Goal: Task Accomplishment & Management: Manage account settings

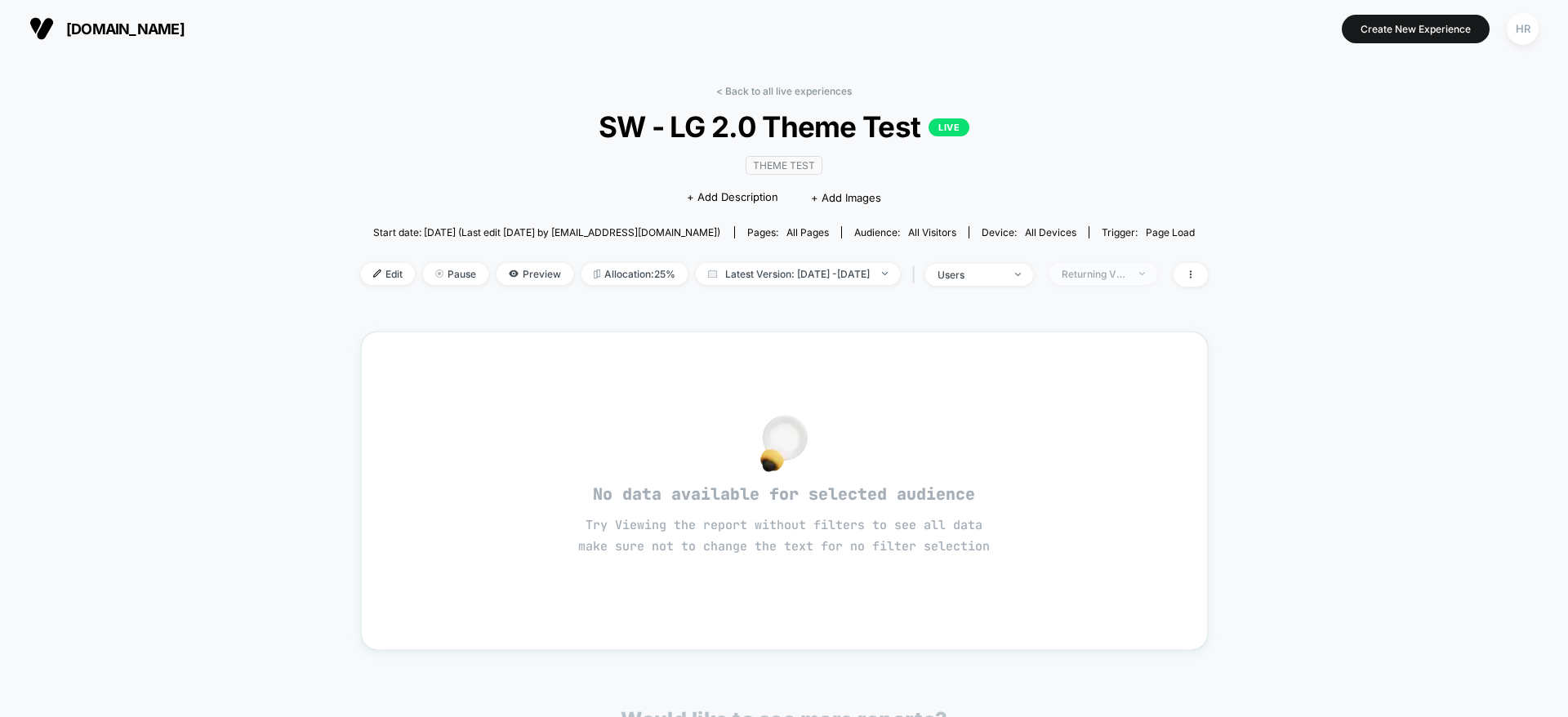
click at [1127, 273] on div "Returning Visitors" at bounding box center [1094, 274] width 65 height 13
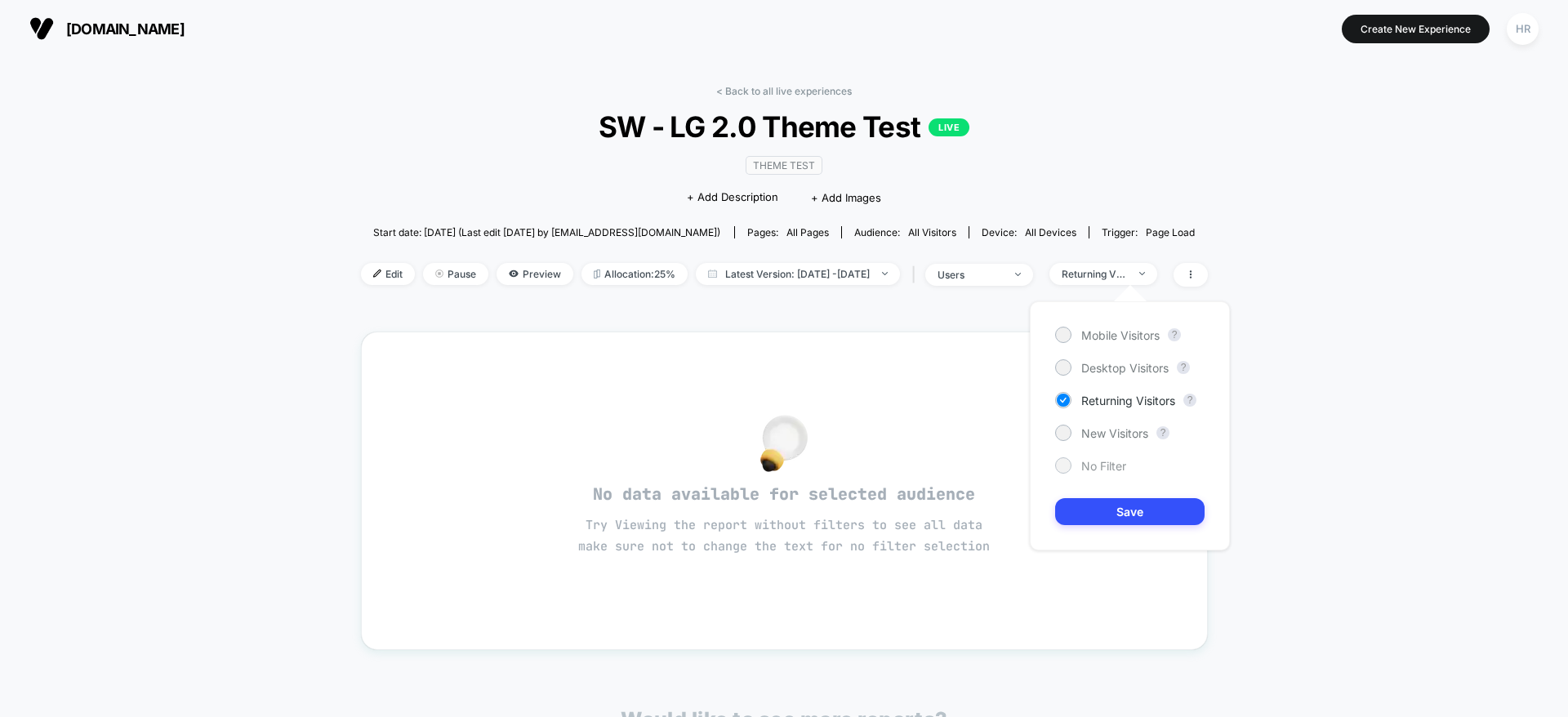
click at [1087, 466] on span "No Filter" at bounding box center [1103, 465] width 45 height 14
click at [1090, 498] on button "Save" at bounding box center [1131, 512] width 150 height 27
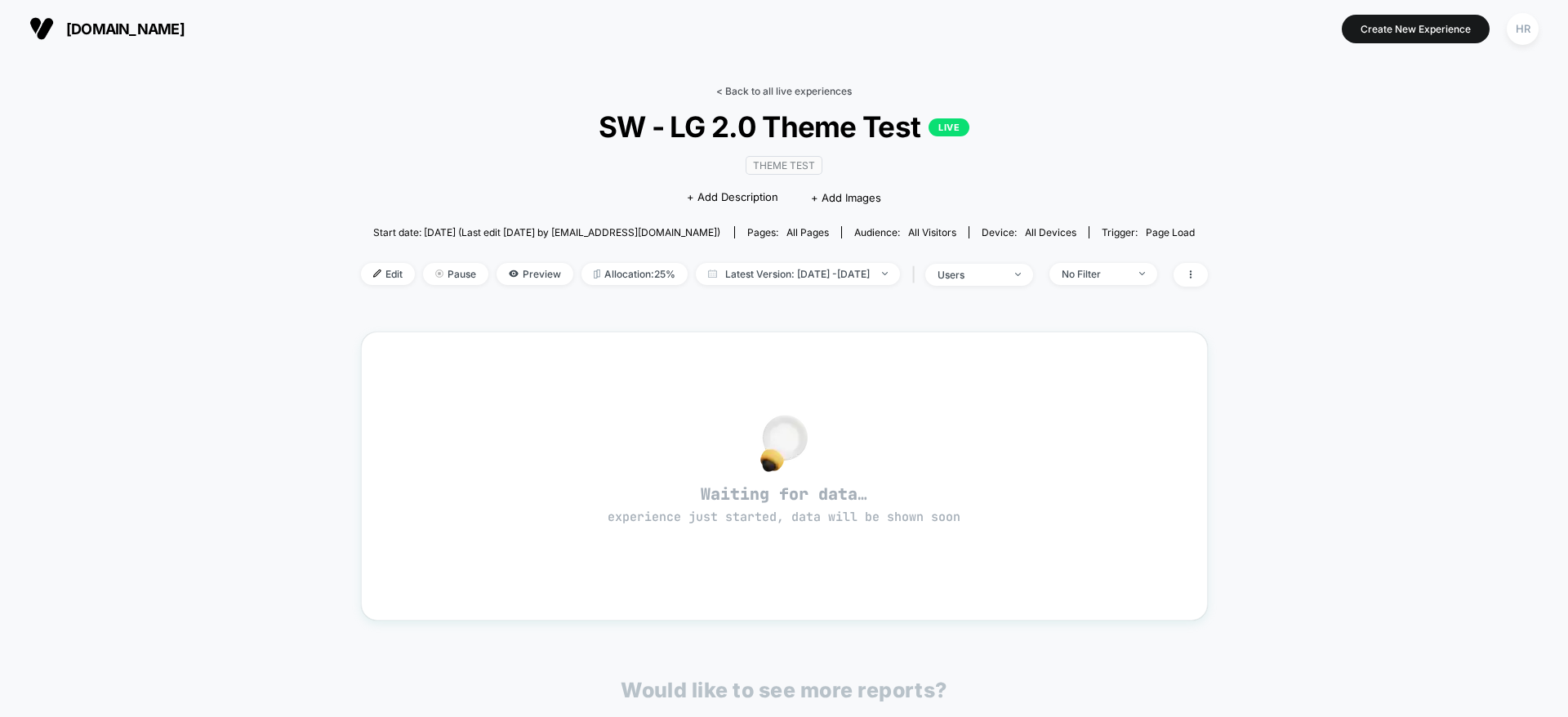
click at [805, 85] on link "< Back to all live experiences" at bounding box center [784, 90] width 135 height 13
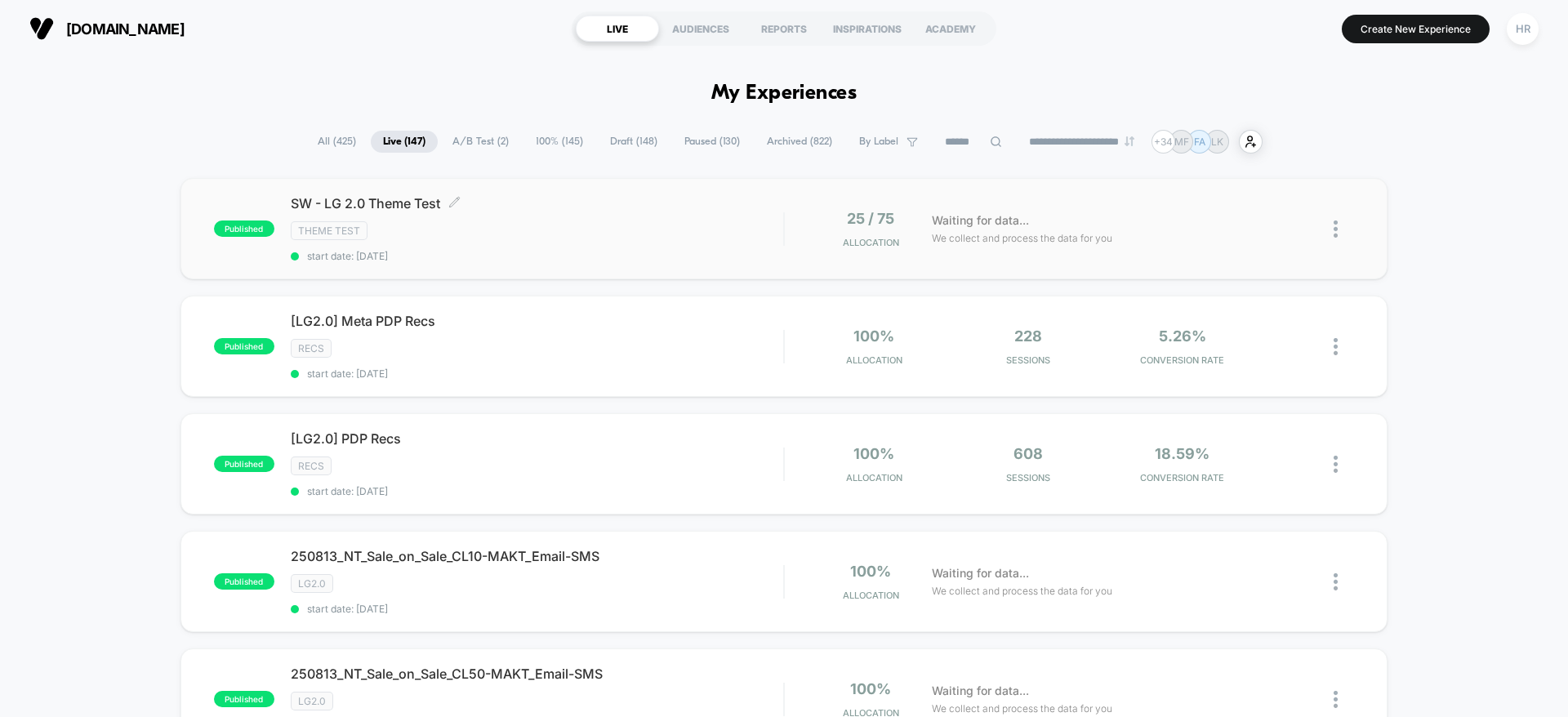
click at [599, 248] on div "SW - LG 2.0 Theme Test Click to edit experience details Click to edit experienc…" at bounding box center [537, 228] width 493 height 67
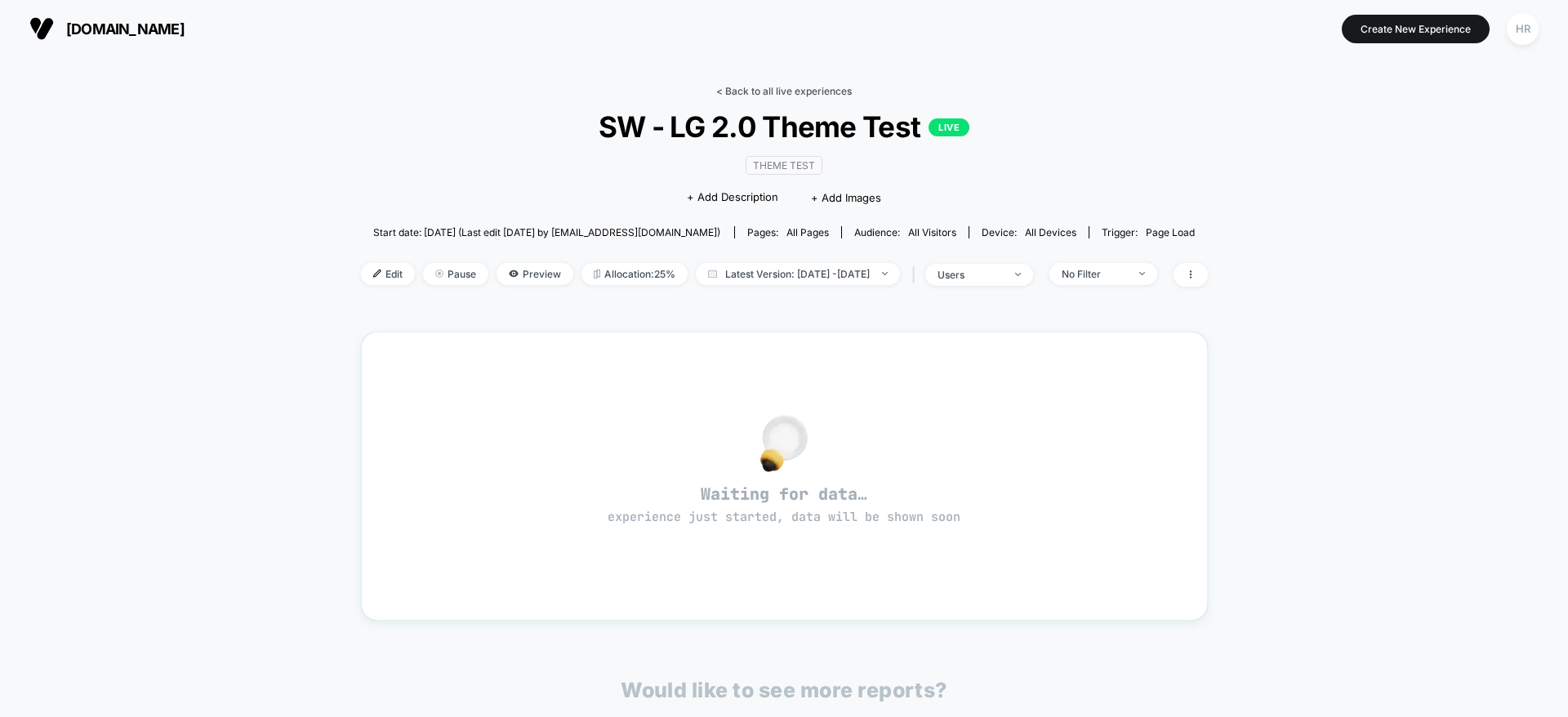
click at [784, 90] on link "< Back to all live experiences" at bounding box center [784, 90] width 135 height 13
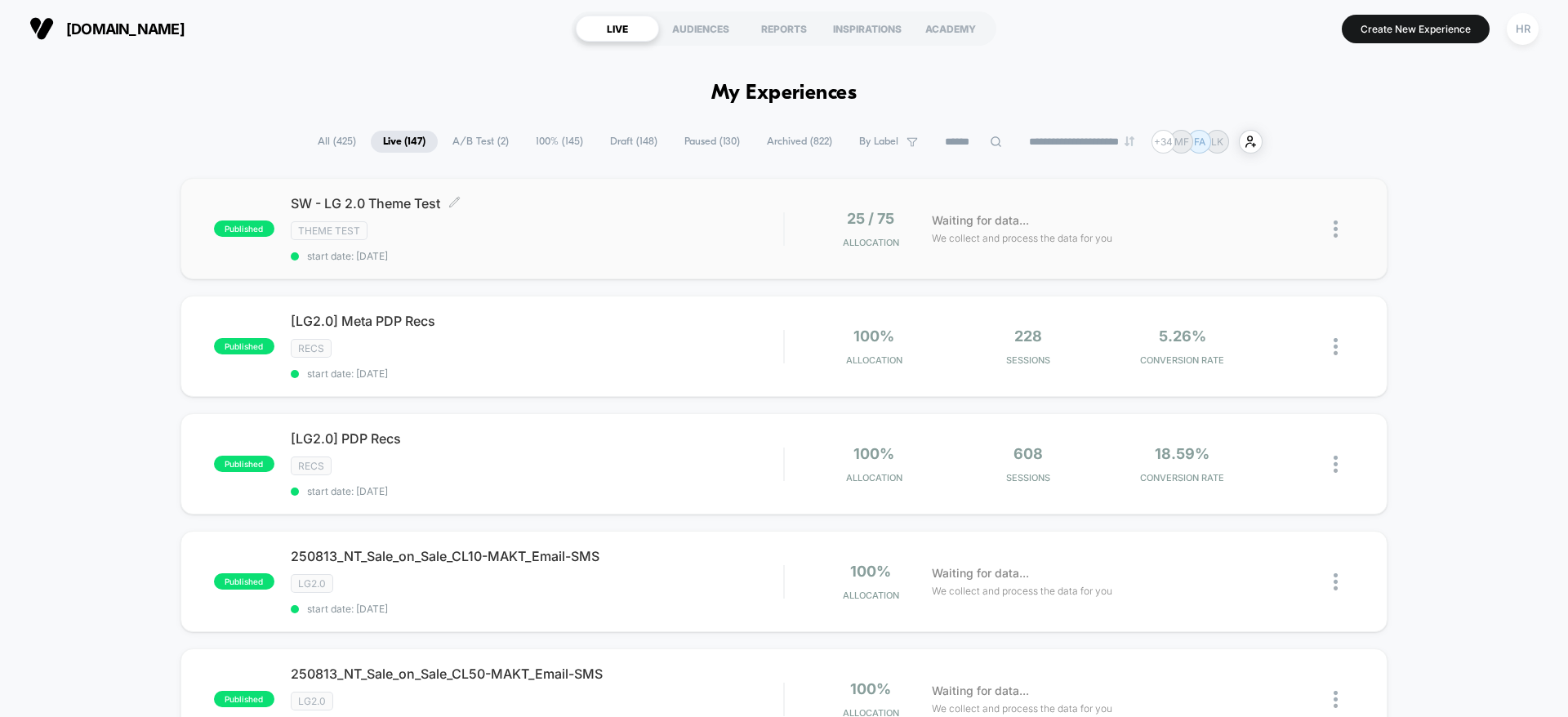
click at [692, 222] on div "Theme Test" at bounding box center [537, 230] width 493 height 18
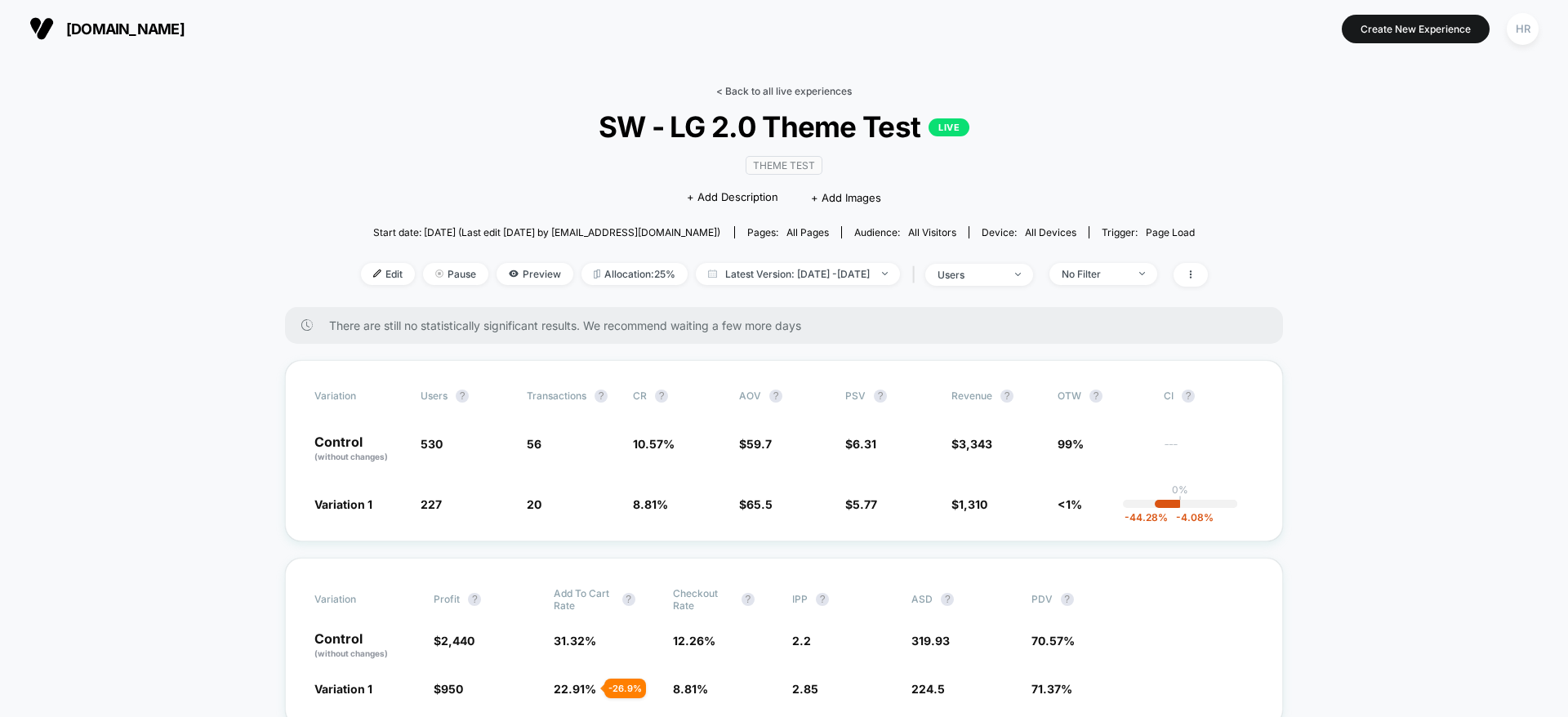
click at [808, 85] on link "< Back to all live experiences" at bounding box center [784, 90] width 135 height 13
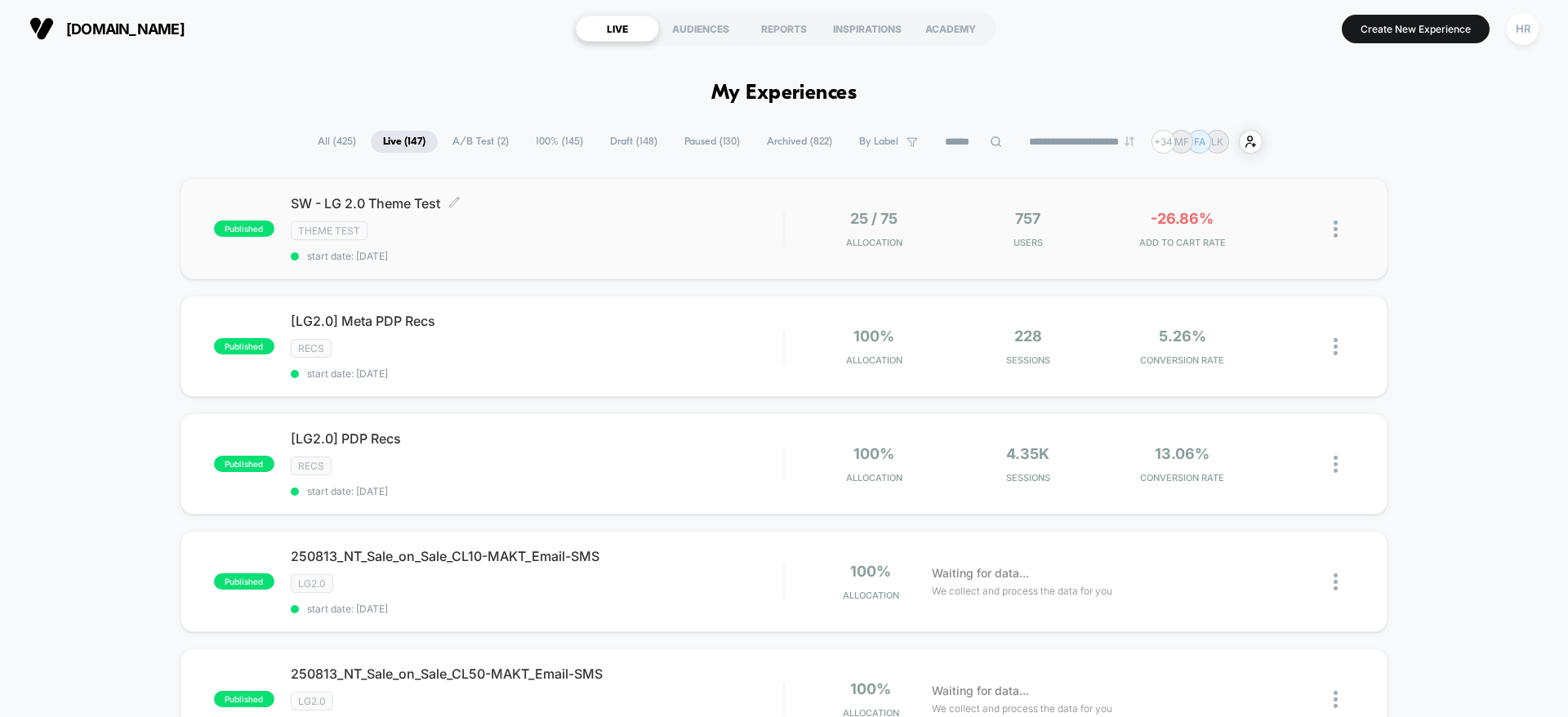
click at [704, 222] on div "Theme Test" at bounding box center [537, 230] width 493 height 18
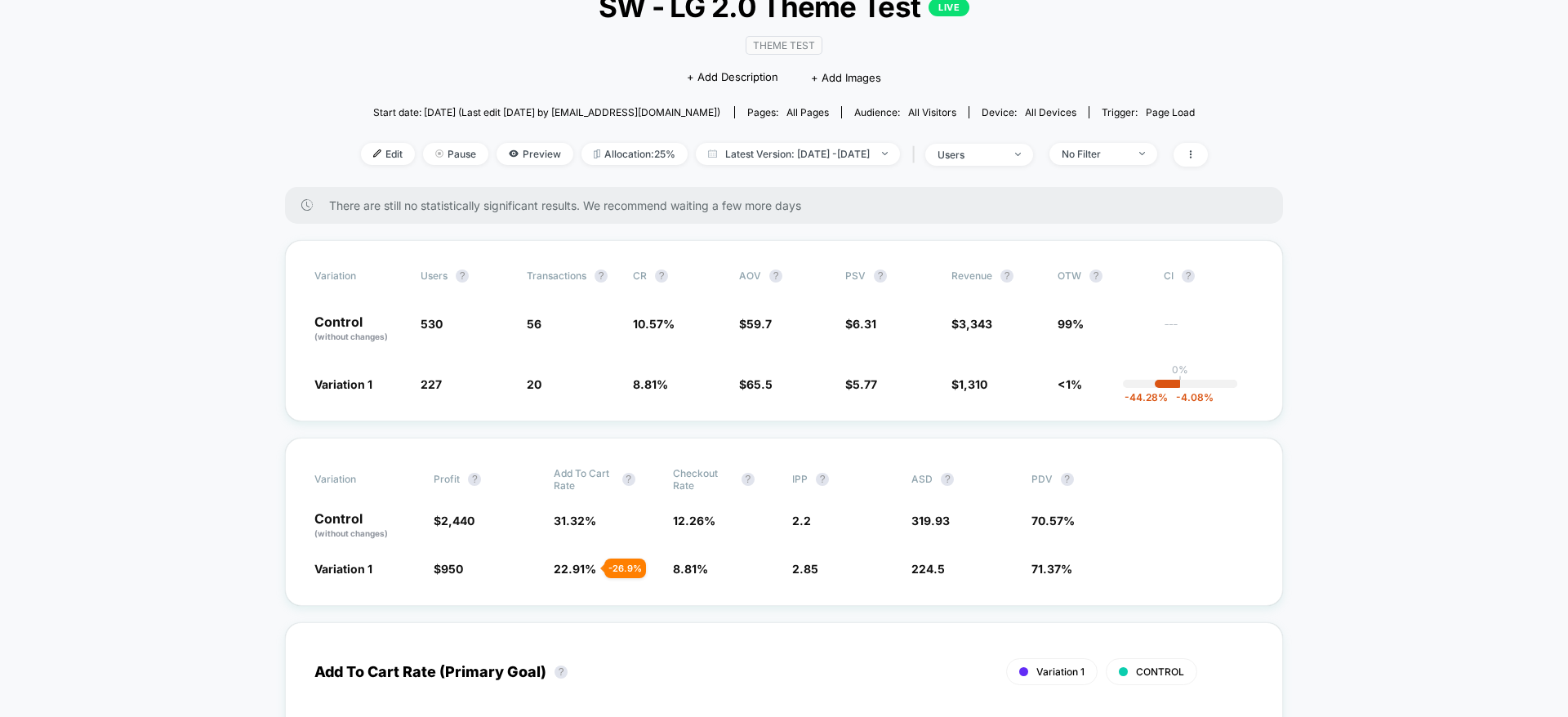
scroll to position [112, 0]
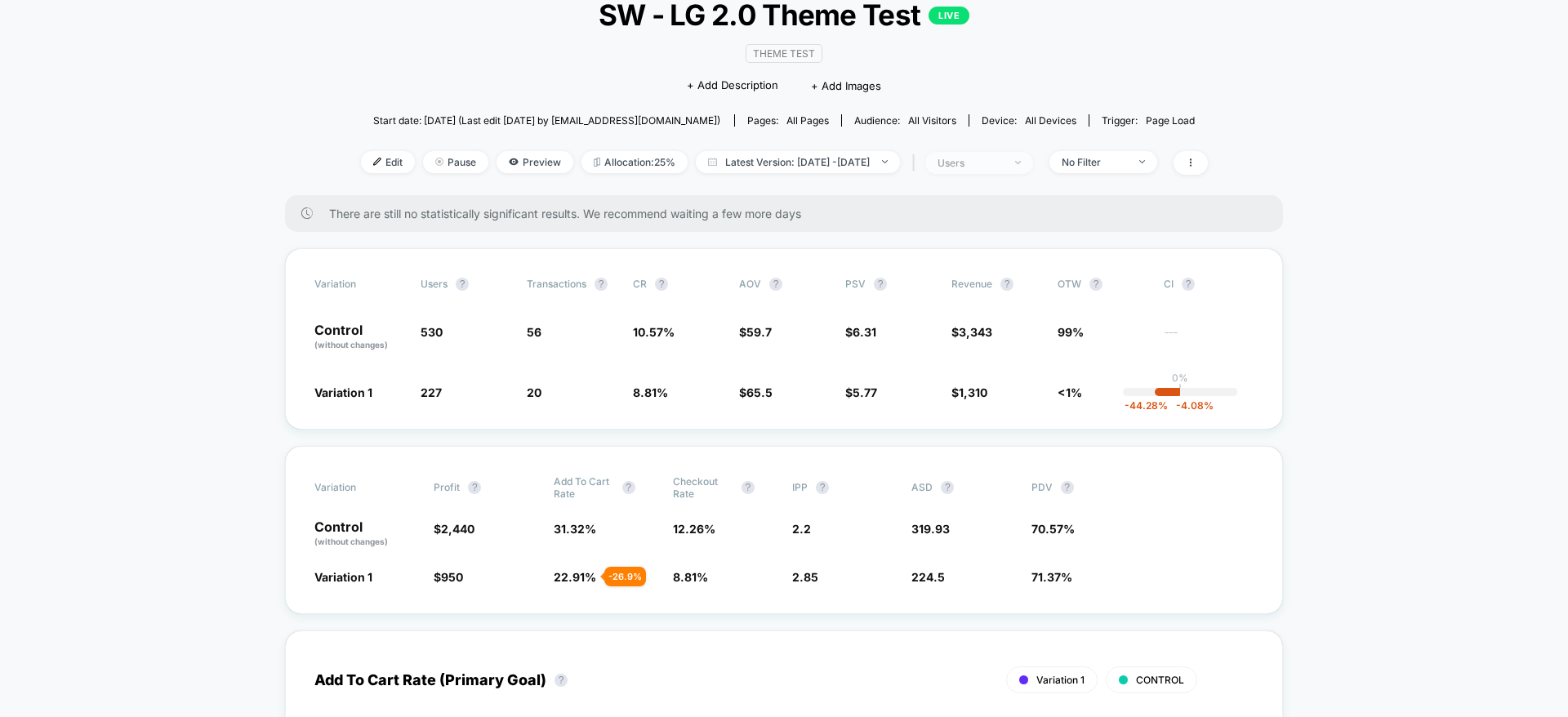
click at [1000, 166] on div "users" at bounding box center [970, 162] width 65 height 13
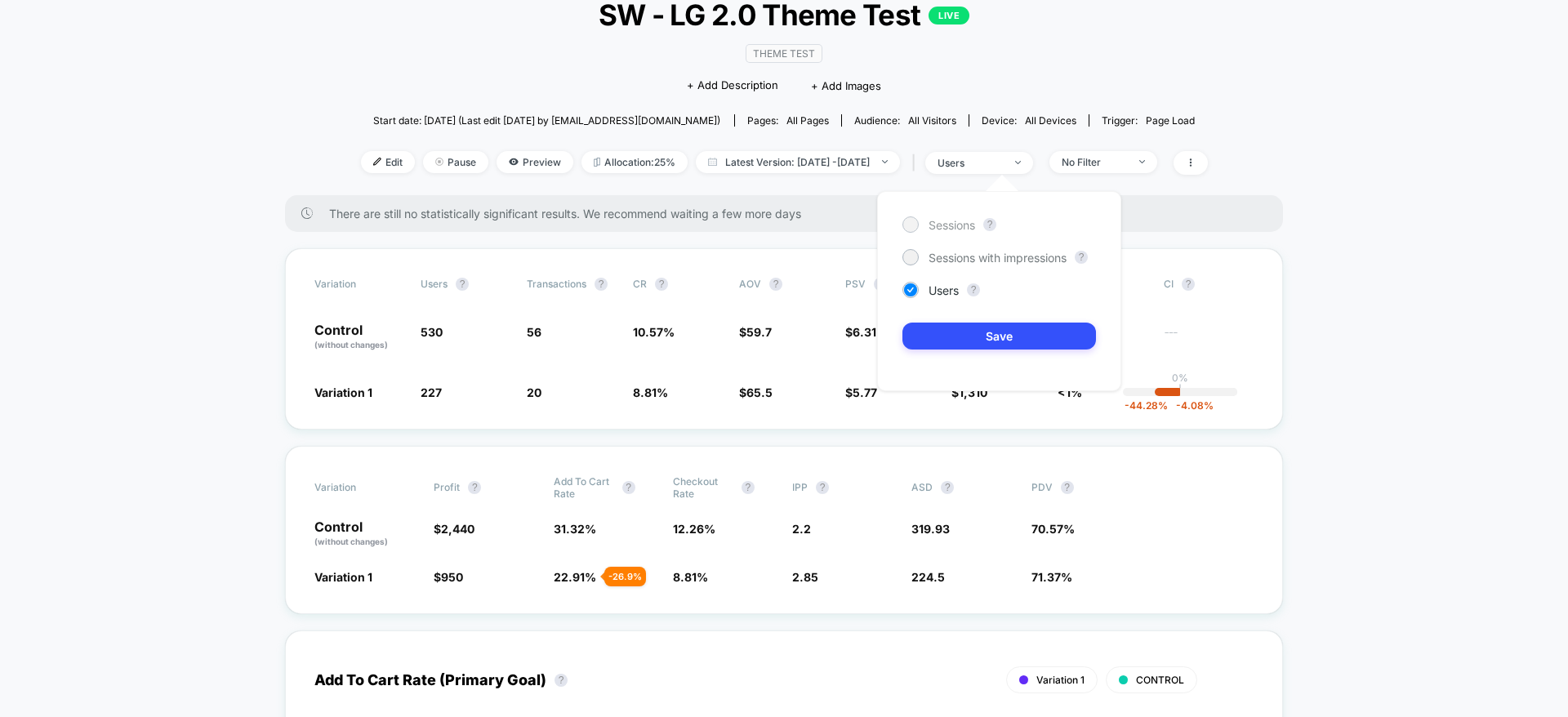
click at [961, 222] on span "Sessions" at bounding box center [952, 224] width 47 height 14
click at [974, 339] on button "Save" at bounding box center [998, 336] width 193 height 27
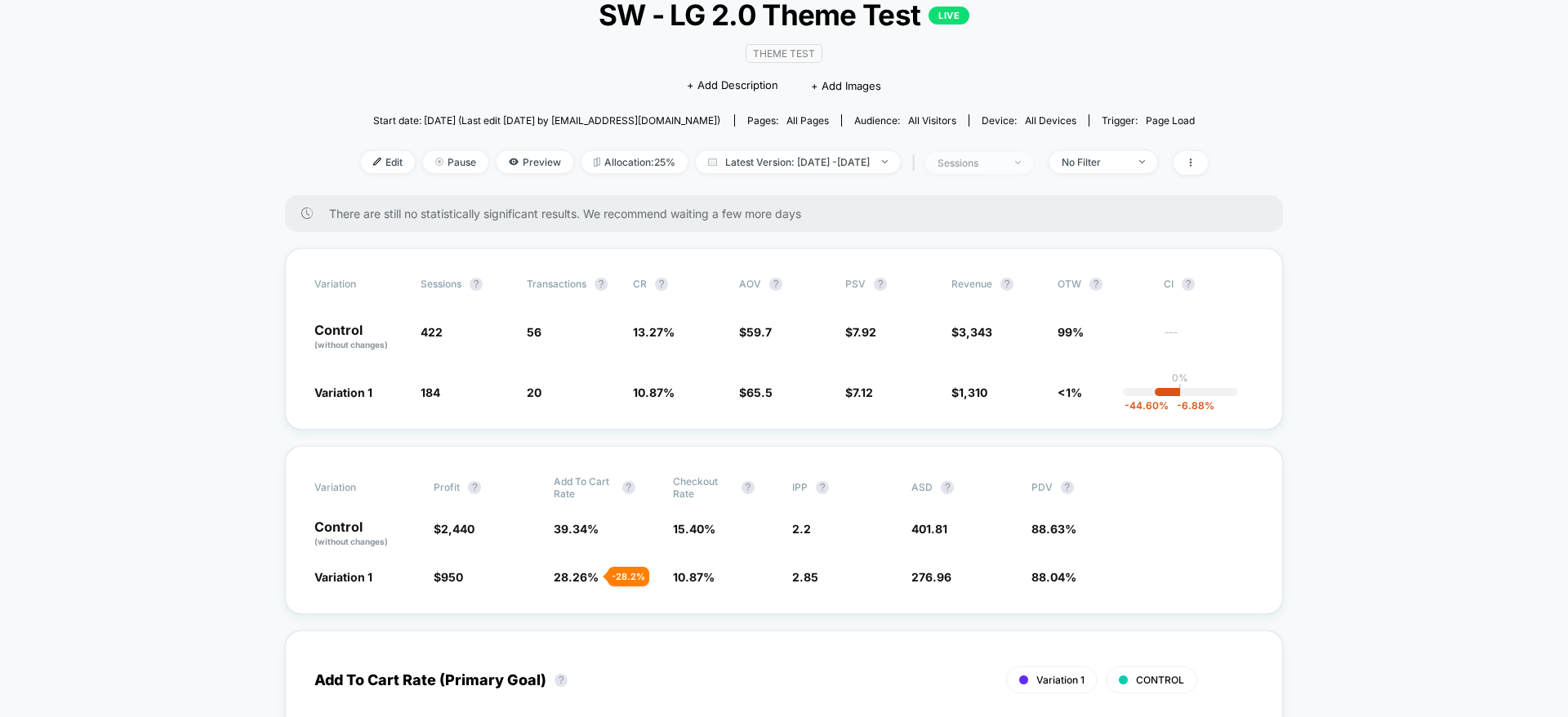
click at [1003, 166] on div "sessions" at bounding box center [970, 162] width 65 height 13
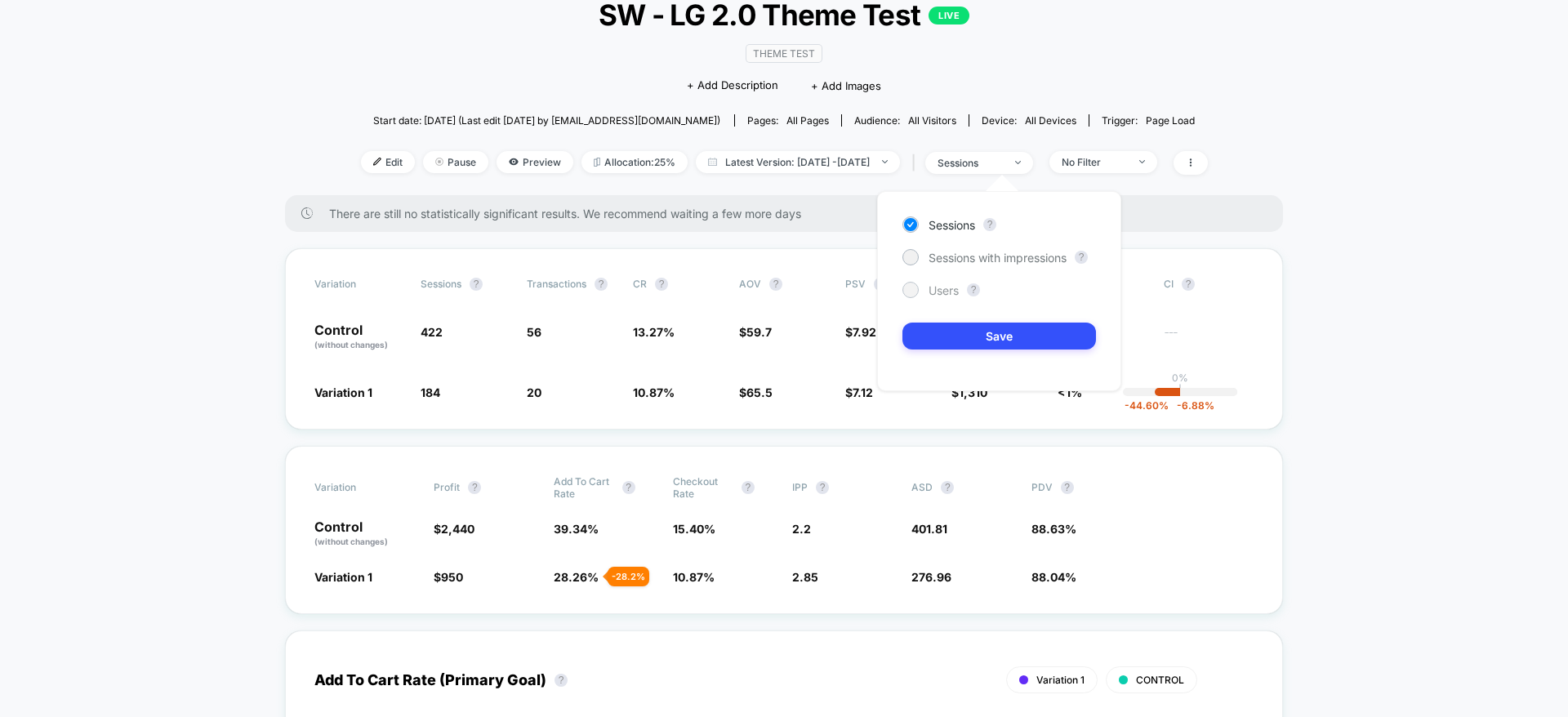
click at [945, 290] on span "Users" at bounding box center [943, 290] width 30 height 14
click at [969, 335] on button "Save" at bounding box center [998, 336] width 193 height 27
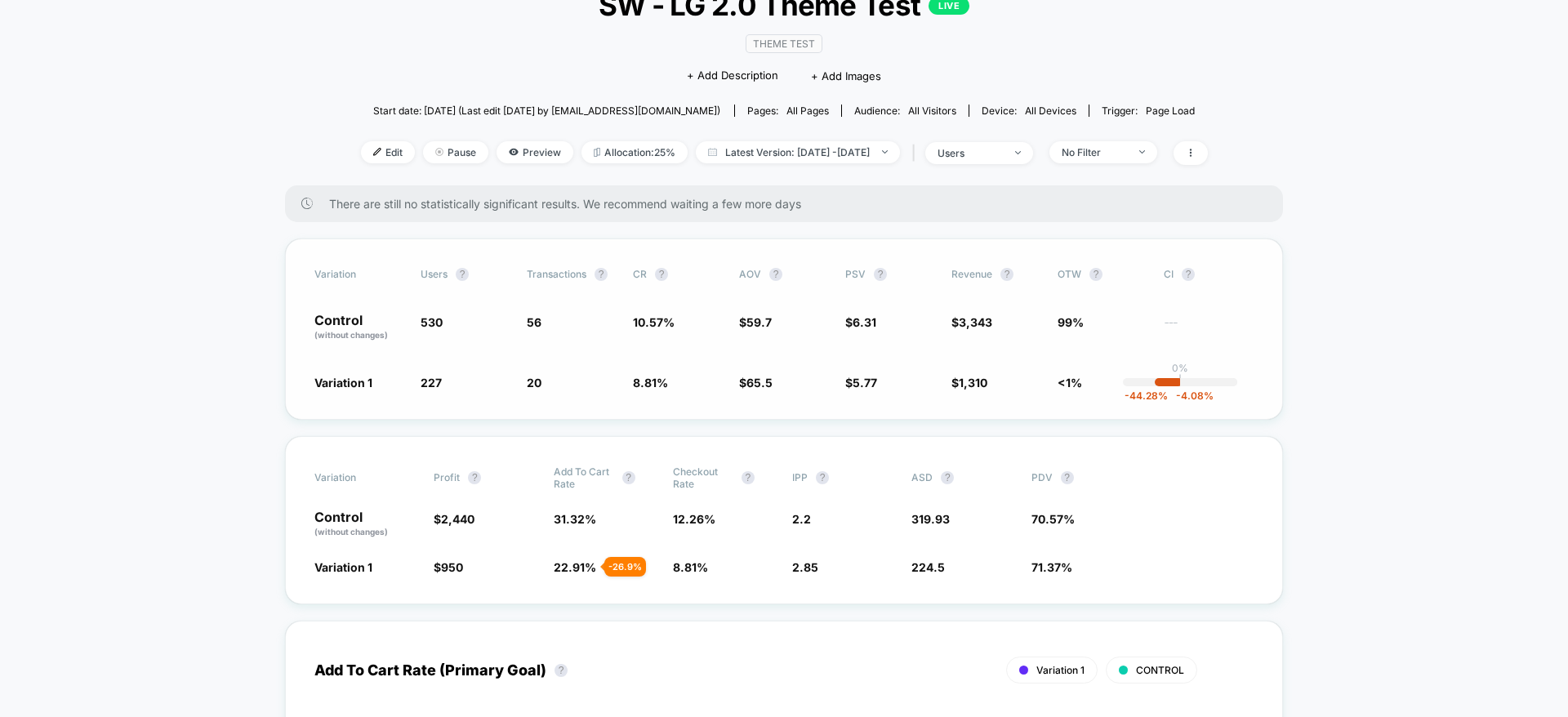
scroll to position [120, 0]
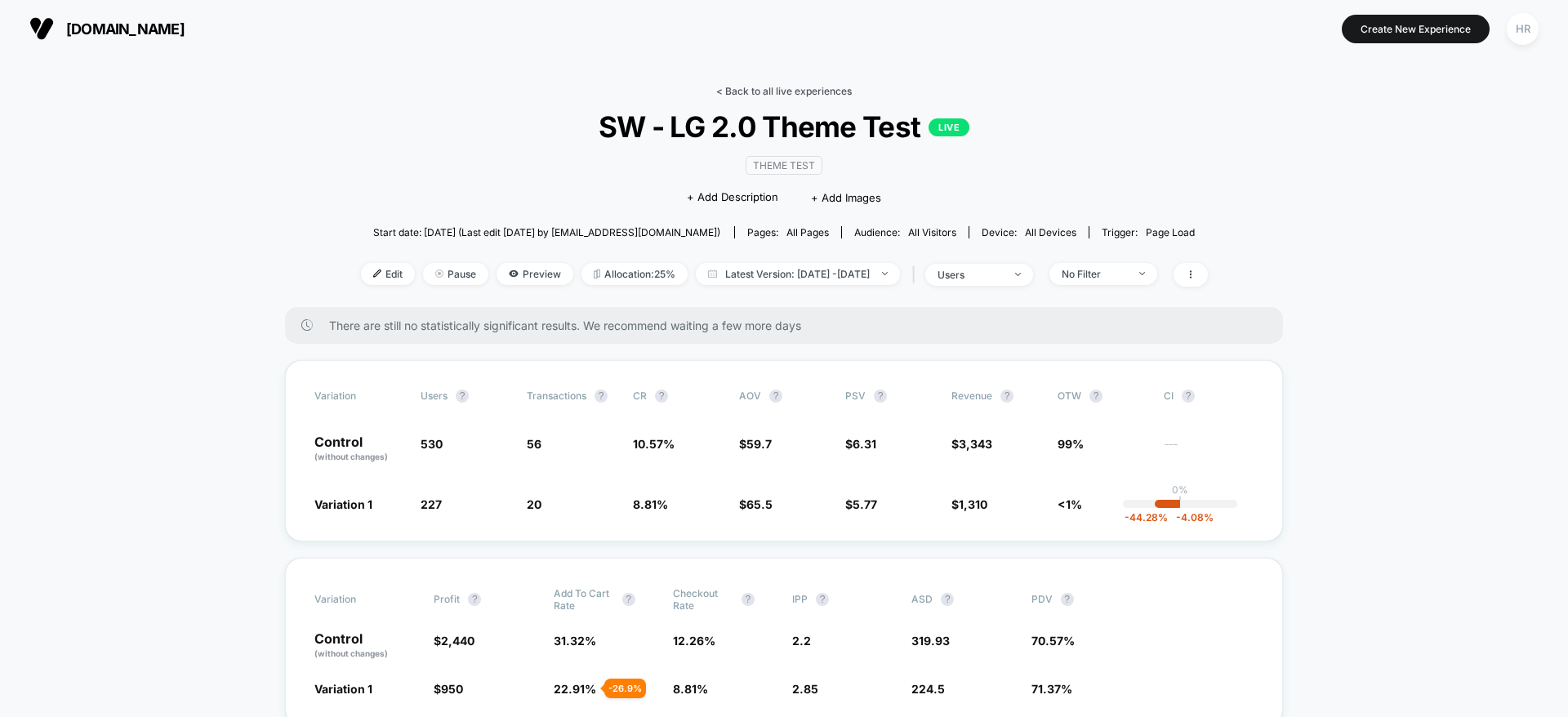
click at [826, 91] on link "< Back to all live experiences" at bounding box center [784, 90] width 135 height 13
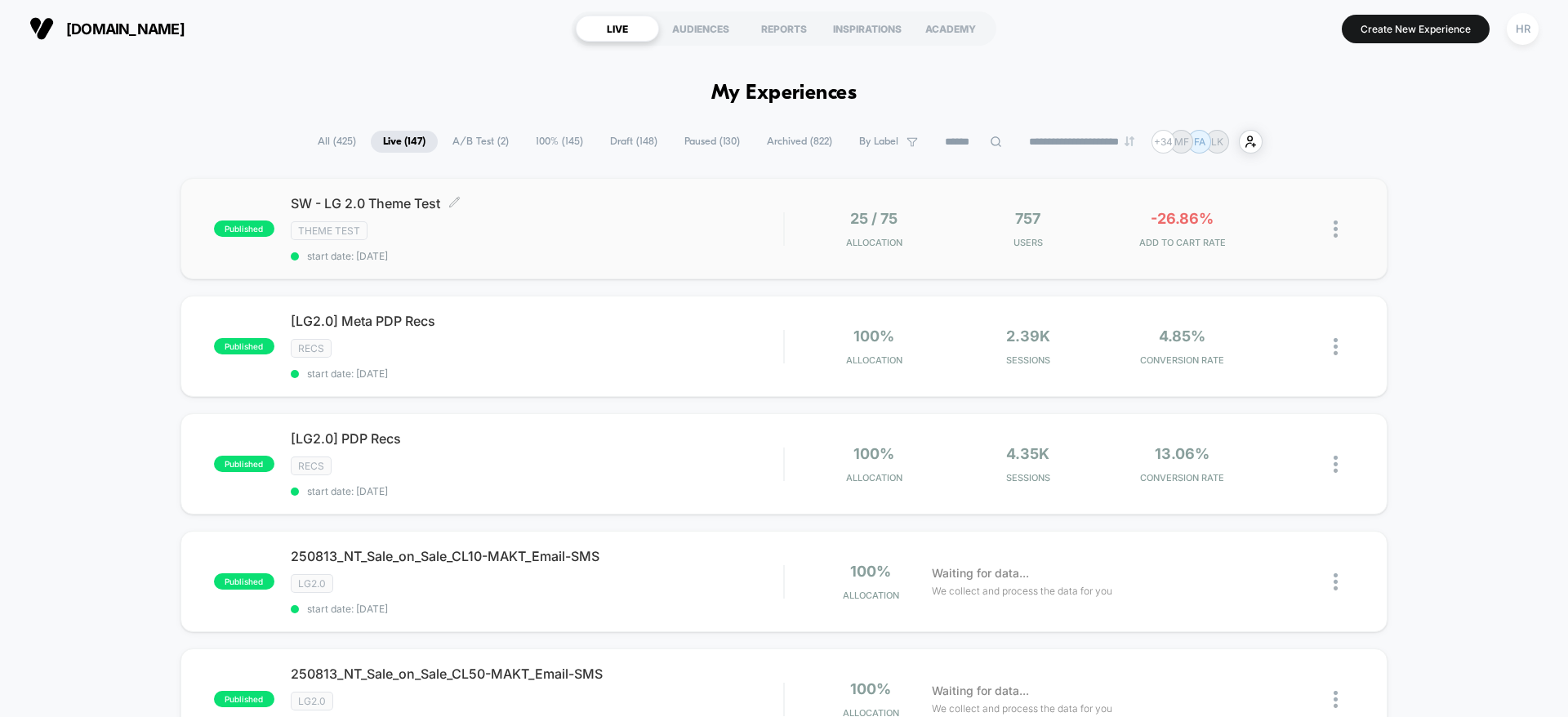
click at [697, 258] on span "start date: [DATE]" at bounding box center [537, 256] width 493 height 13
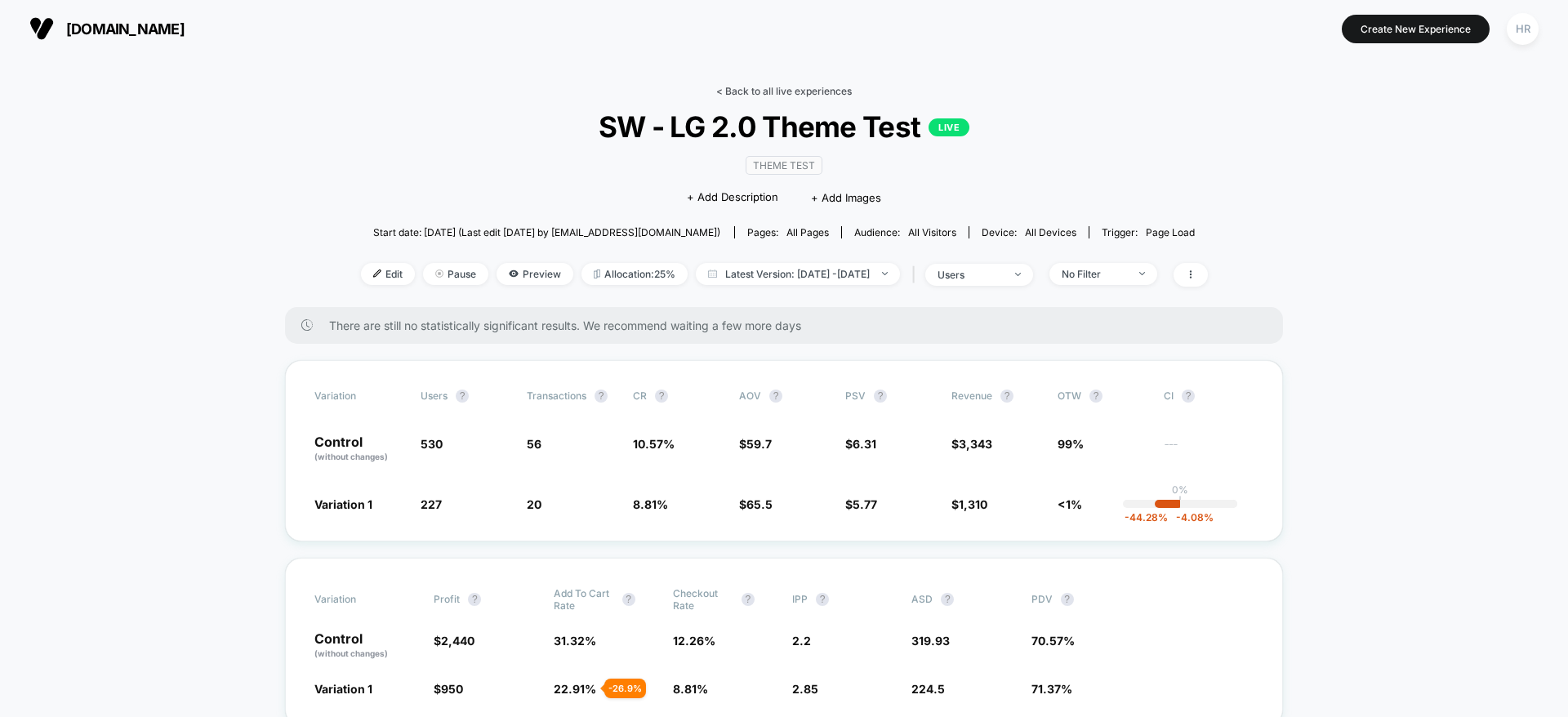
click at [784, 90] on link "< Back to all live experiences" at bounding box center [784, 90] width 135 height 13
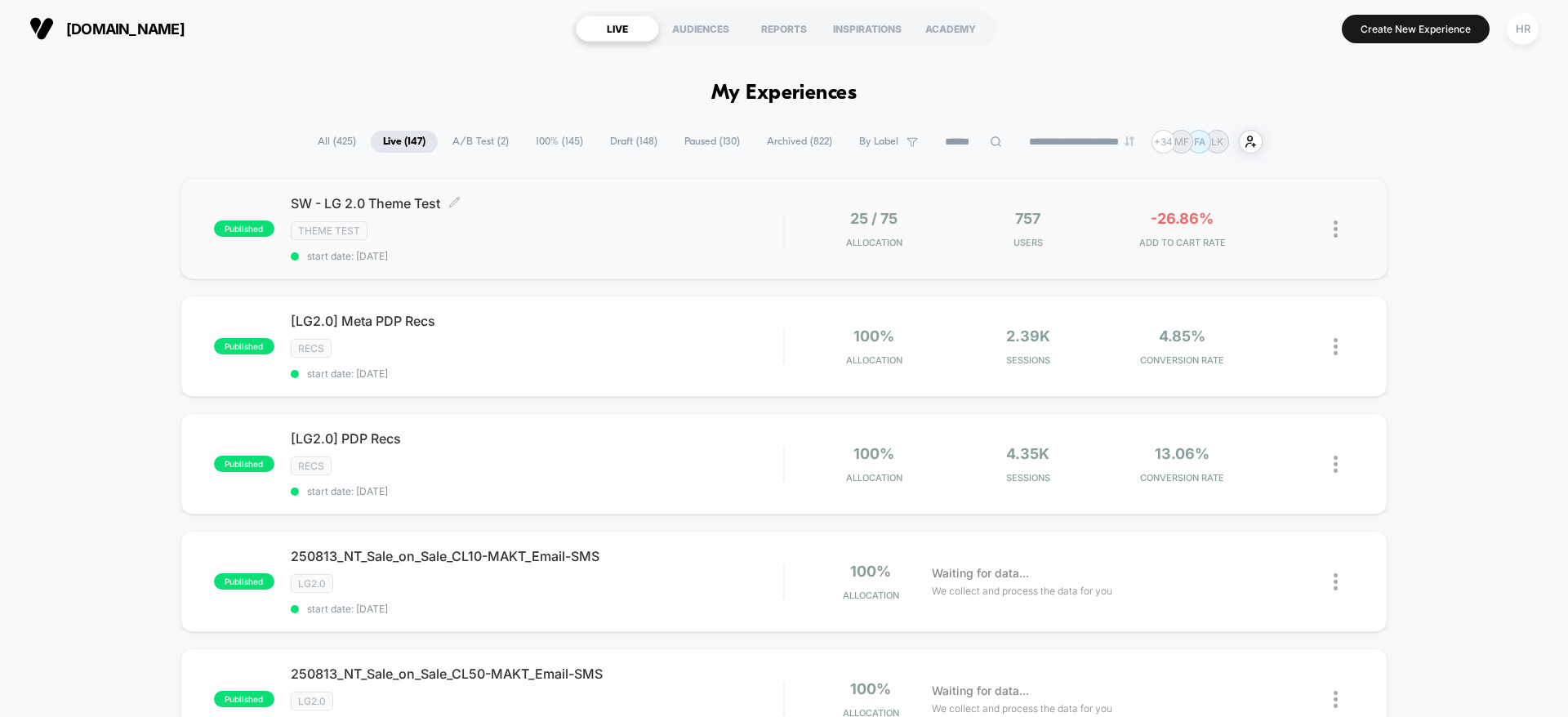
click at [577, 248] on div "SW - LG 2.0 Theme Test Click to edit experience details Click to edit experienc…" at bounding box center [537, 228] width 493 height 67
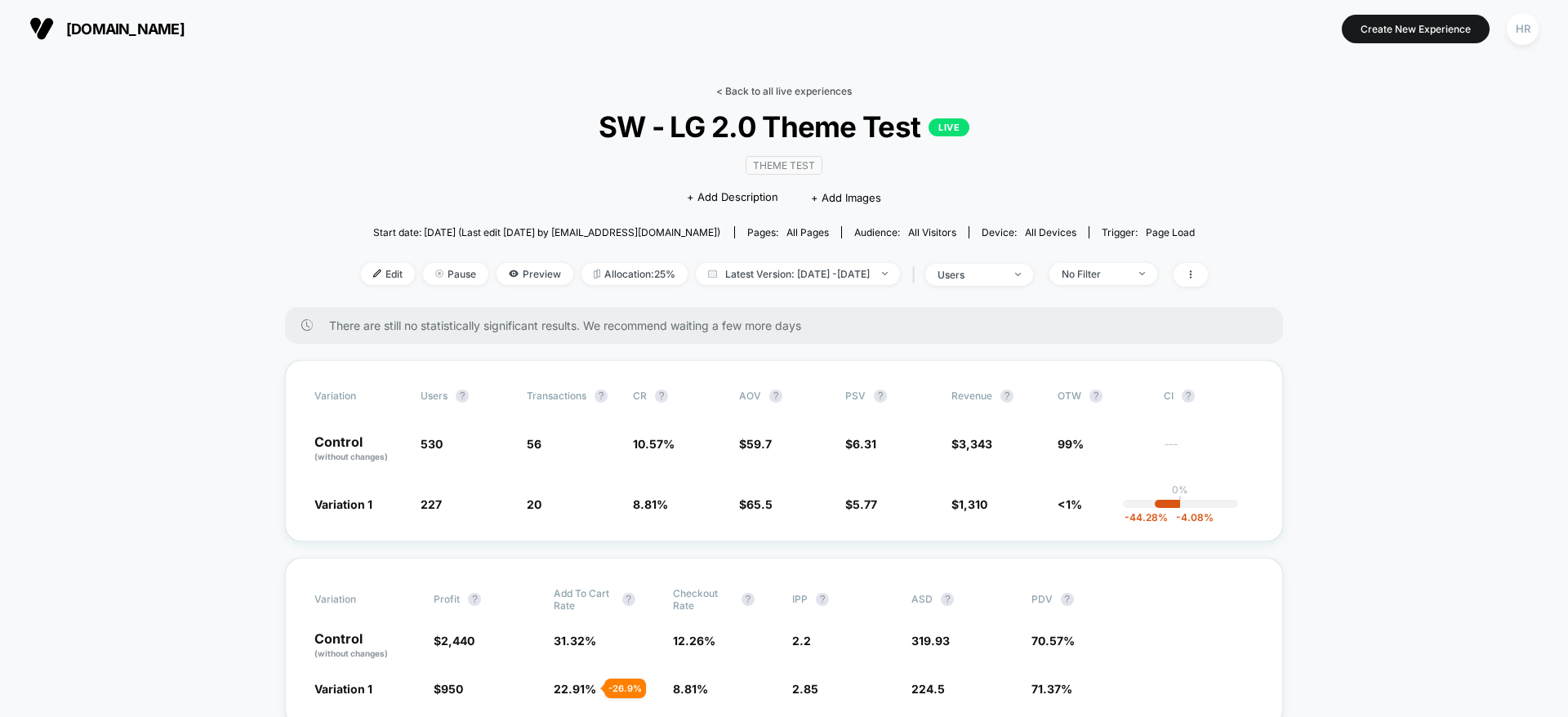
click at [809, 91] on link "< Back to all live experiences" at bounding box center [784, 90] width 135 height 13
click at [792, 93] on link "< Back to all live experiences" at bounding box center [784, 90] width 135 height 13
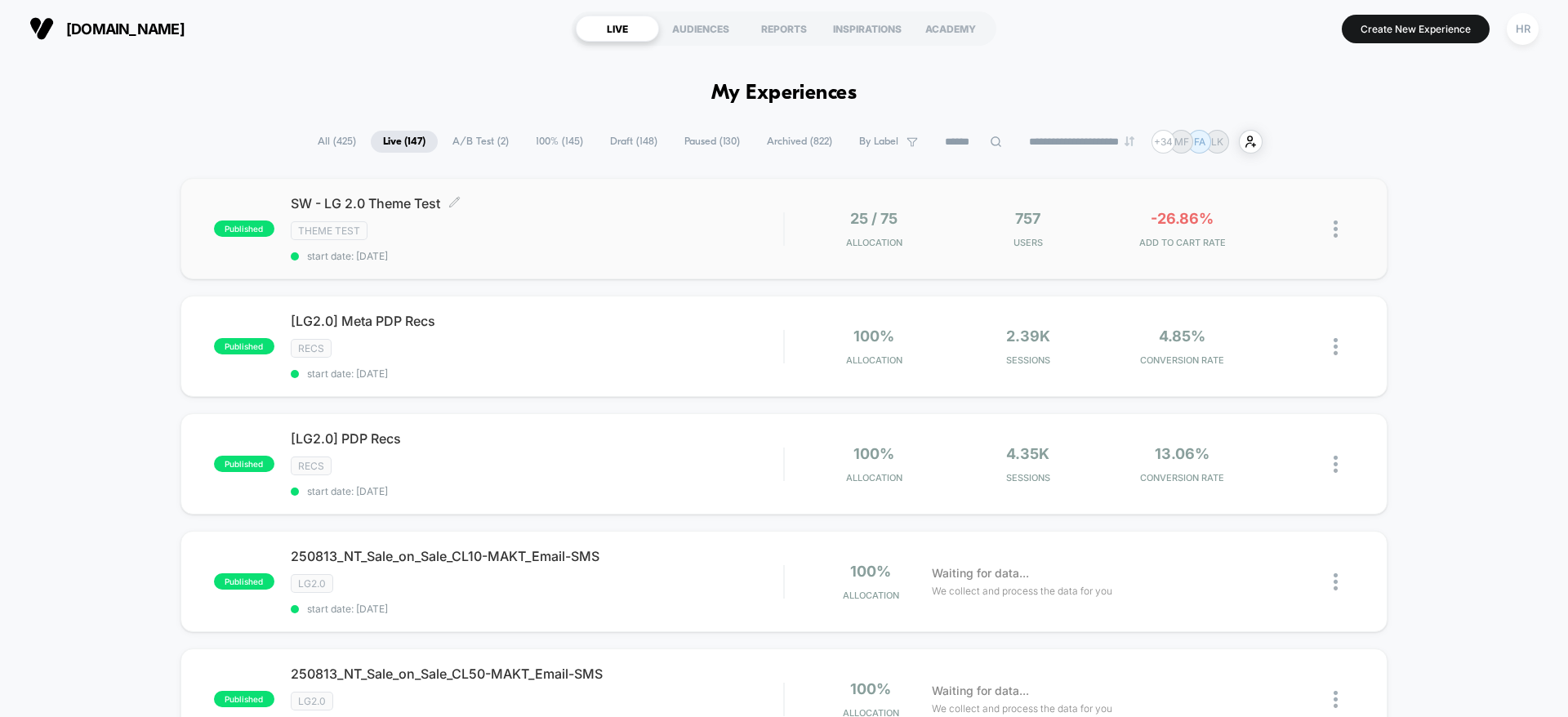
click at [608, 213] on div "SW - LG 2.0 Theme Test Click to edit experience details Click to edit experienc…" at bounding box center [537, 228] width 493 height 67
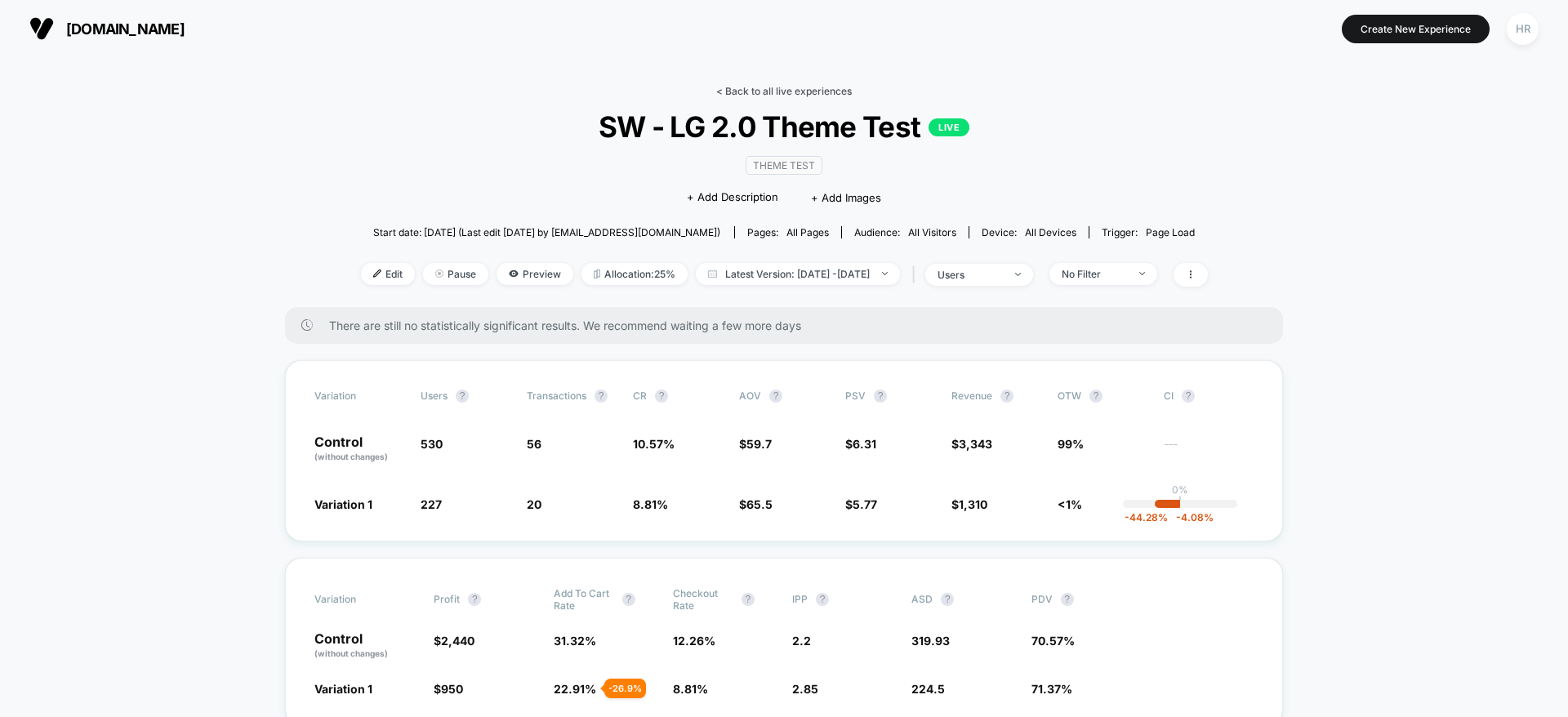
click at [771, 89] on link "< Back to all live experiences" at bounding box center [784, 90] width 135 height 13
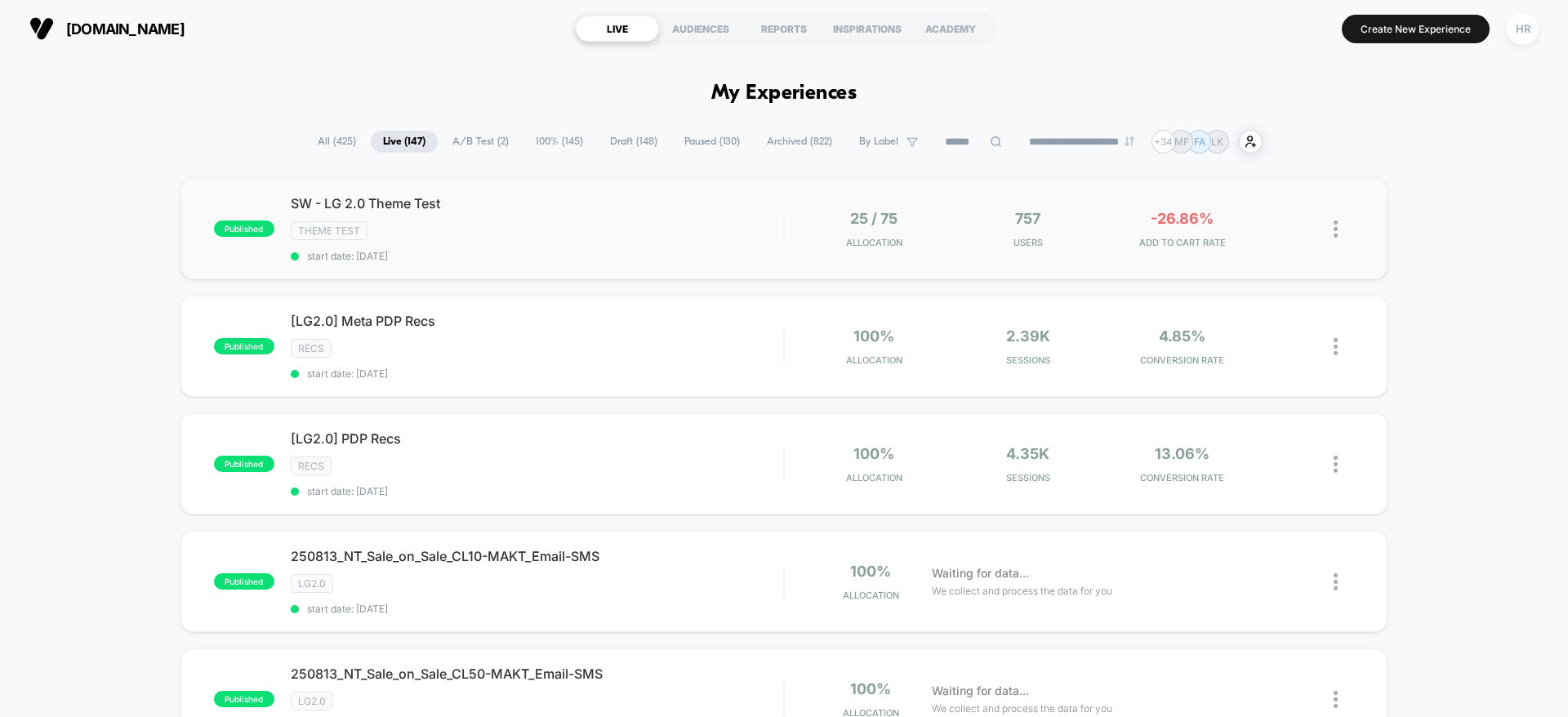
click at [682, 188] on div "published SW - LG 2.0 Theme Test Theme Test start date: 8/12/2025 25 / 75 Alloc…" at bounding box center [784, 228] width 1207 height 101
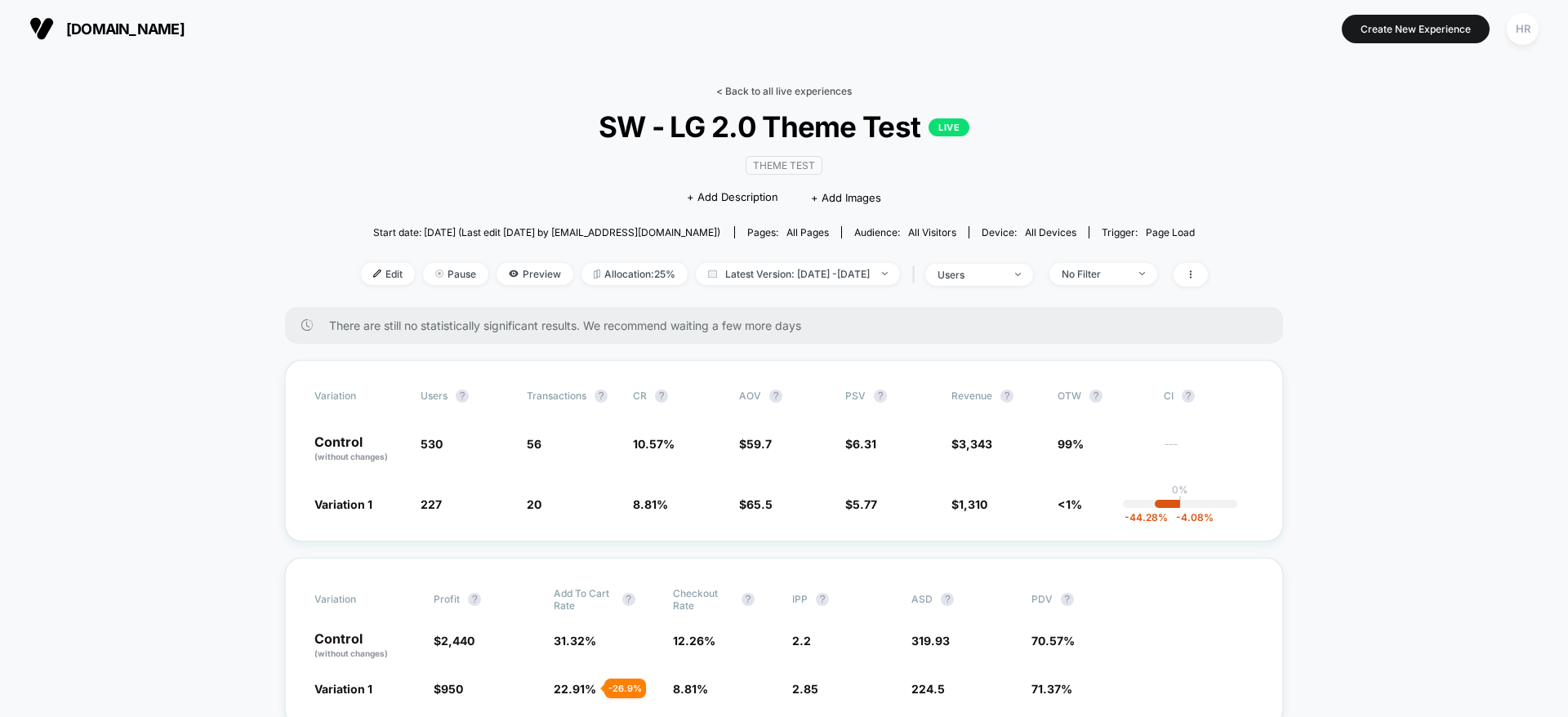
click at [727, 91] on link "< Back to all live experiences" at bounding box center [784, 90] width 135 height 13
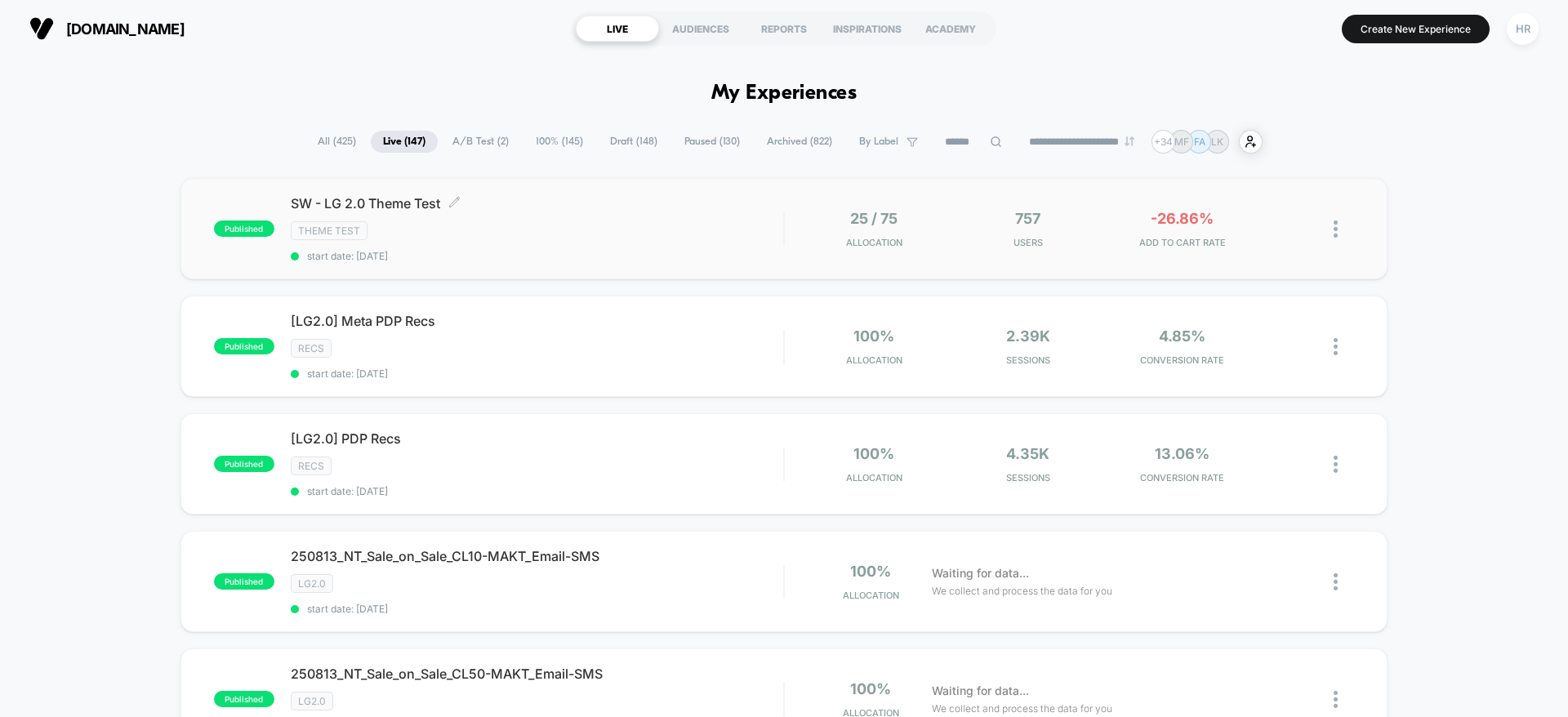
click at [575, 219] on div "SW - LG 2.0 Theme Test Click to edit experience details Click to edit experienc…" at bounding box center [537, 228] width 493 height 67
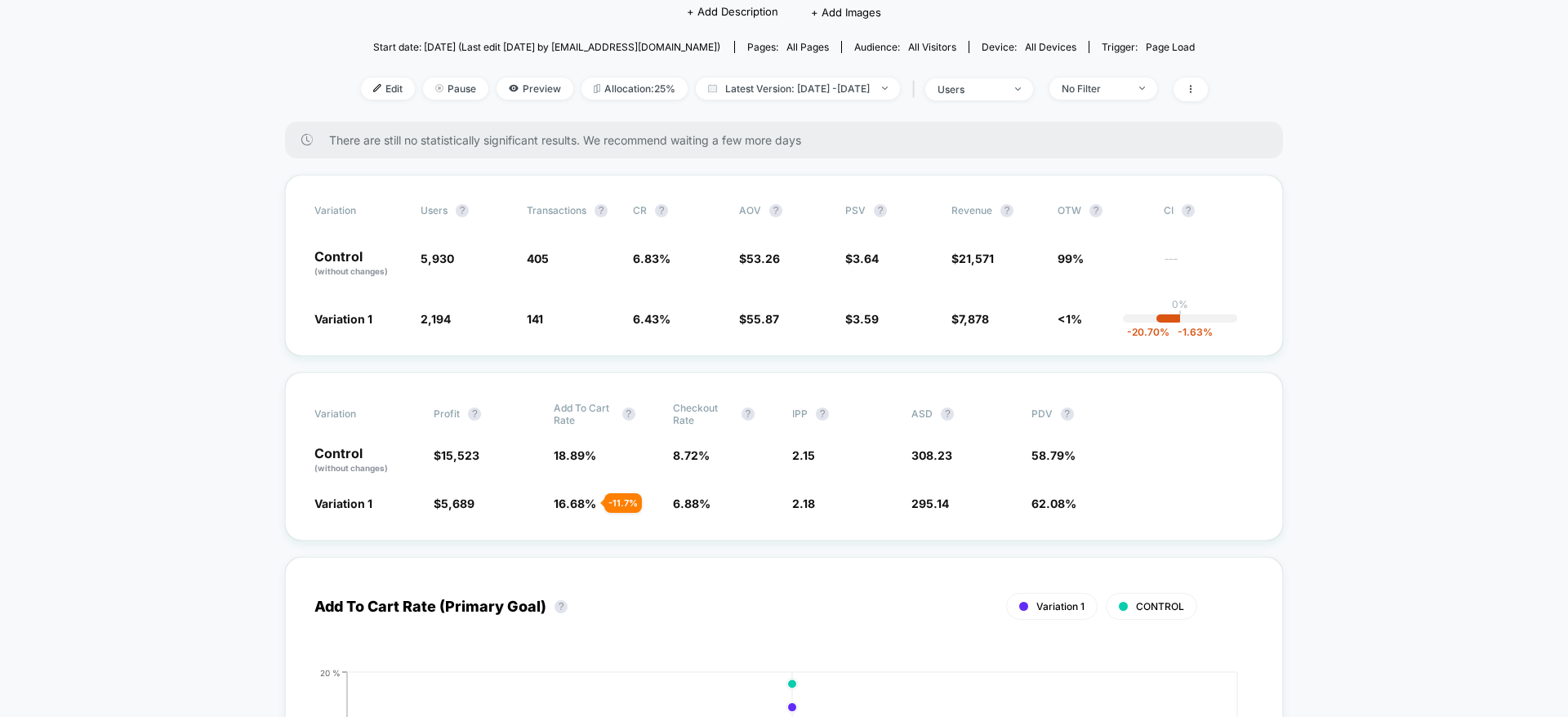
scroll to position [187, 0]
click at [869, 353] on div "Variation users ? Transactions ? CR ? AOV ? PSV ? Revenue ? OTW ? CI ? Control …" at bounding box center [784, 264] width 998 height 182
click at [630, 345] on div "Variation users ? Transactions ? CR ? AOV ? PSV ? Revenue ? OTW ? CI ? Control …" at bounding box center [784, 264] width 998 height 182
click at [1104, 99] on div "Edit Pause Preview Allocation: 25% Latest Version: Aug 12, 2025 - Aug 12, 2025 …" at bounding box center [784, 88] width 847 height 23
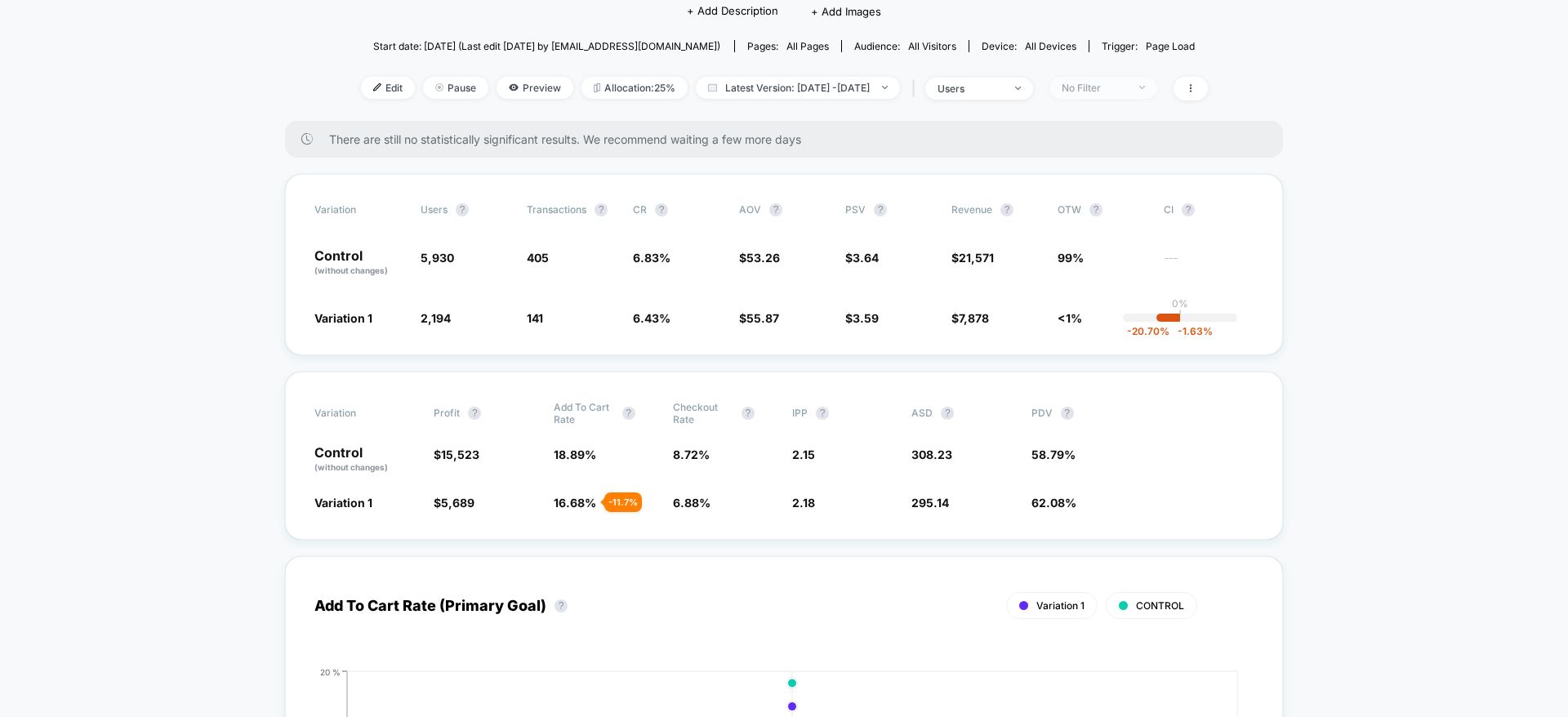
click at [1108, 79] on span "No Filter" at bounding box center [1103, 87] width 108 height 22
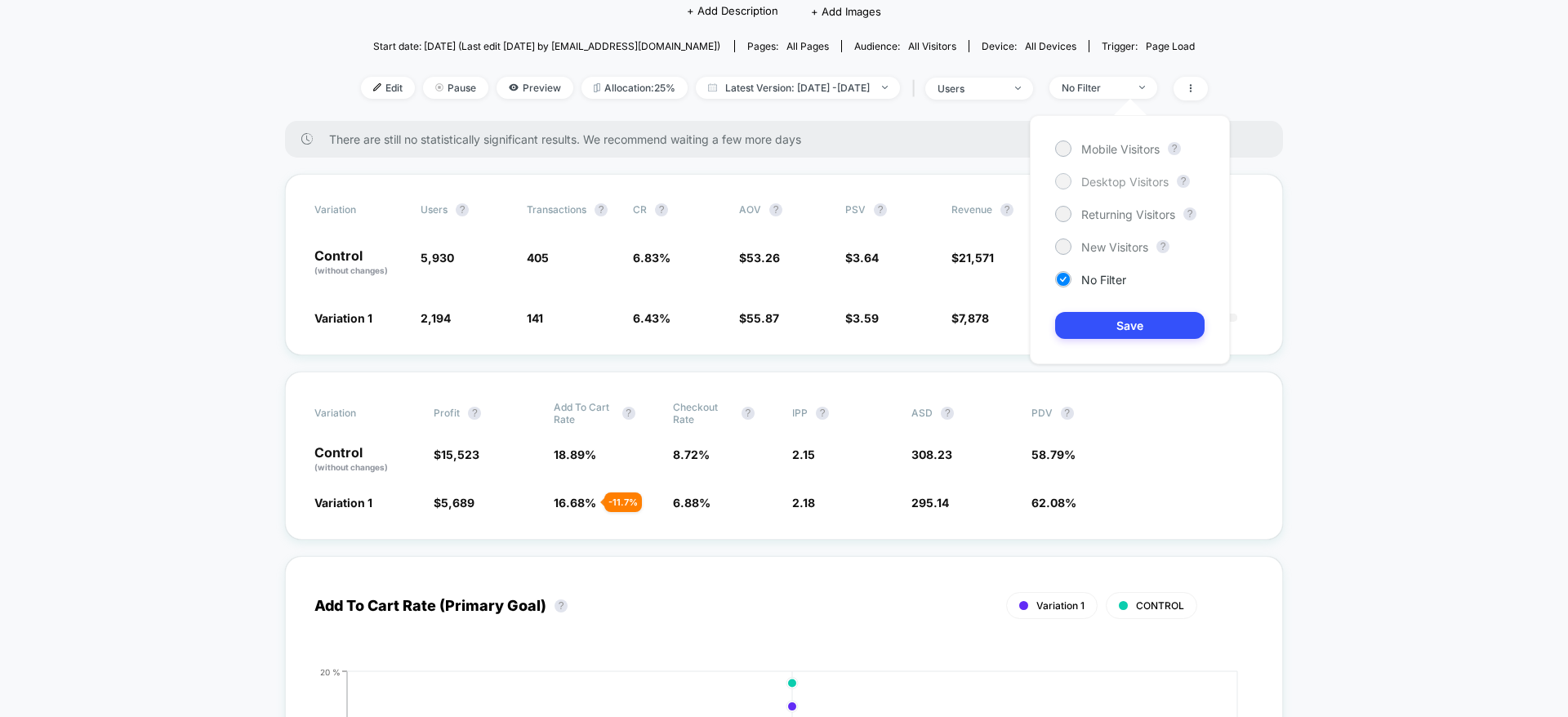
click at [1109, 183] on span "Desktop Visitors" at bounding box center [1125, 182] width 87 height 14
click at [1127, 334] on button "Save" at bounding box center [1131, 325] width 150 height 27
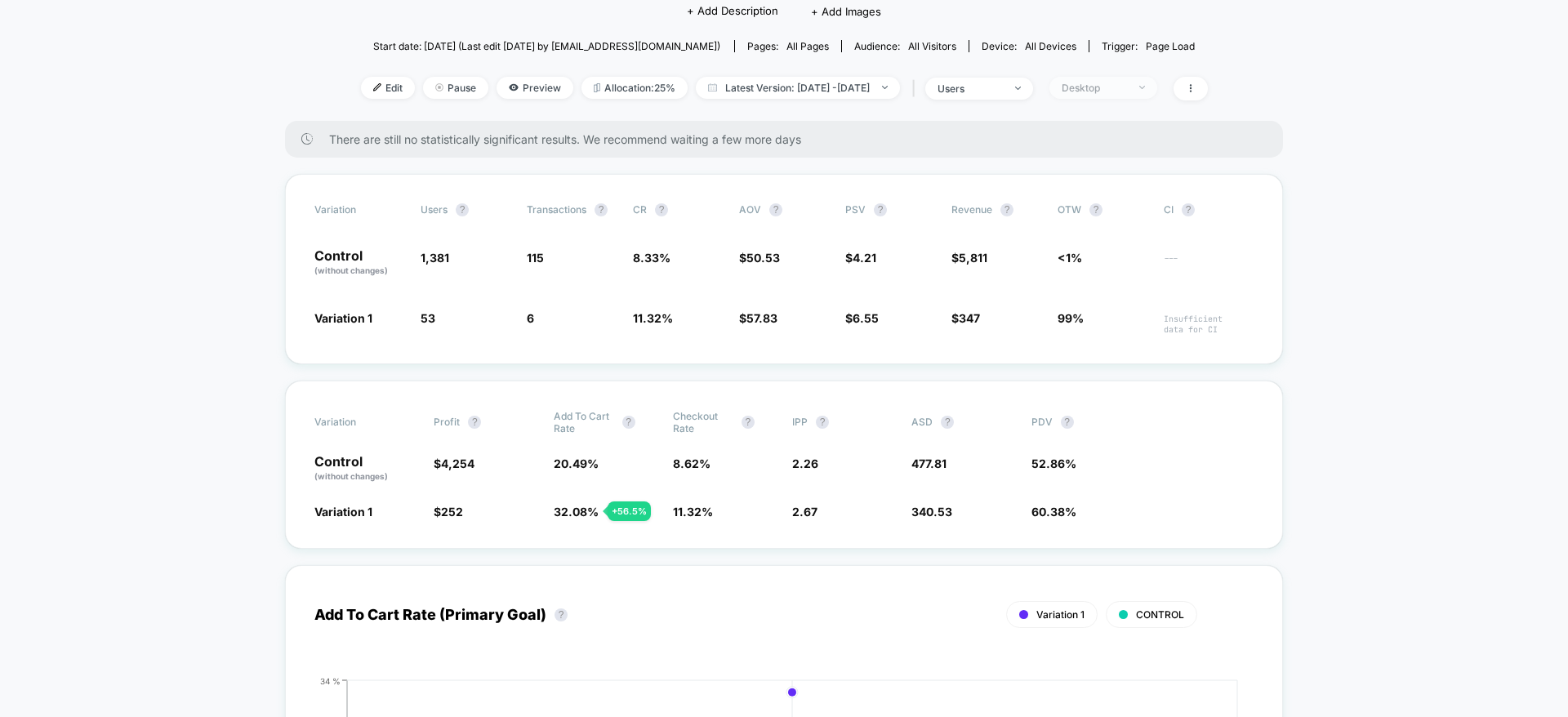
click at [1116, 89] on div "Desktop" at bounding box center [1094, 87] width 65 height 13
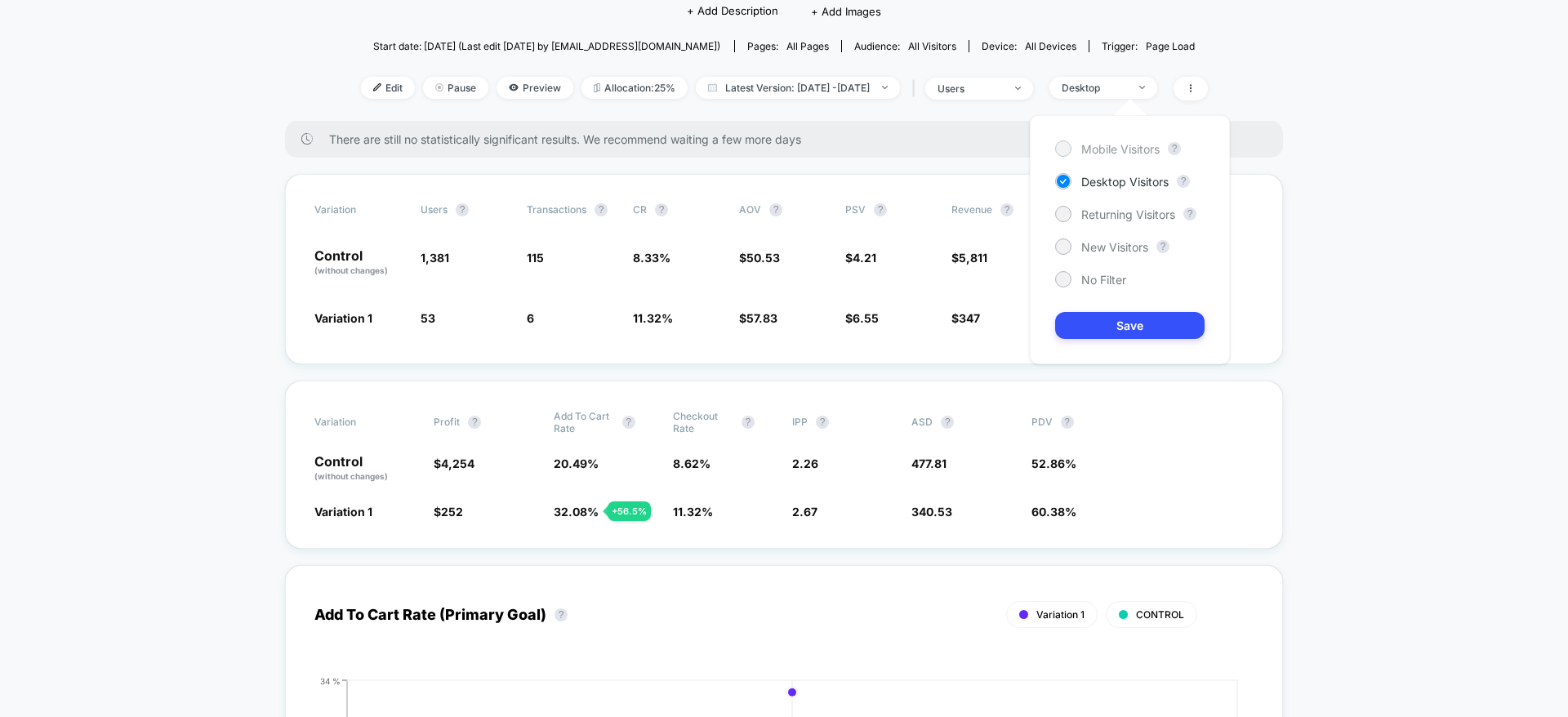
click at [1112, 153] on span "Mobile Visitors" at bounding box center [1120, 149] width 79 height 14
click at [1101, 320] on button "Save" at bounding box center [1131, 325] width 150 height 27
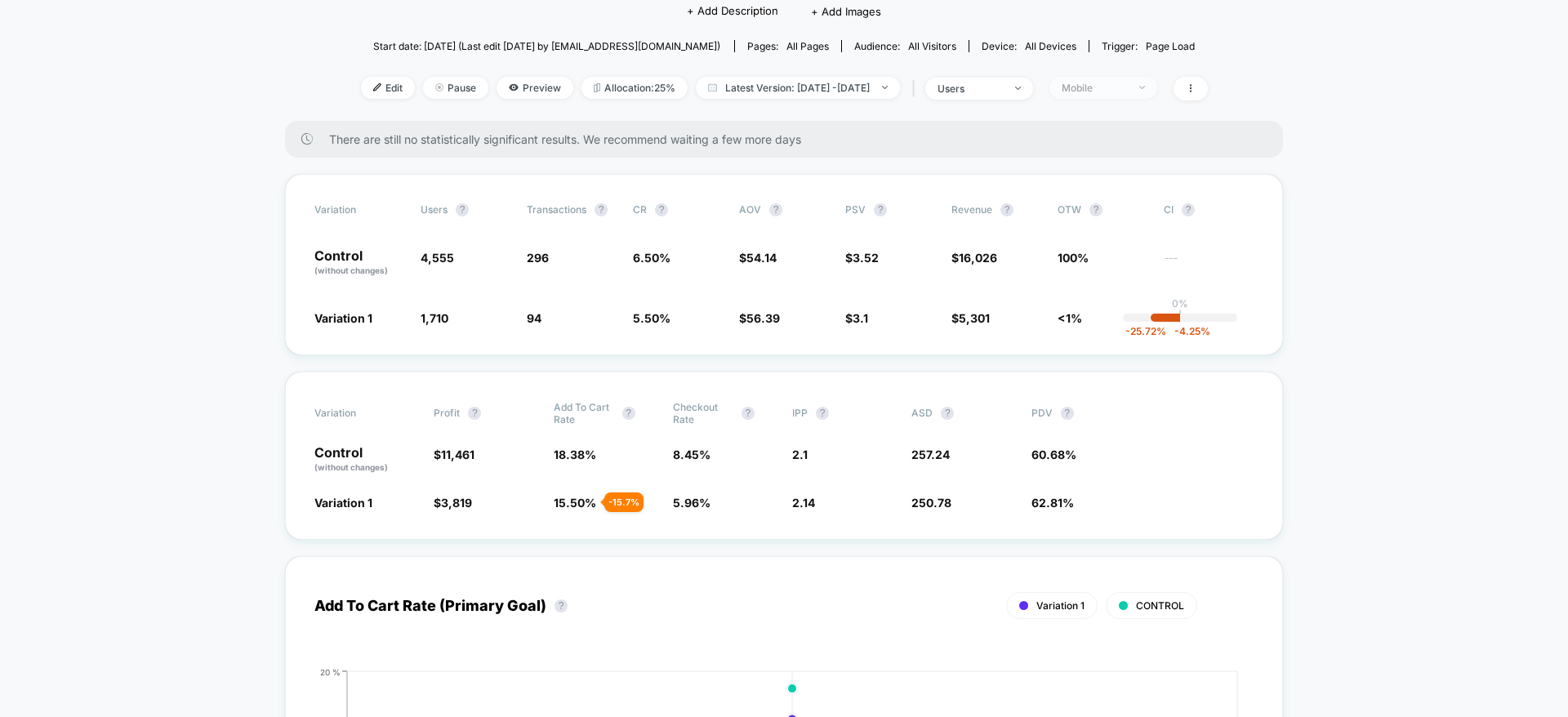
click at [1127, 82] on div "Mobile" at bounding box center [1094, 87] width 65 height 13
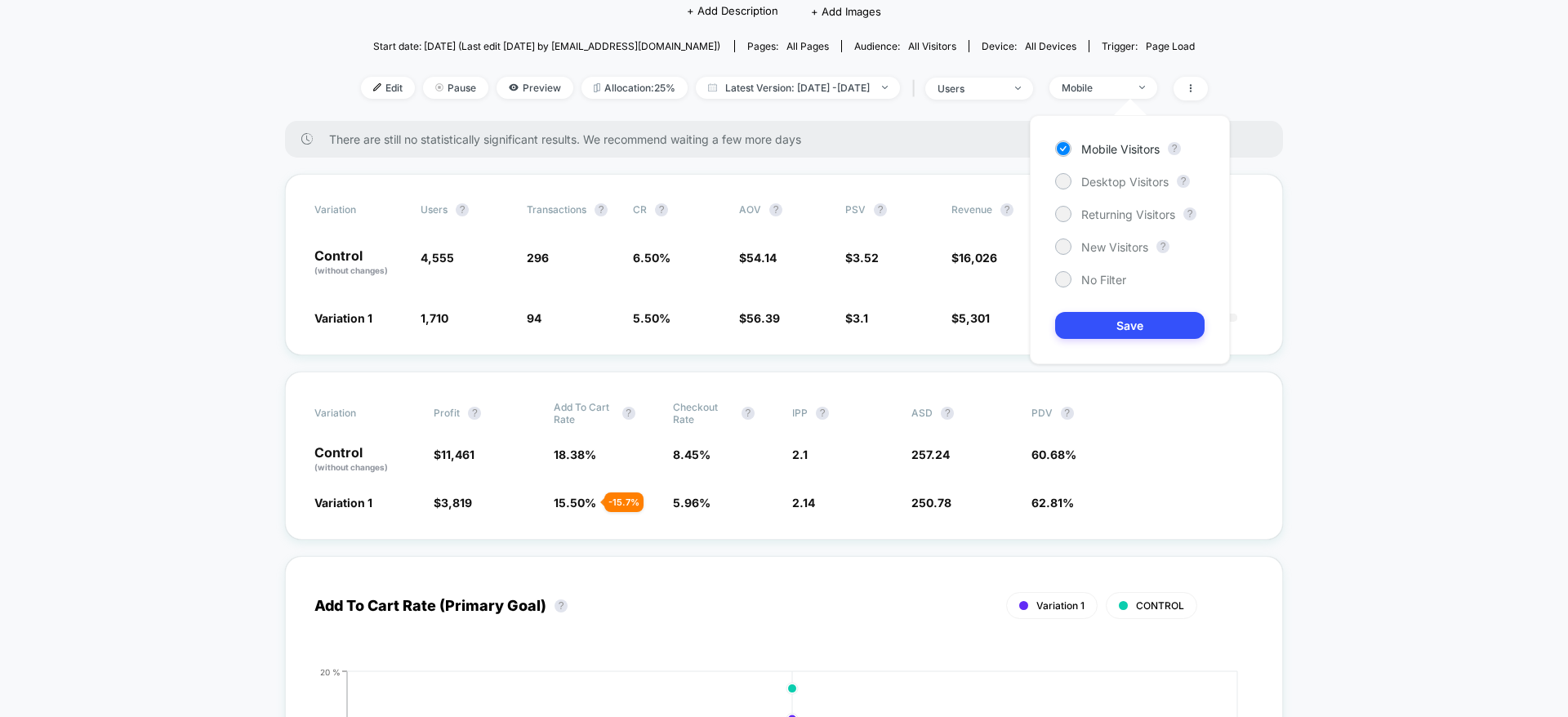
click at [1147, 189] on div "Mobile Visitors ? Desktop Visitors ? Returning Visitors ? New Visitors ? No Fil…" at bounding box center [1130, 239] width 200 height 249
click at [1147, 187] on span "Desktop Visitors" at bounding box center [1125, 182] width 87 height 14
click at [1136, 324] on button "Save" at bounding box center [1131, 325] width 150 height 27
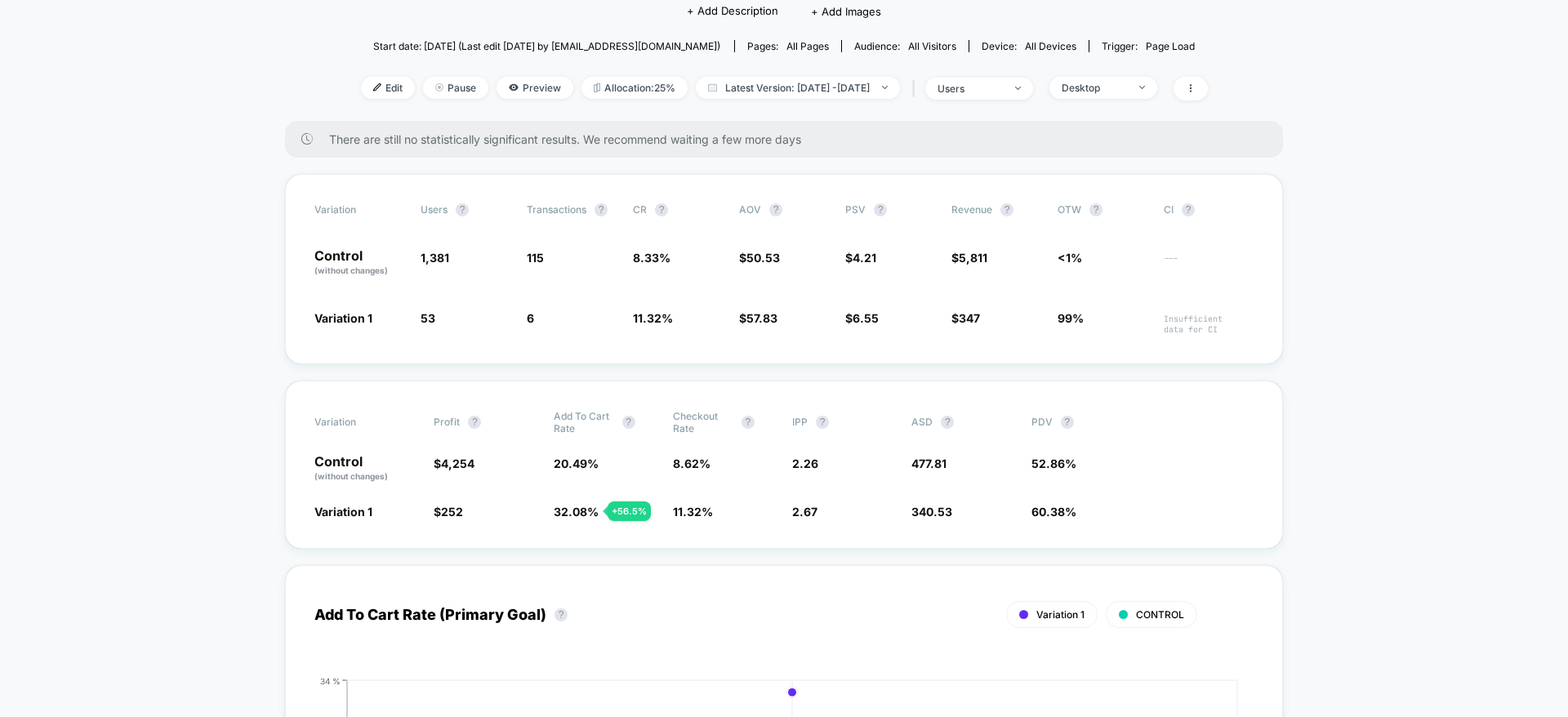
click at [1125, 99] on div "Edit Pause Preview Allocation: 25% Latest Version: Aug 12, 2025 - Aug 12, 2025 …" at bounding box center [784, 88] width 847 height 23
click at [1127, 77] on span "Desktop" at bounding box center [1103, 87] width 108 height 22
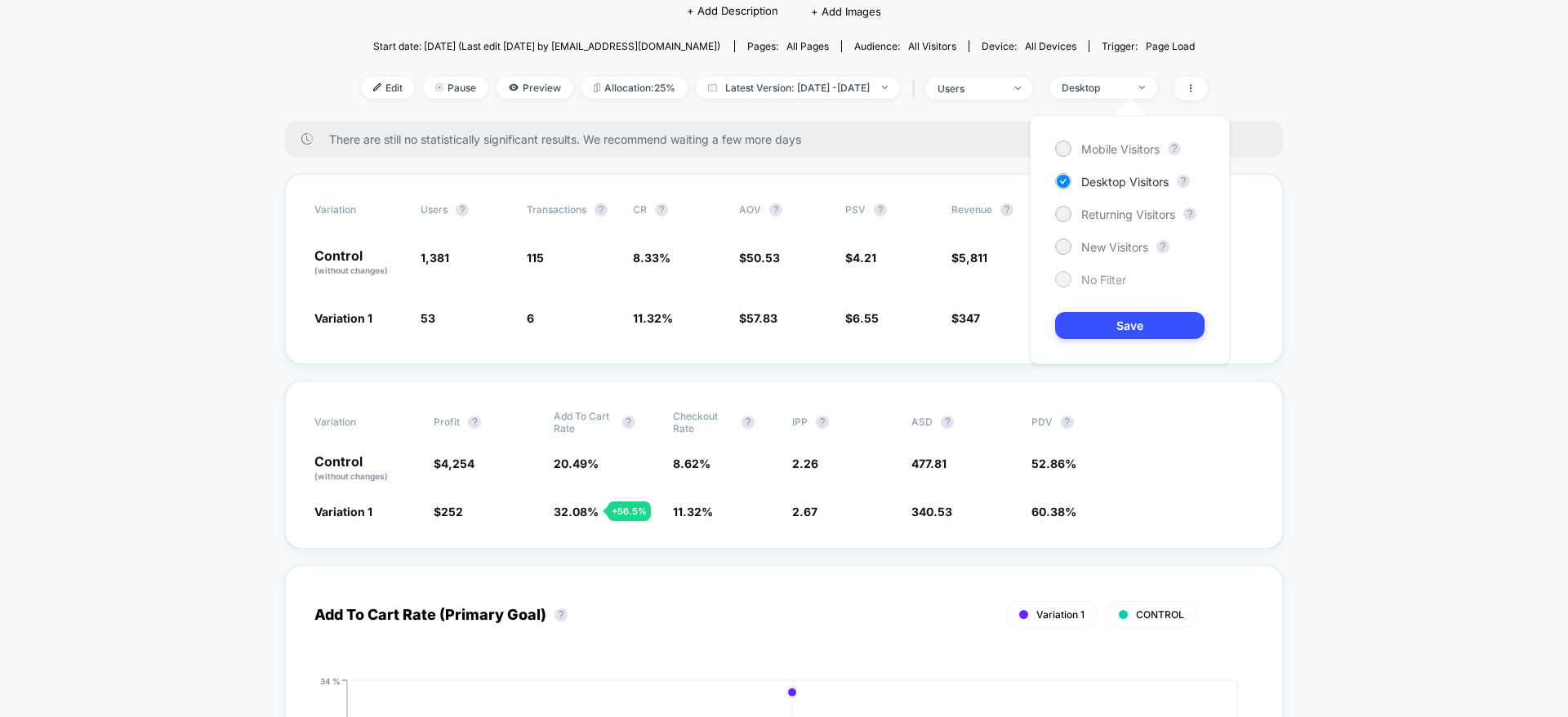
click at [1113, 279] on span "No Filter" at bounding box center [1103, 280] width 45 height 14
click at [1123, 319] on button "Save" at bounding box center [1131, 325] width 150 height 27
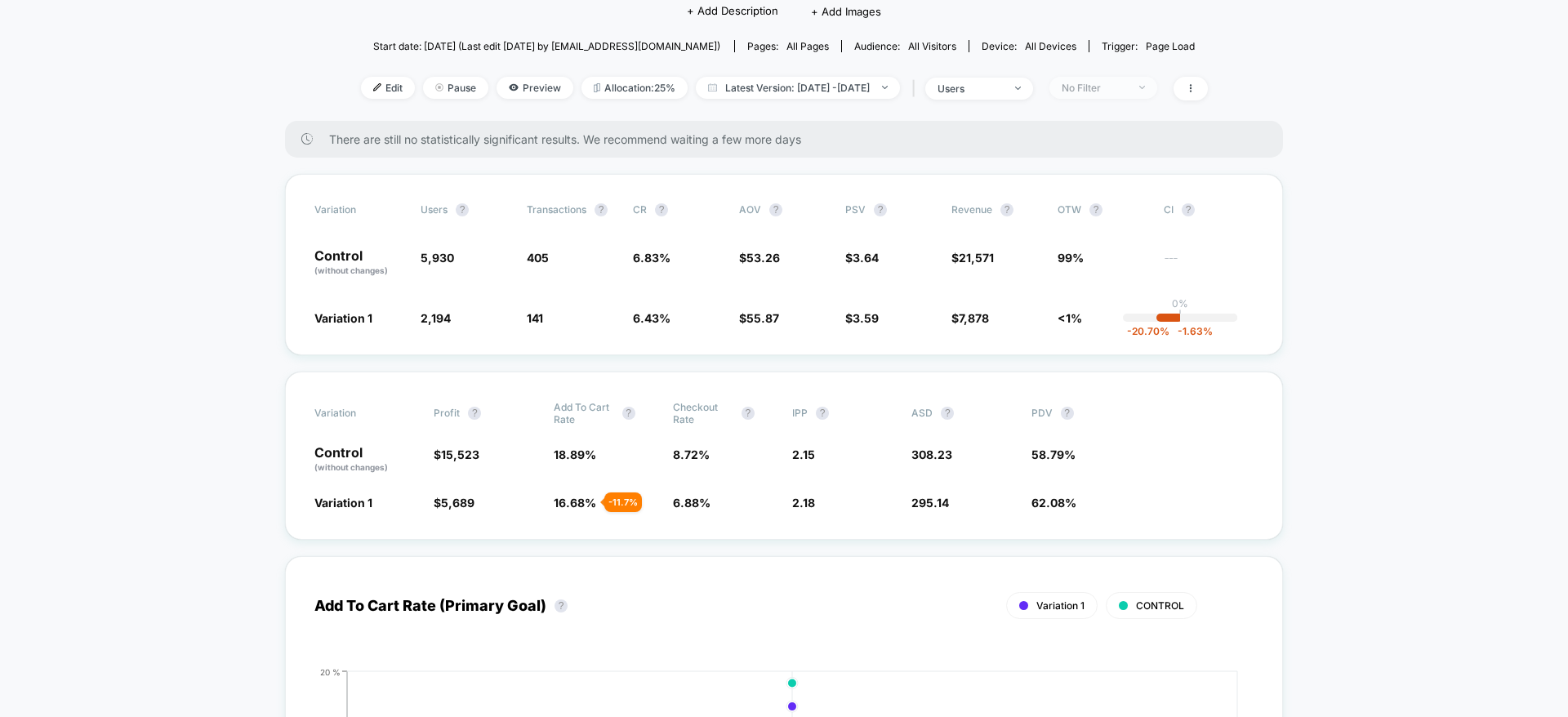
click at [1094, 95] on span "No Filter" at bounding box center [1103, 87] width 108 height 22
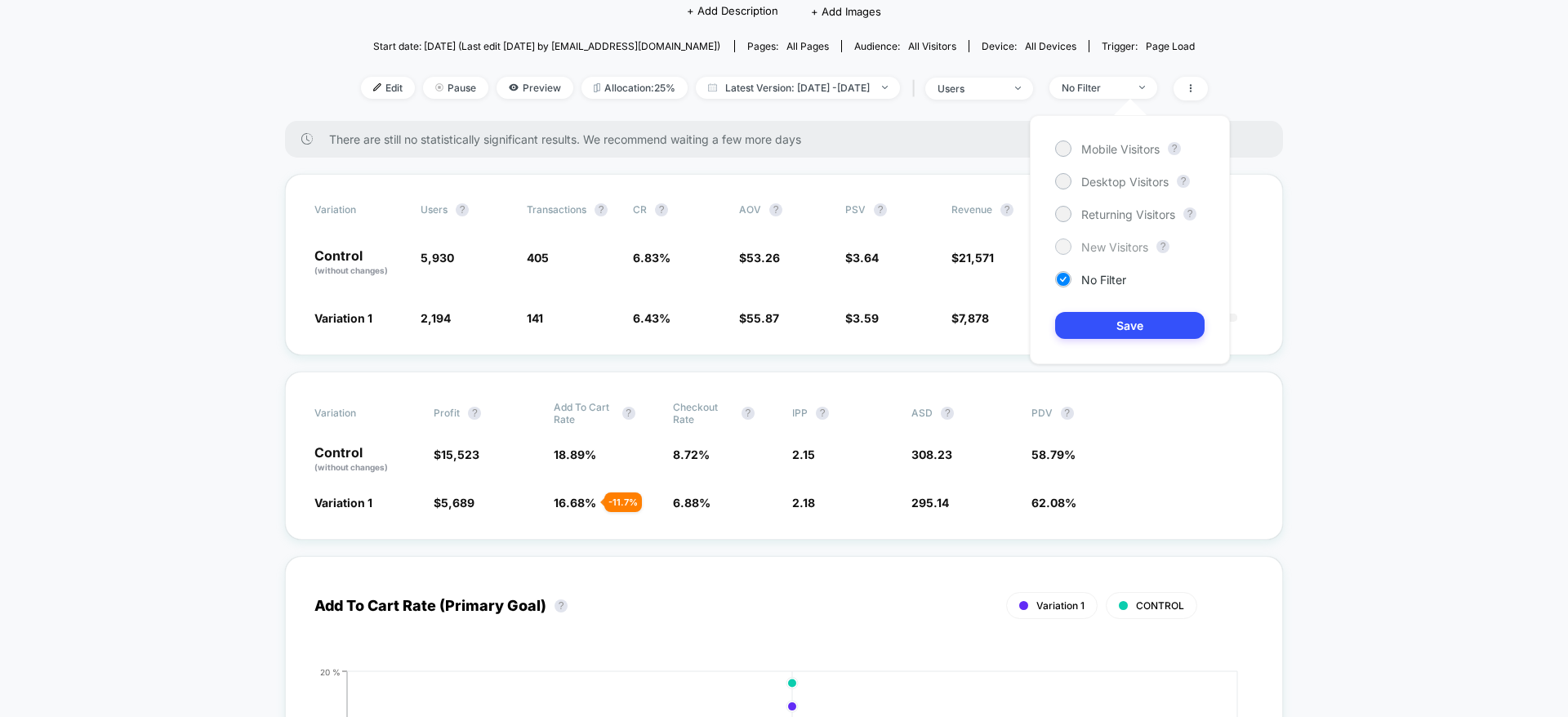
click at [1111, 242] on span "New Visitors" at bounding box center [1114, 247] width 67 height 14
click at [1118, 320] on button "Save" at bounding box center [1131, 325] width 150 height 27
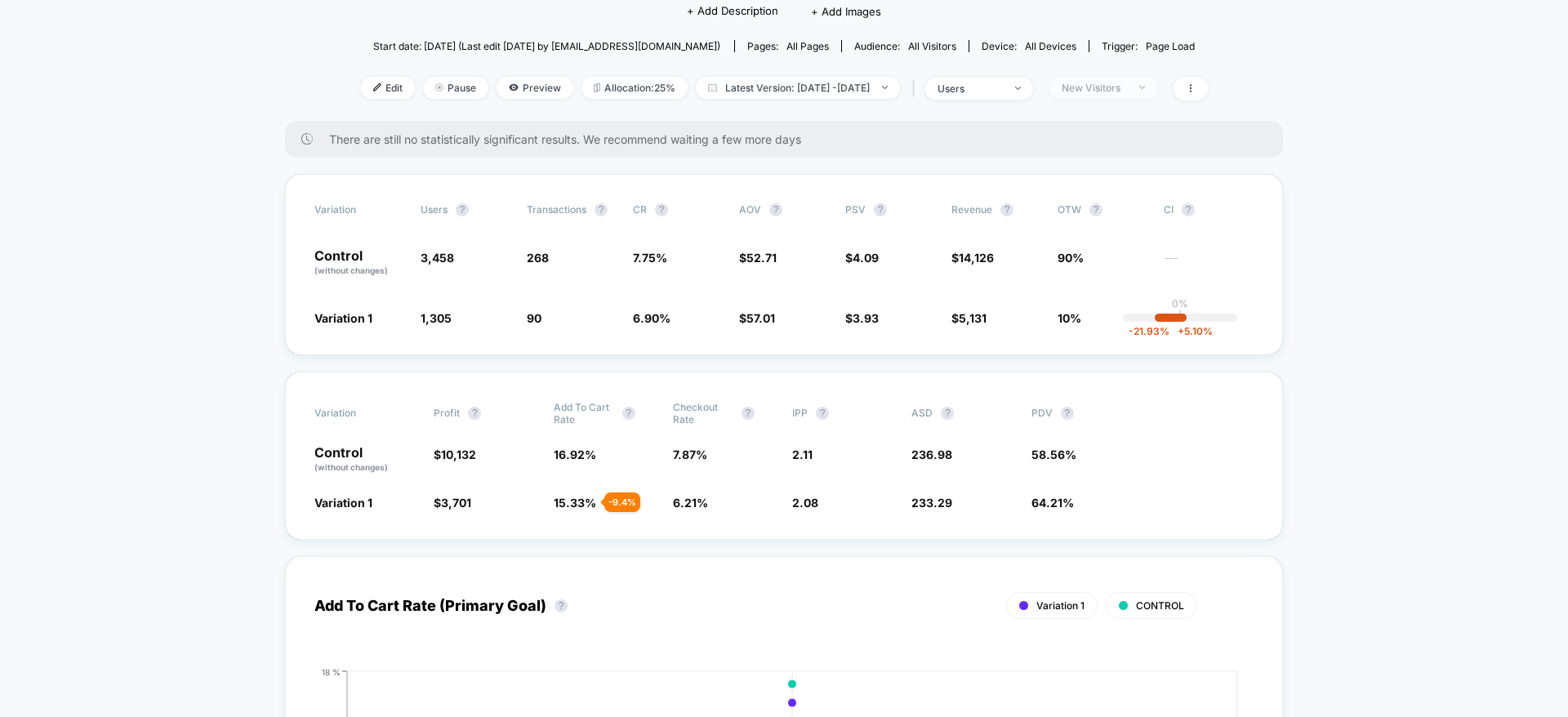
click at [1099, 92] on div "New Visitors" at bounding box center [1094, 87] width 65 height 13
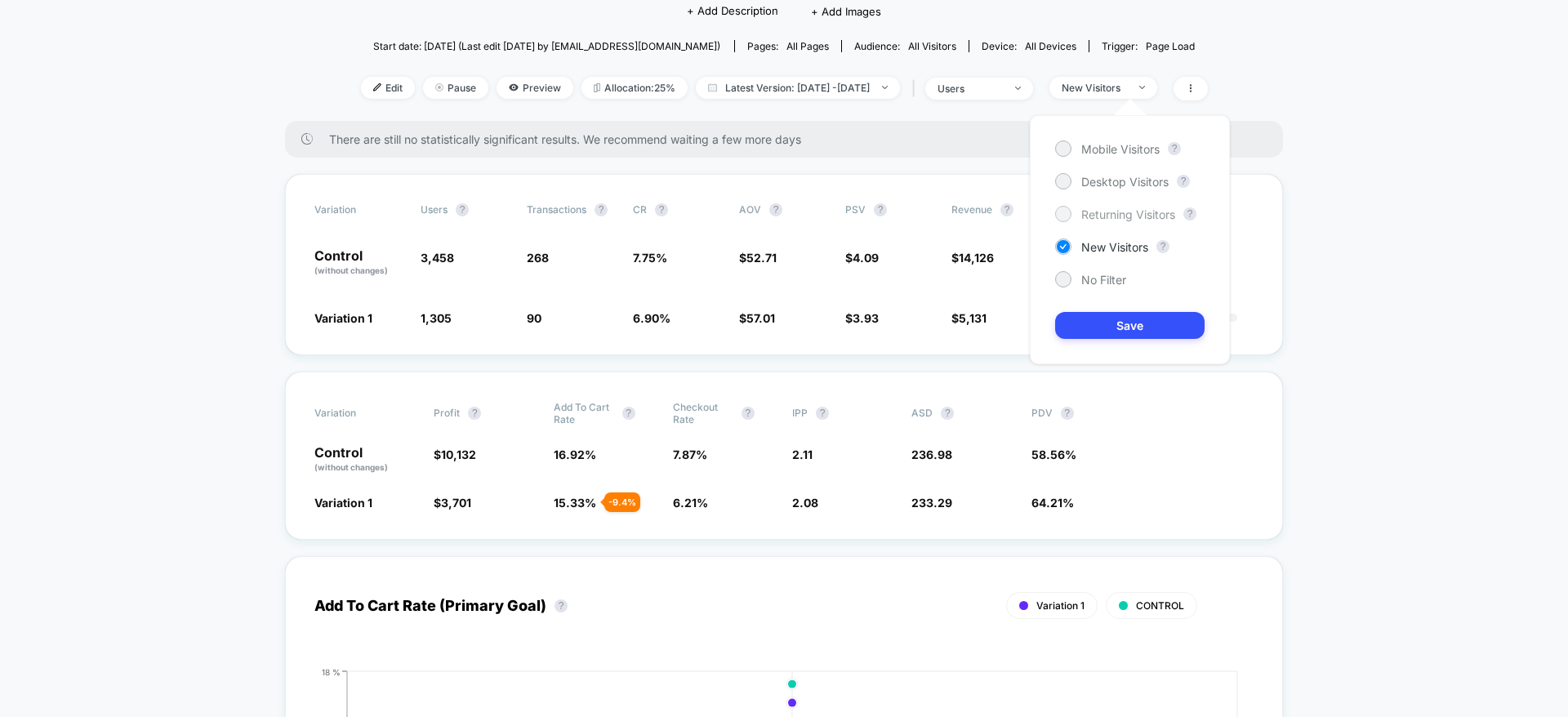
click at [1084, 210] on span "Returning Visitors" at bounding box center [1128, 214] width 94 height 14
click at [1092, 313] on button "Save" at bounding box center [1131, 325] width 150 height 27
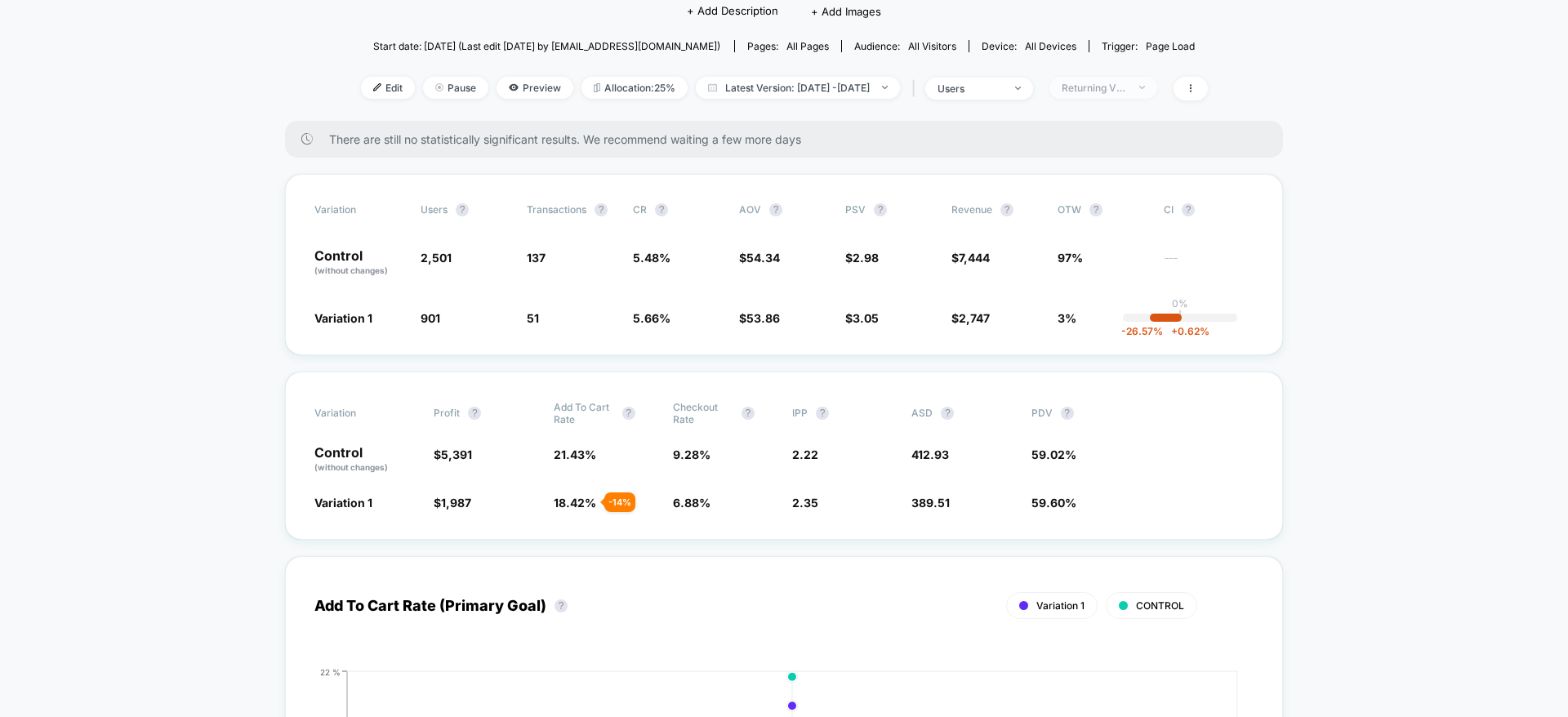
click at [1142, 79] on span "Returning Visitors" at bounding box center [1103, 87] width 108 height 22
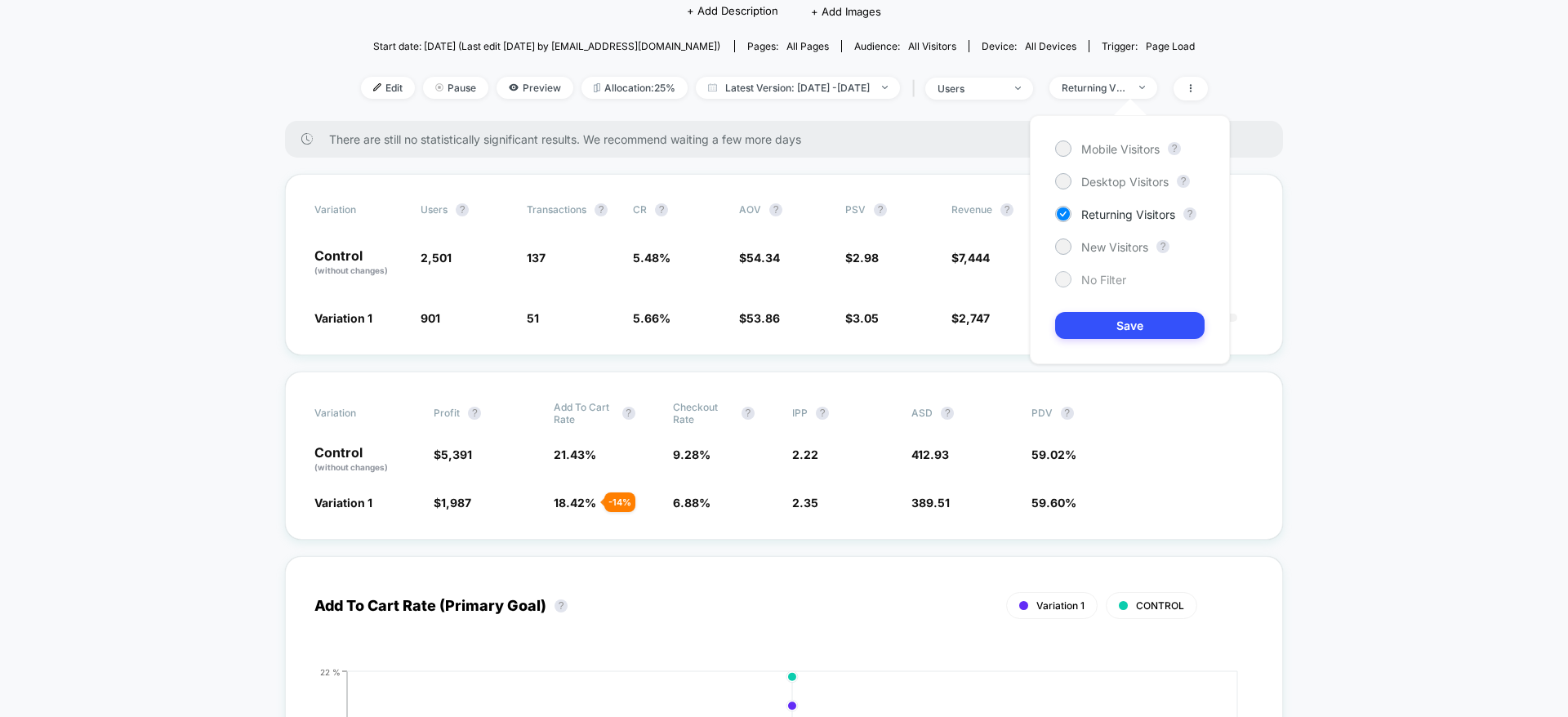
click at [1090, 283] on span "No Filter" at bounding box center [1103, 280] width 45 height 14
click at [1119, 245] on span "New Visitors" at bounding box center [1114, 247] width 67 height 14
click at [1119, 329] on button "Save" at bounding box center [1131, 325] width 150 height 27
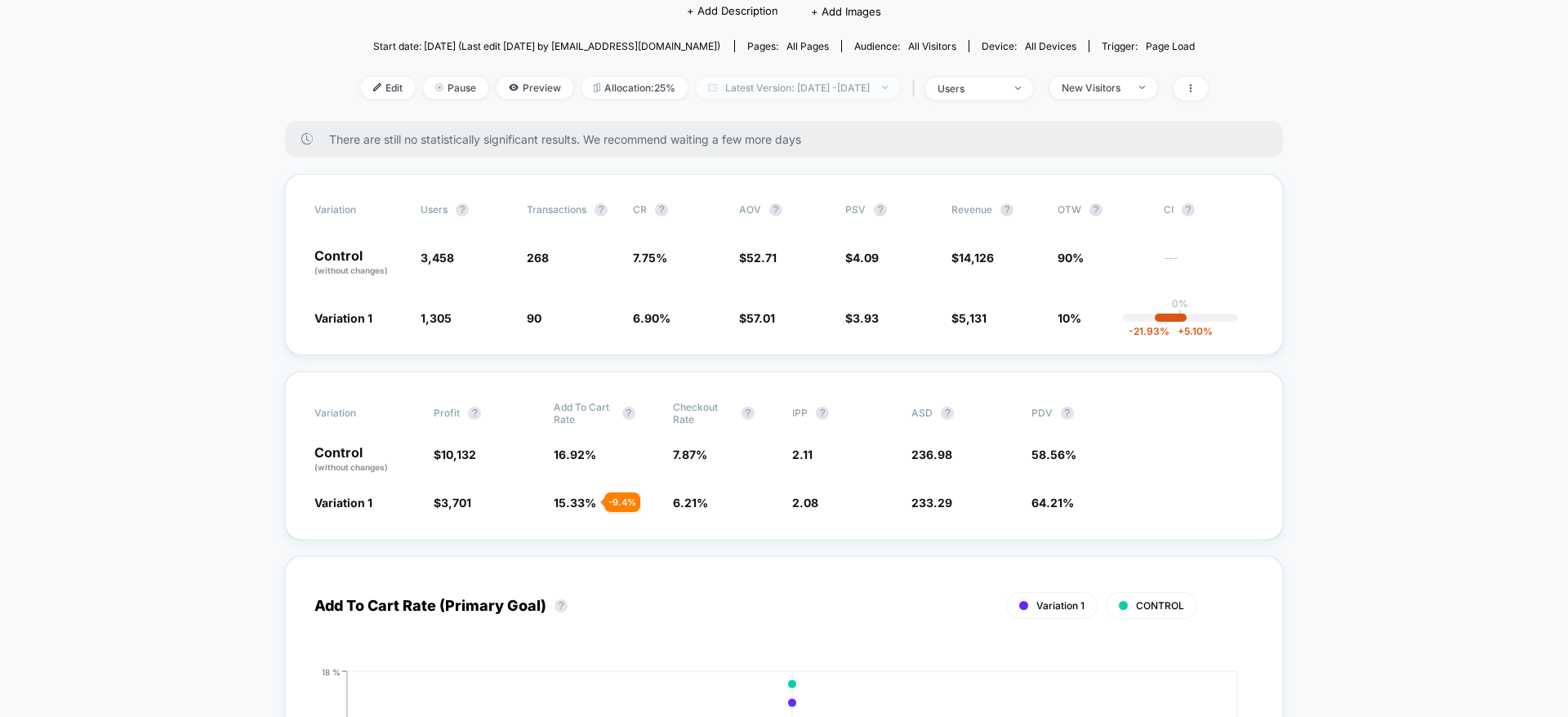
click at [845, 89] on span "Latest Version: [DATE] - [DATE]" at bounding box center [798, 87] width 204 height 22
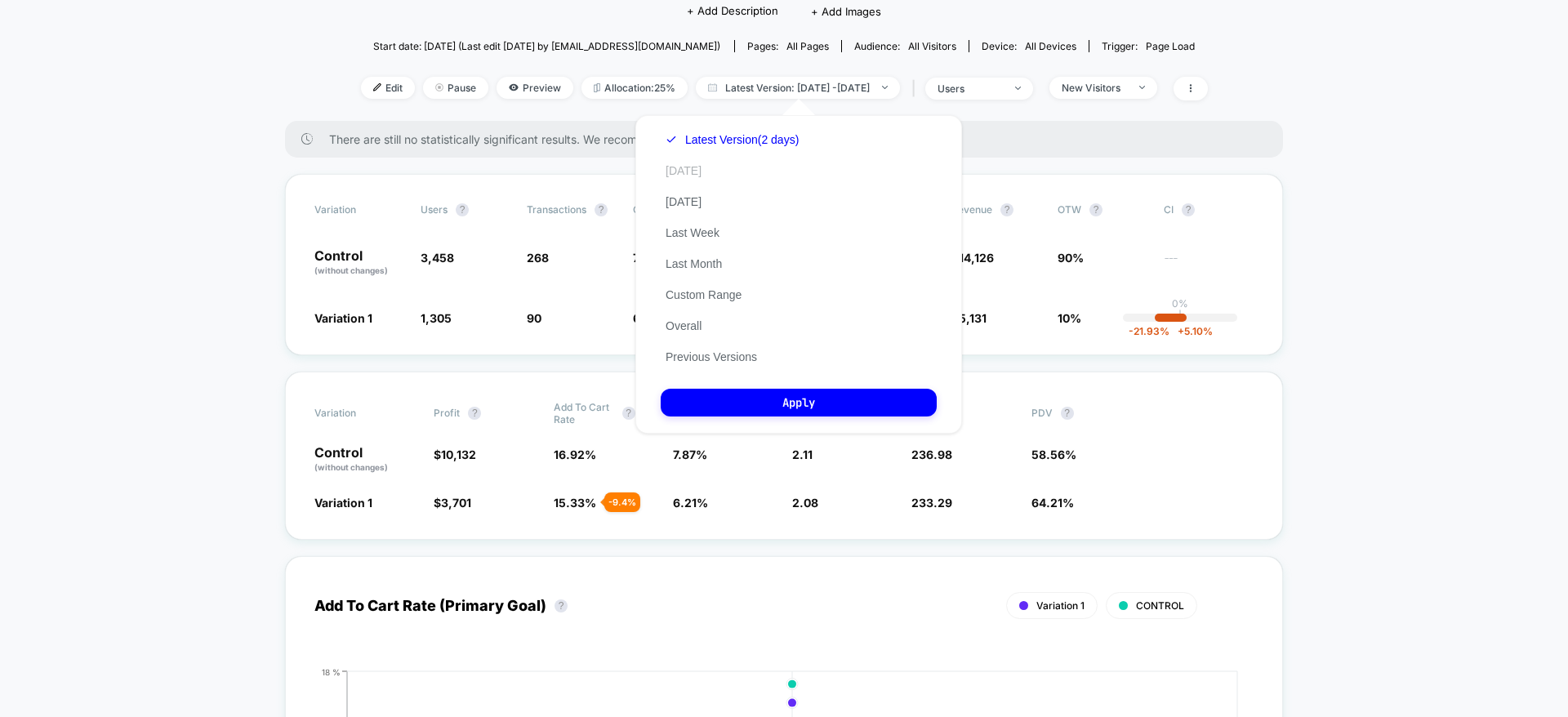
click at [690, 165] on button "[DATE]" at bounding box center [683, 170] width 46 height 15
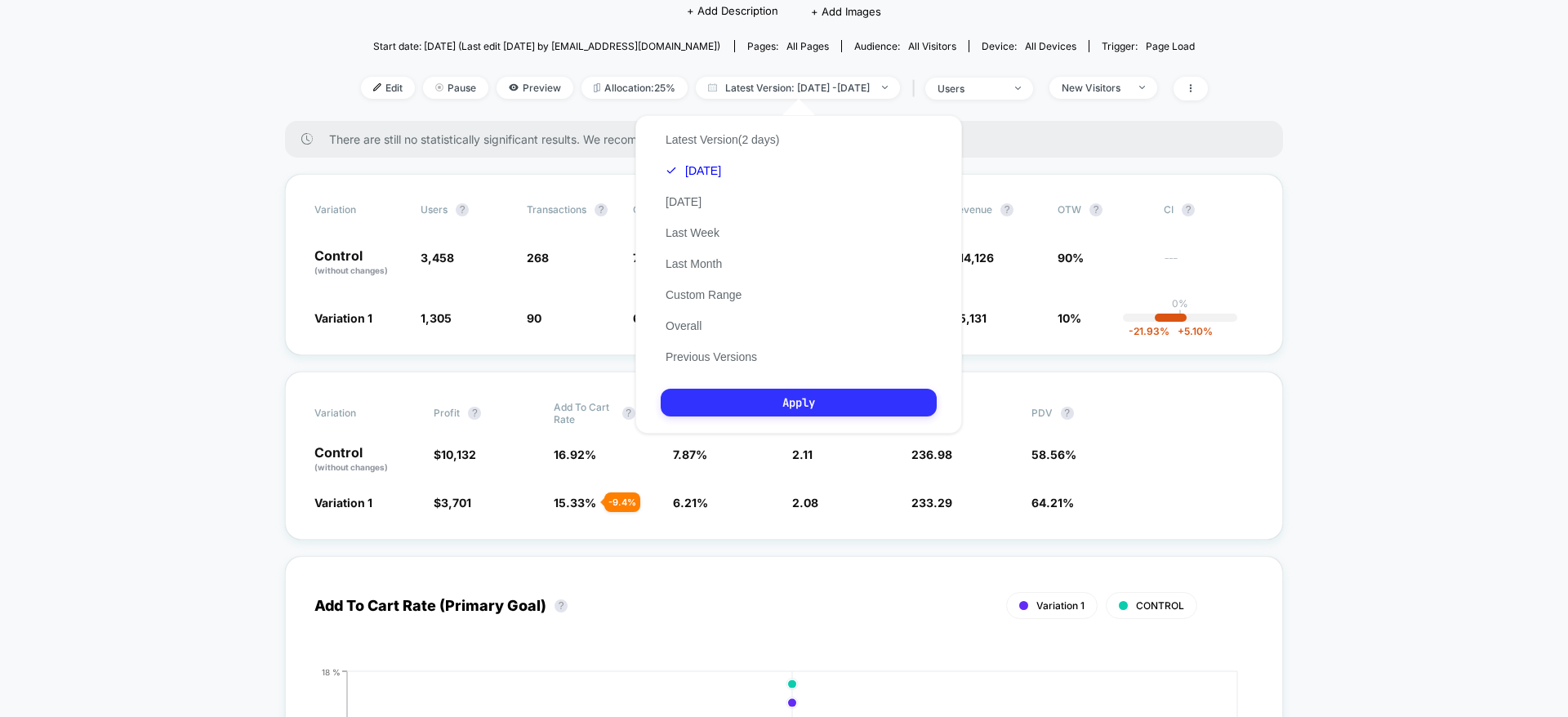
click at [775, 406] on button "Apply" at bounding box center [799, 402] width 276 height 28
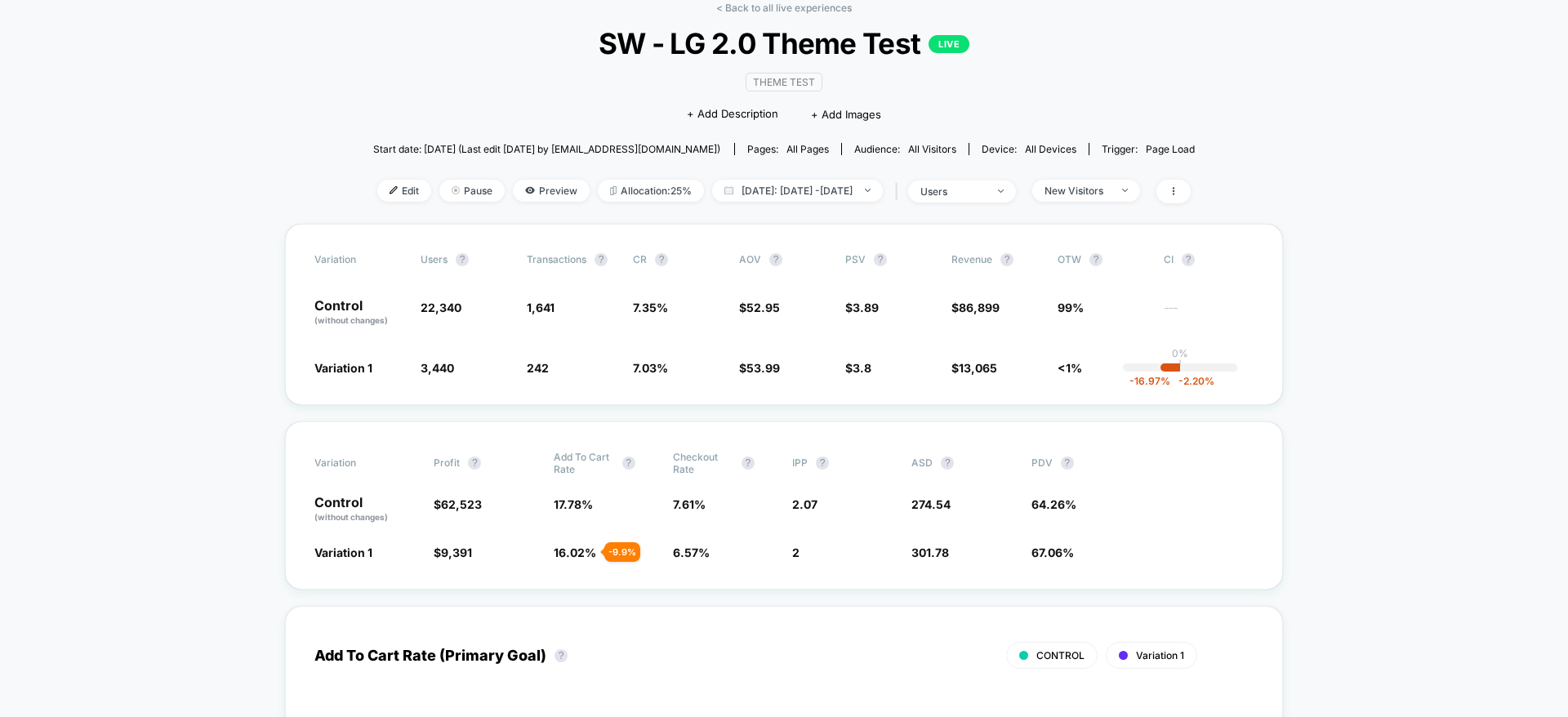
scroll to position [79, 0]
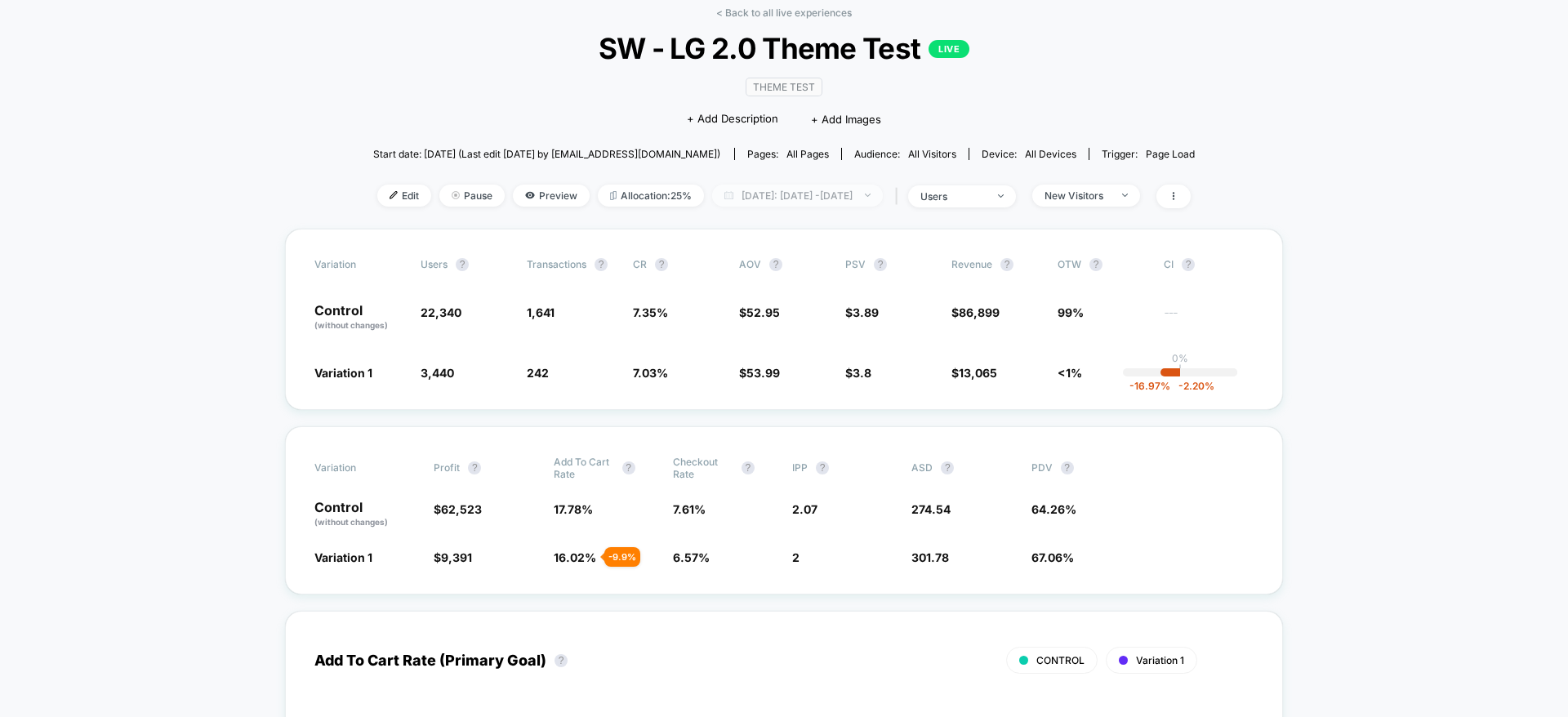
click at [835, 199] on span "[DATE]: [DATE] - [DATE]" at bounding box center [798, 195] width 171 height 22
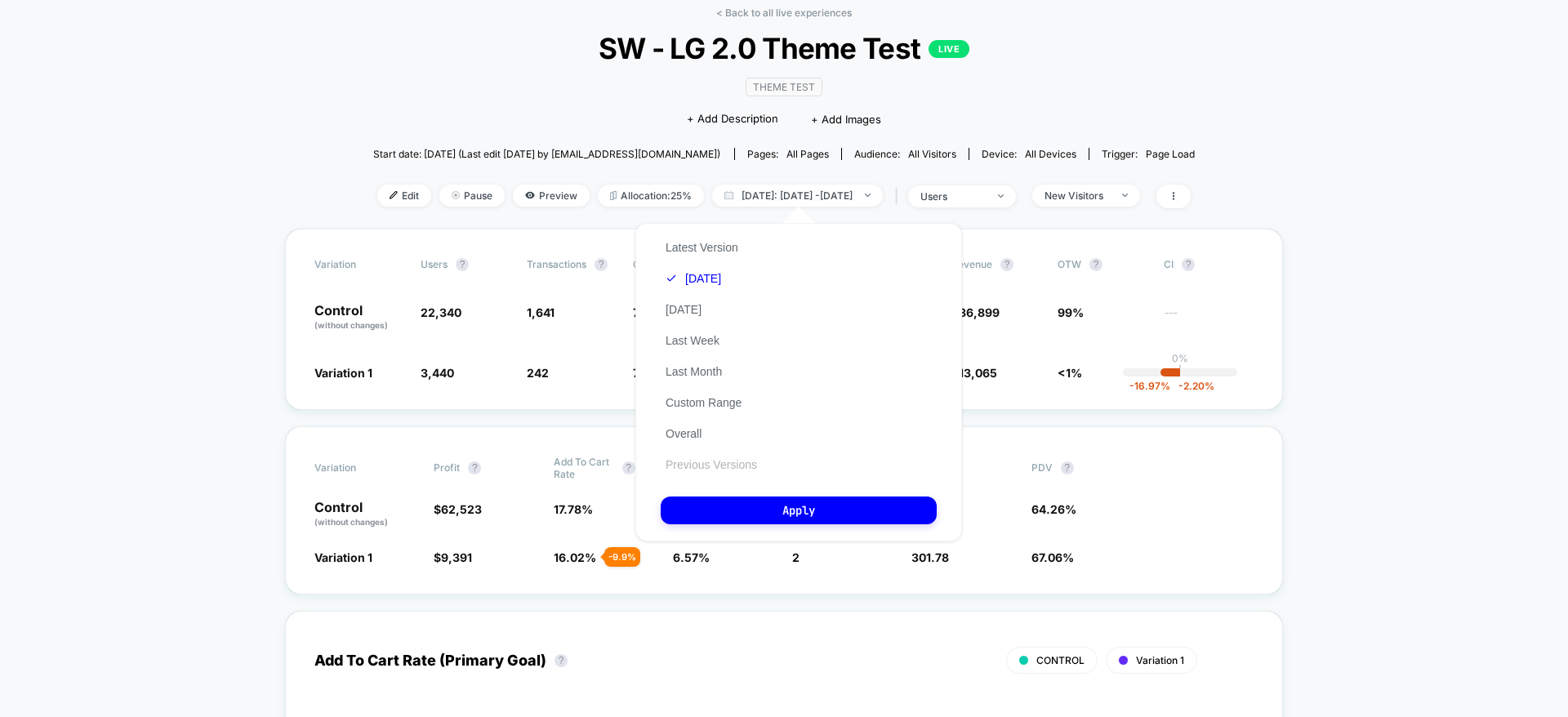
click at [706, 463] on button "Previous Versions" at bounding box center [712, 464] width 101 height 15
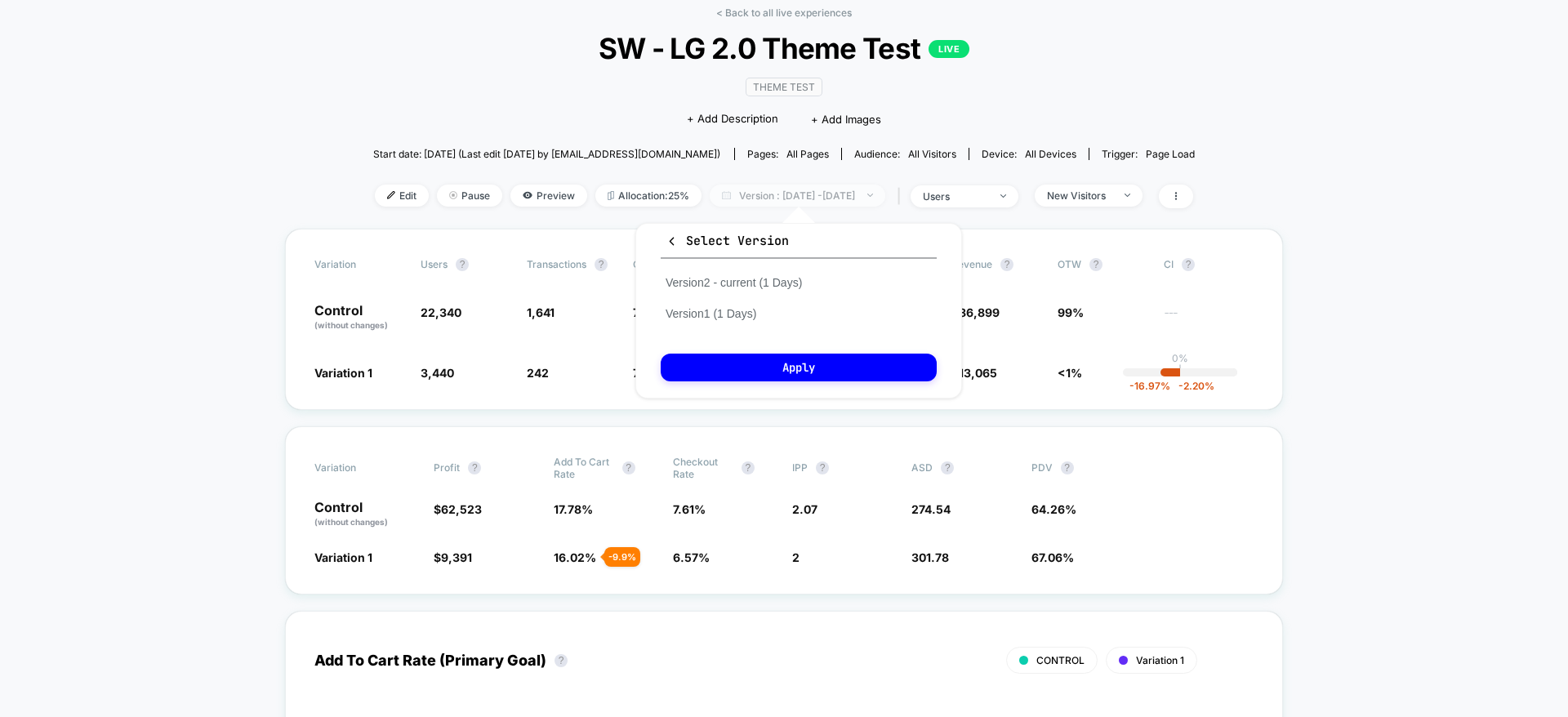
click at [788, 188] on span "Version : Aug 12, 2025 - Aug 12, 2025" at bounding box center [797, 195] width 176 height 22
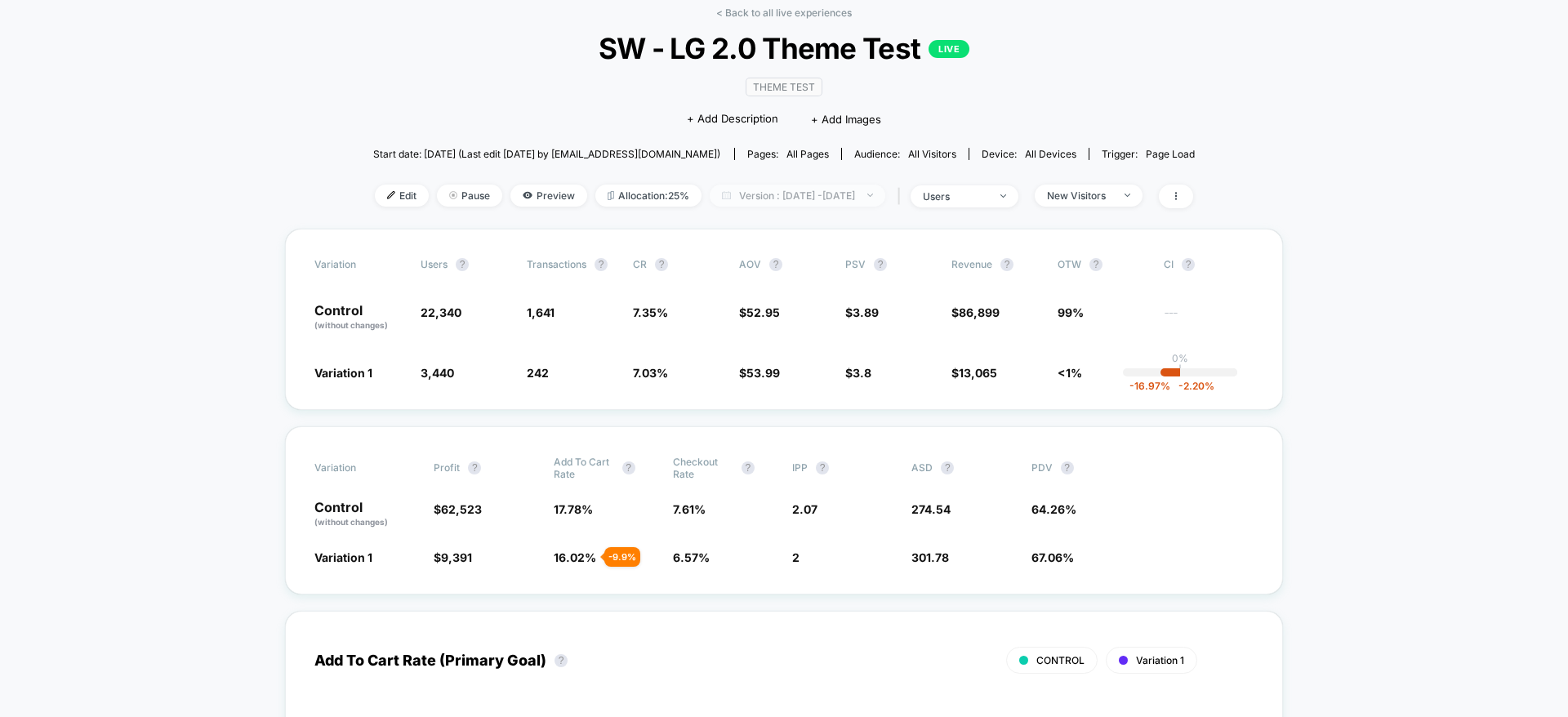
click at [788, 188] on span "Version : Aug 12, 2025 - Aug 12, 2025" at bounding box center [797, 195] width 176 height 22
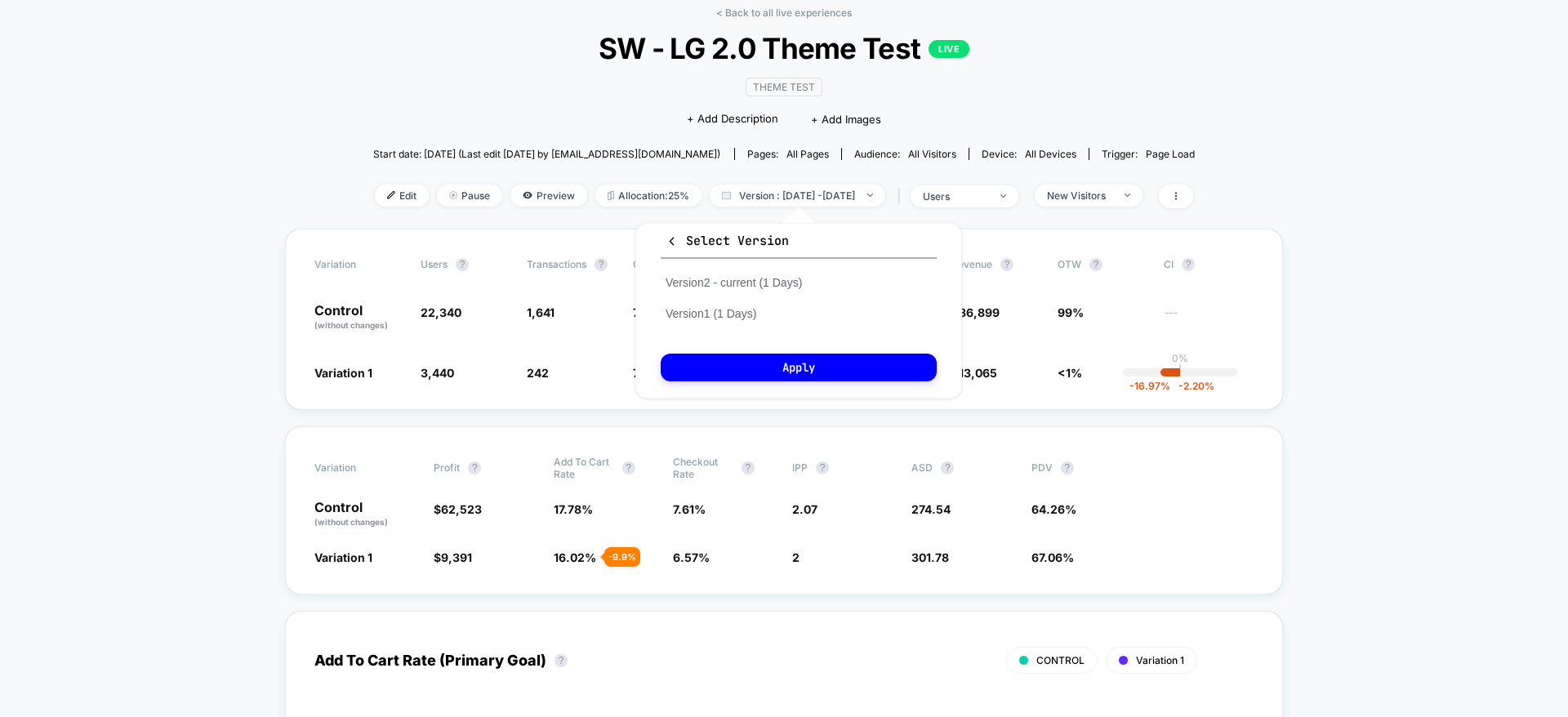
click at [665, 237] on button "Select Version" at bounding box center [799, 246] width 276 height 27
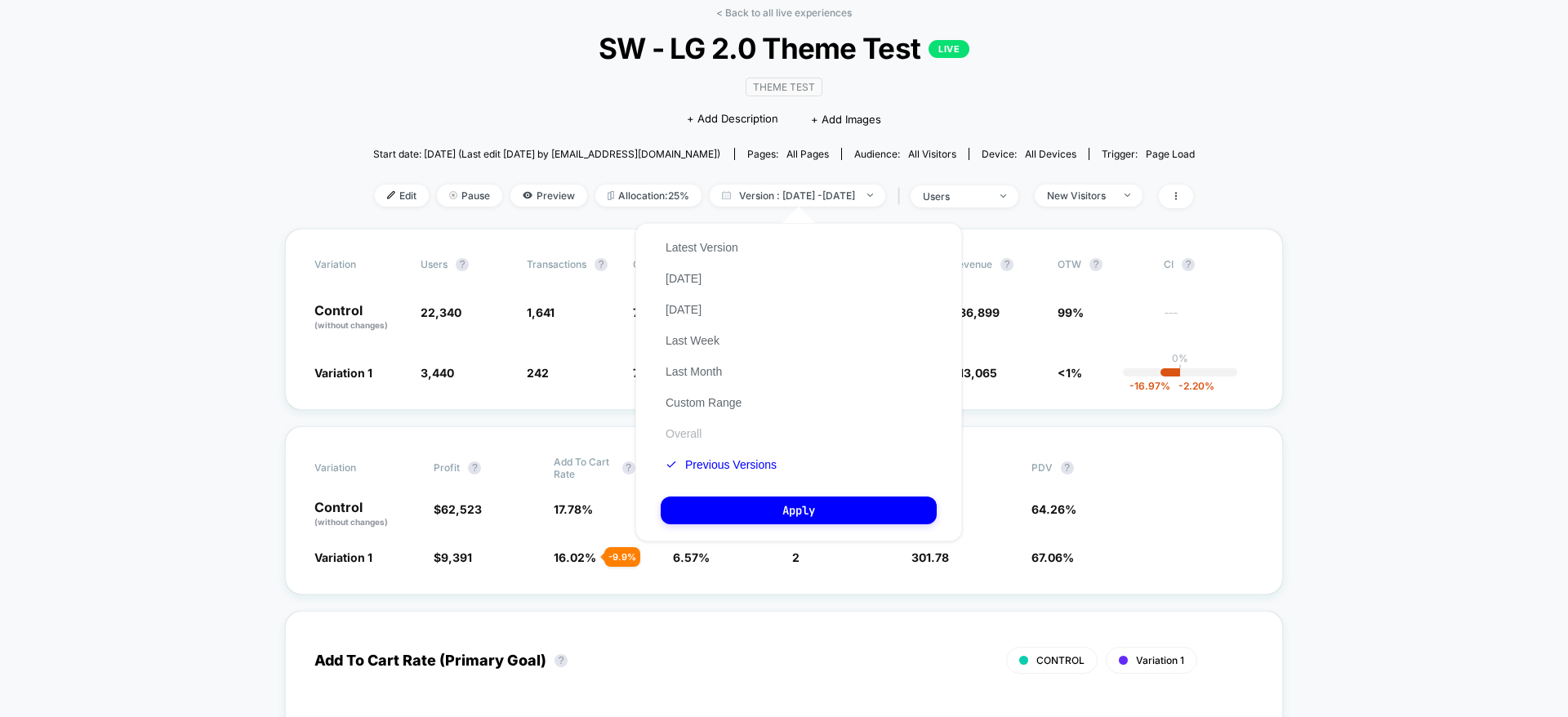
click at [679, 427] on button "Overall" at bounding box center [683, 433] width 46 height 15
click at [749, 508] on button "Apply" at bounding box center [799, 510] width 276 height 28
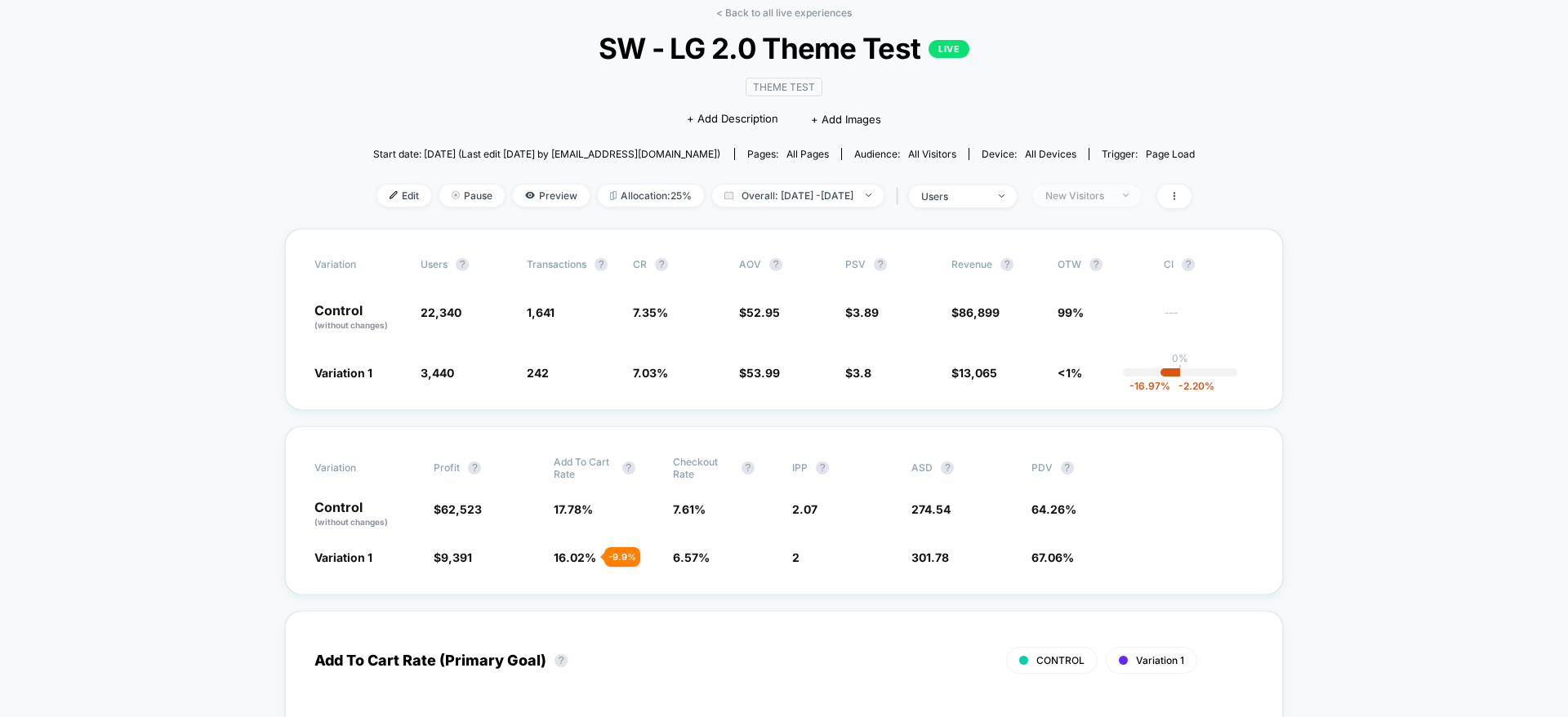
click at [1123, 195] on div at bounding box center [1117, 195] width 13 height 1
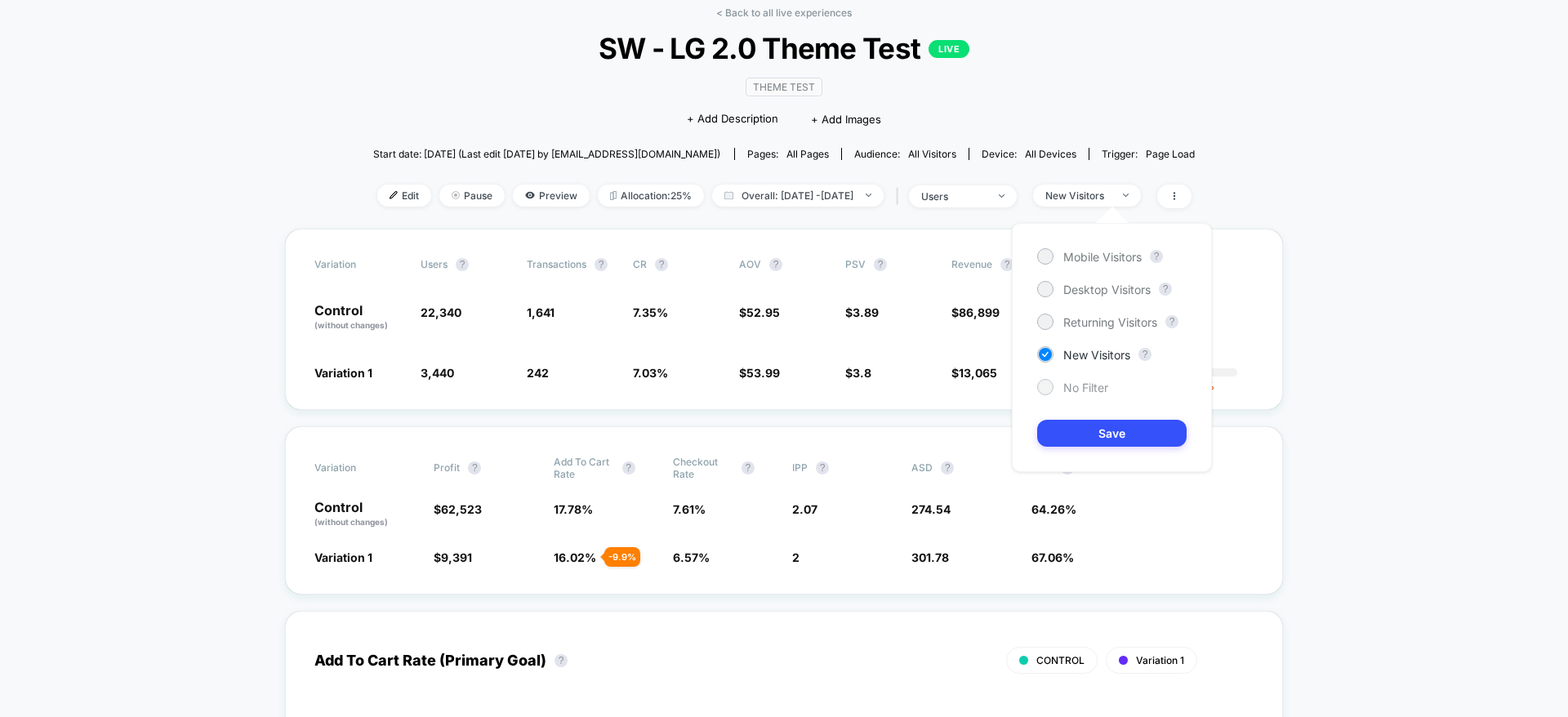
click at [1075, 388] on span "No Filter" at bounding box center [1086, 388] width 45 height 14
click at [1064, 426] on button "Save" at bounding box center [1112, 433] width 150 height 27
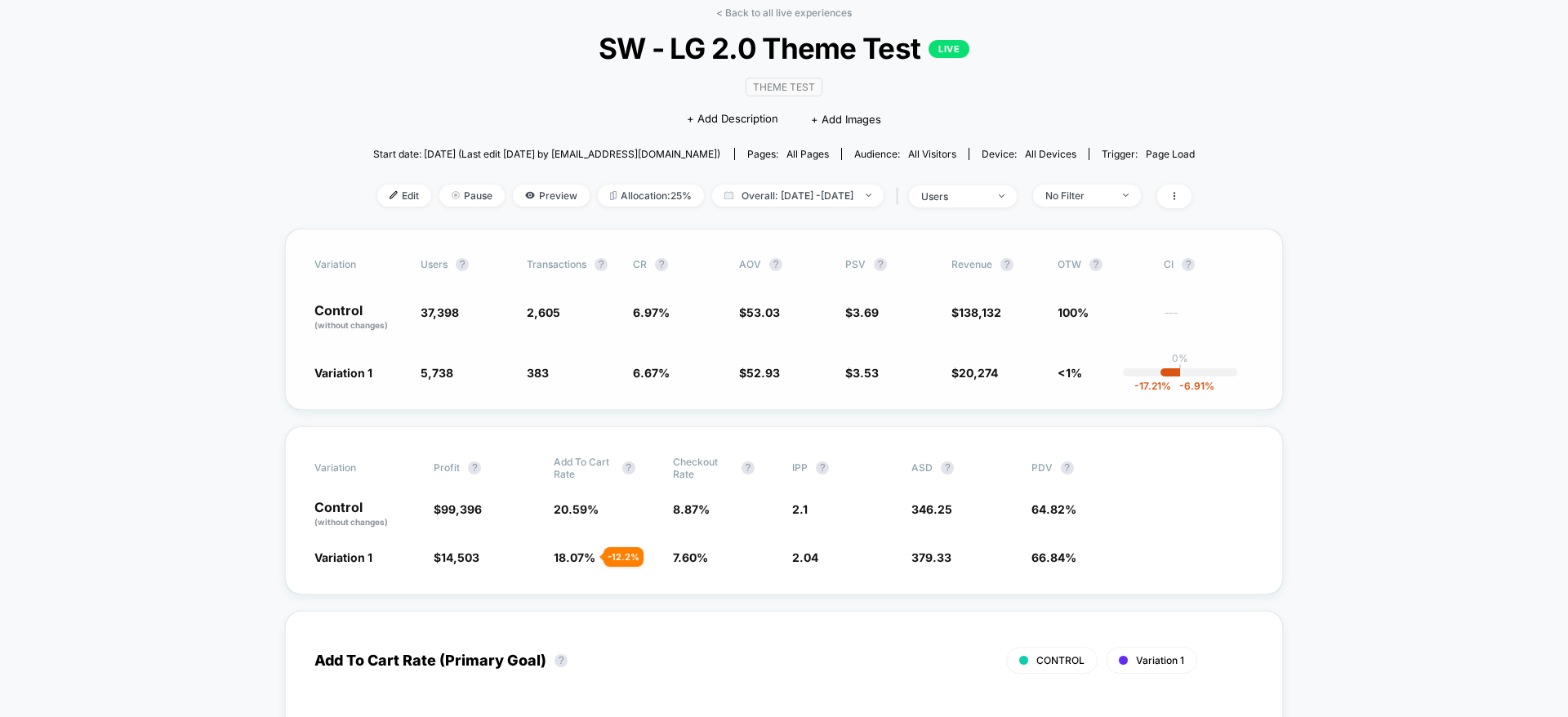
click at [830, 358] on div "Variation users ? Transactions ? CR ? AOV ? PSV ? Revenue ? OTW ? CI ? Control …" at bounding box center [784, 319] width 998 height 182
click at [803, 341] on div "Variation users ? Transactions ? CR ? AOV ? PSV ? Revenue ? OTW ? CI ? Control …" at bounding box center [784, 319] width 998 height 182
drag, startPoint x: 1106, startPoint y: 200, endPoint x: 1094, endPoint y: 199, distance: 12.0
click at [1094, 199] on div "No Filter" at bounding box center [1077, 195] width 65 height 13
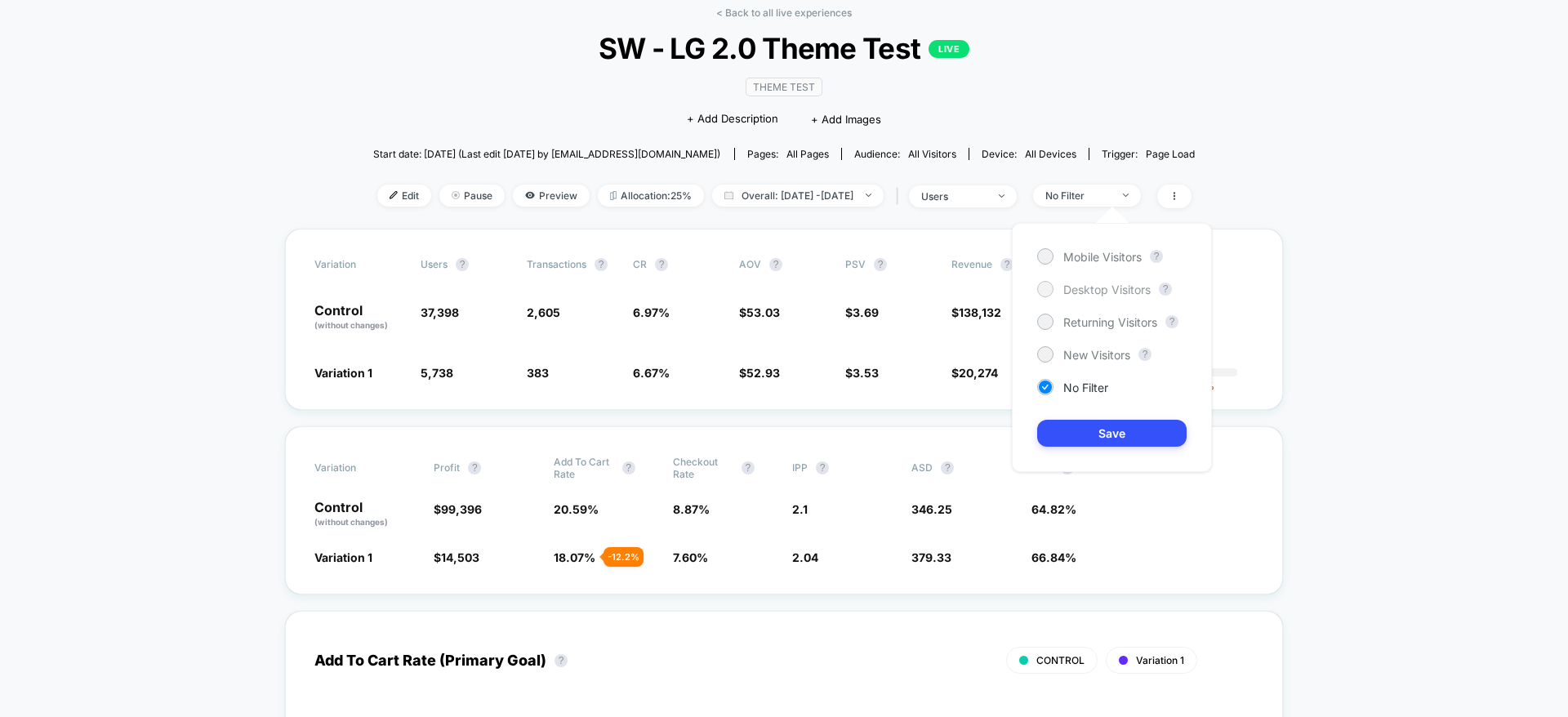
click at [1086, 292] on span "Desktop Visitors" at bounding box center [1107, 290] width 87 height 14
click at [1093, 427] on button "Save" at bounding box center [1112, 433] width 150 height 27
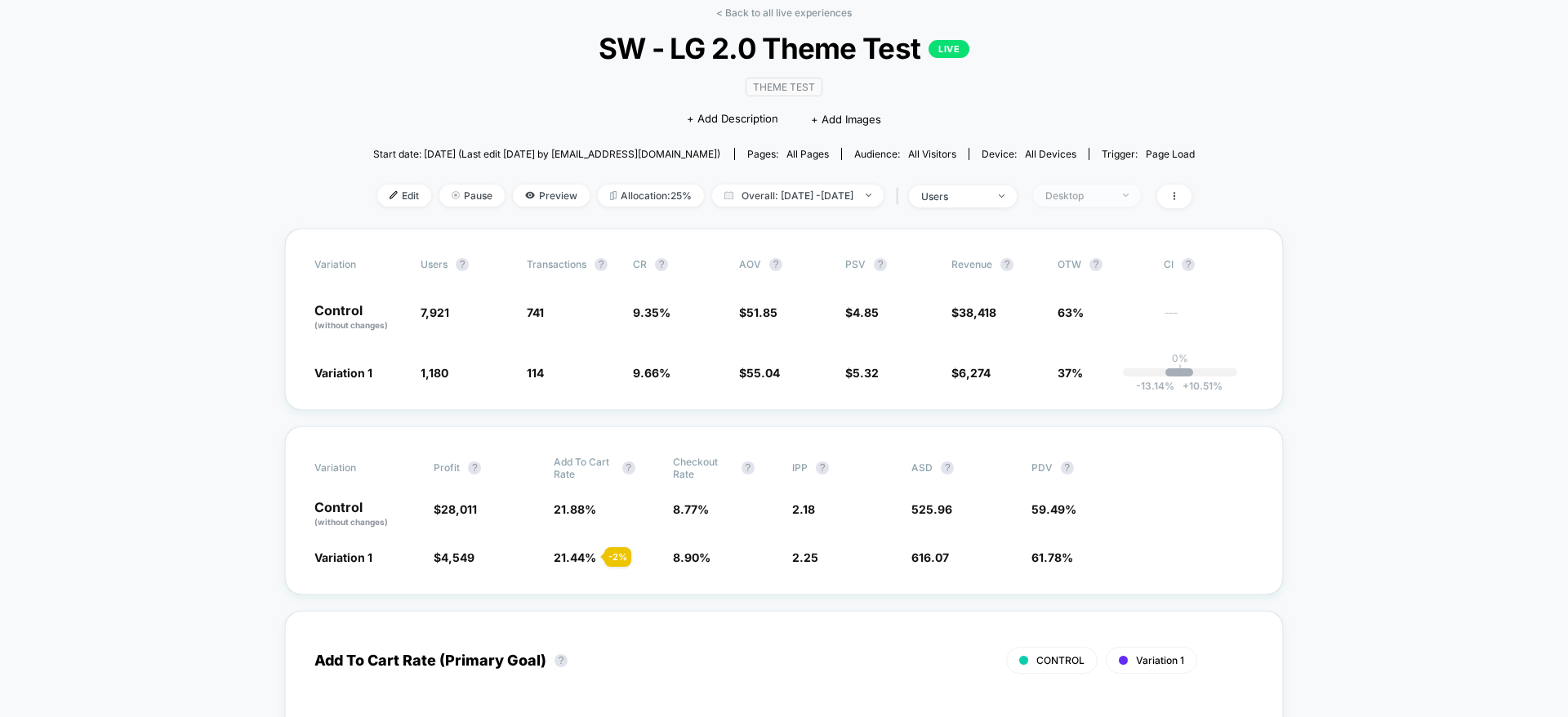
click at [1111, 196] on div "Desktop" at bounding box center [1077, 195] width 65 height 13
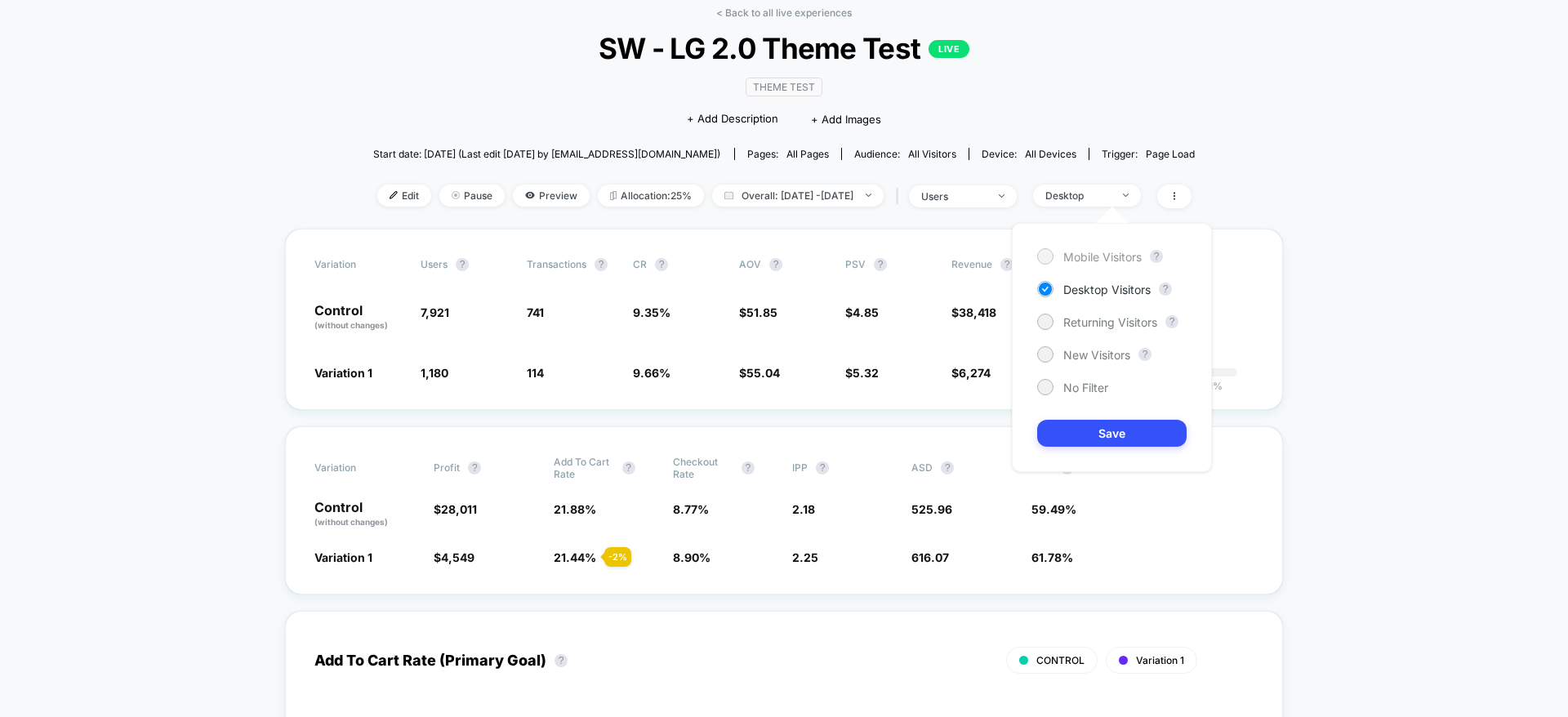
click at [1101, 258] on span "Mobile Visitors" at bounding box center [1102, 256] width 79 height 14
click at [1092, 427] on button "Save" at bounding box center [1112, 433] width 150 height 27
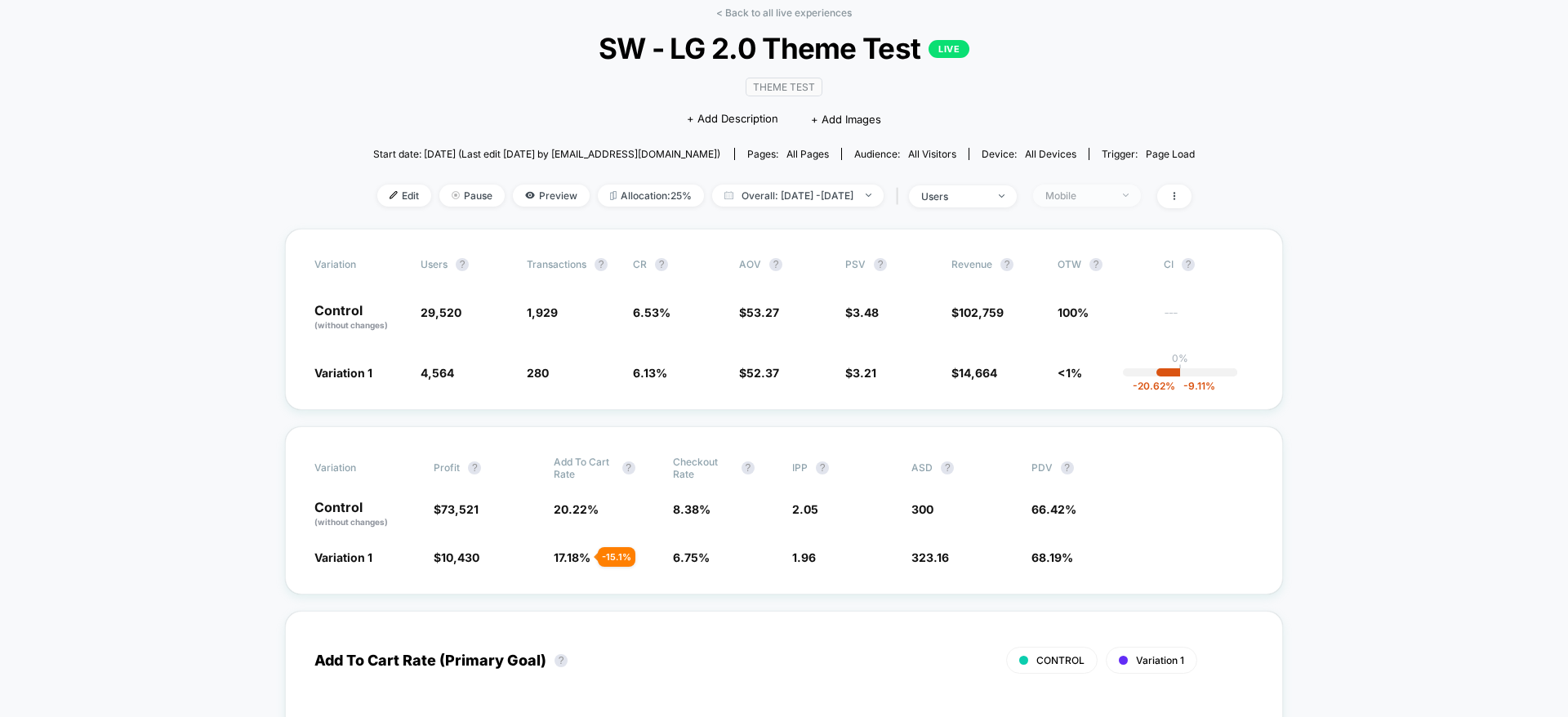
click at [1107, 202] on span "Mobile" at bounding box center [1087, 195] width 108 height 22
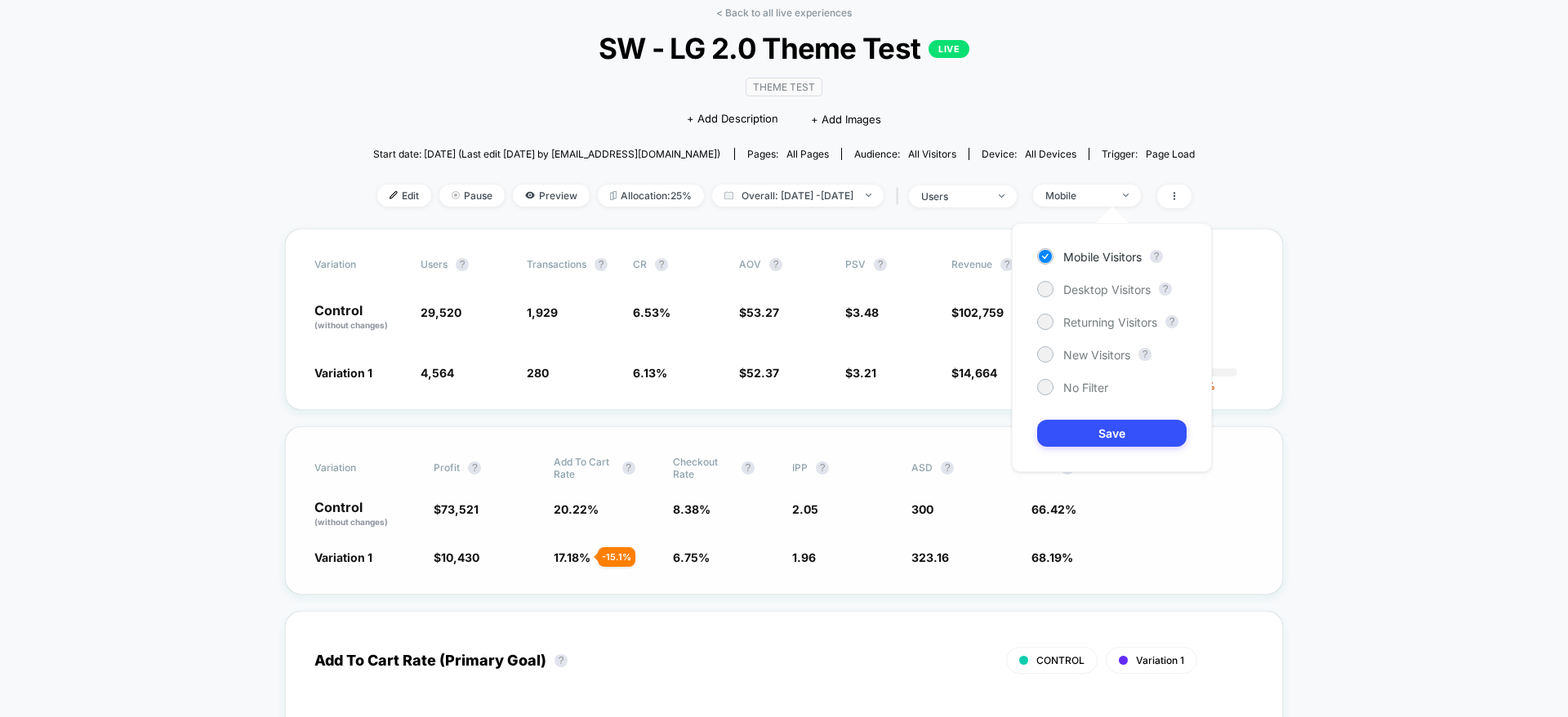
click at [1183, 562] on div "Variation 1 $ 10,430 - 8.2 % 17.18 % - 15.1 % 6.75 % - 19.4 % 1.96 - 4.2 % 323.…" at bounding box center [784, 557] width 939 height 17
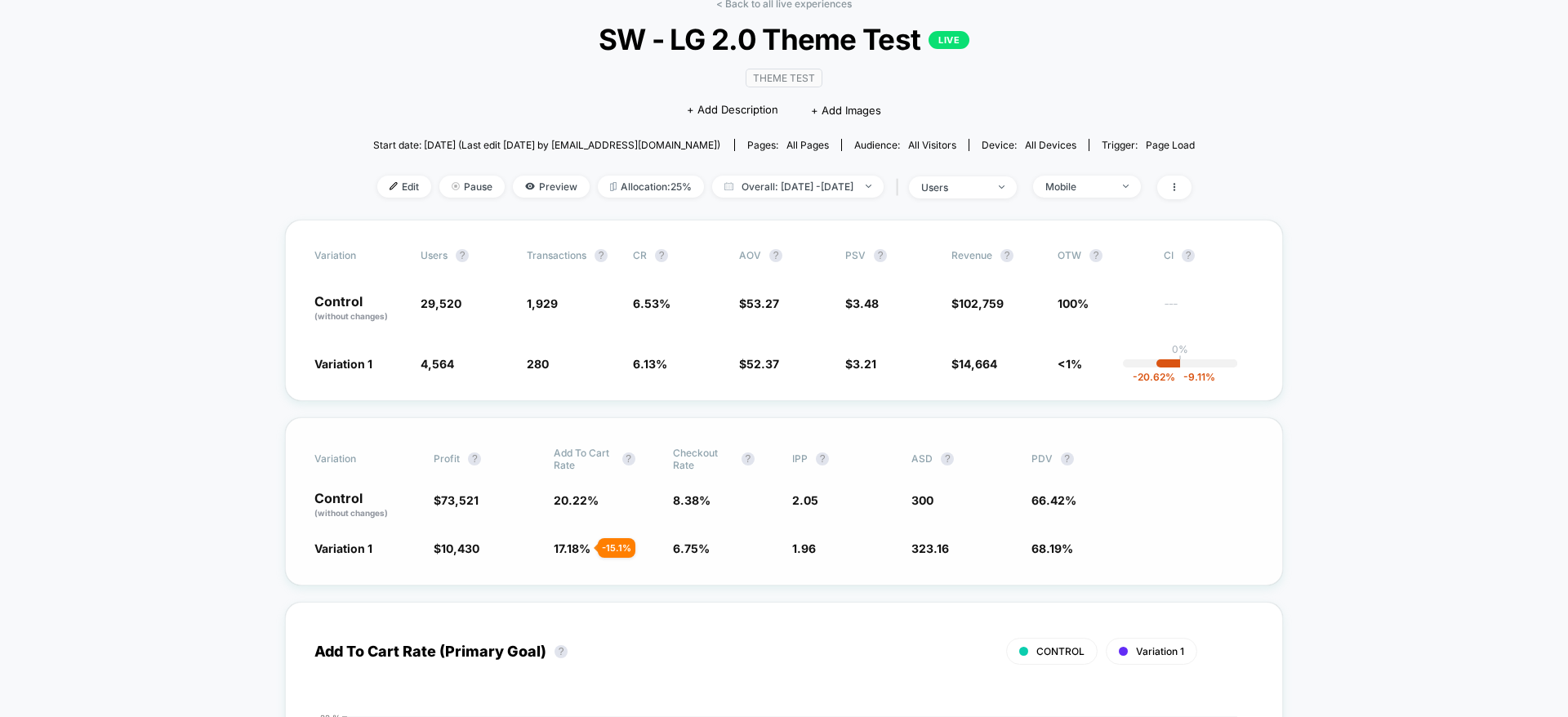
scroll to position [88, 0]
click at [1101, 188] on div "Mobile" at bounding box center [1077, 186] width 65 height 13
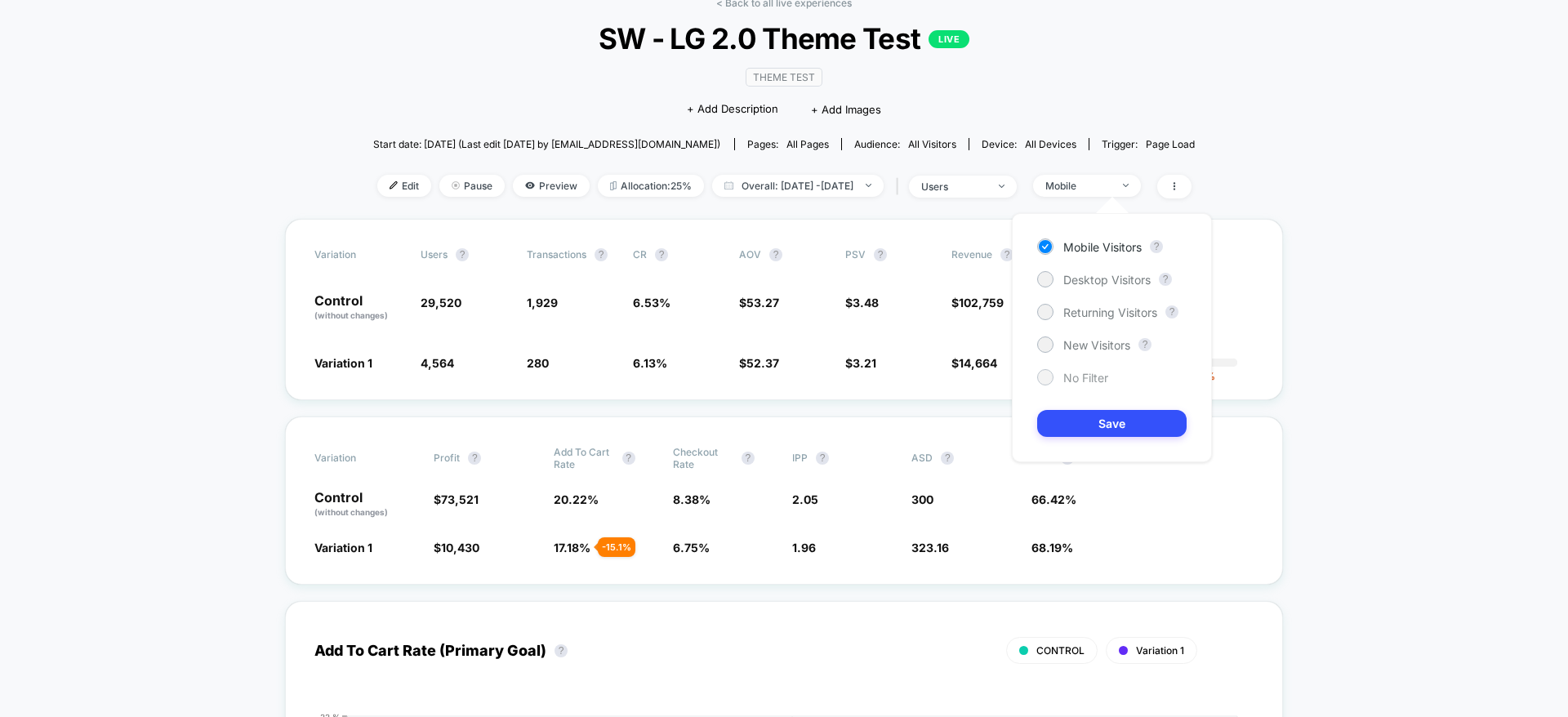
click at [1070, 375] on span "No Filter" at bounding box center [1086, 377] width 45 height 14
click at [1086, 418] on button "Save" at bounding box center [1112, 424] width 150 height 27
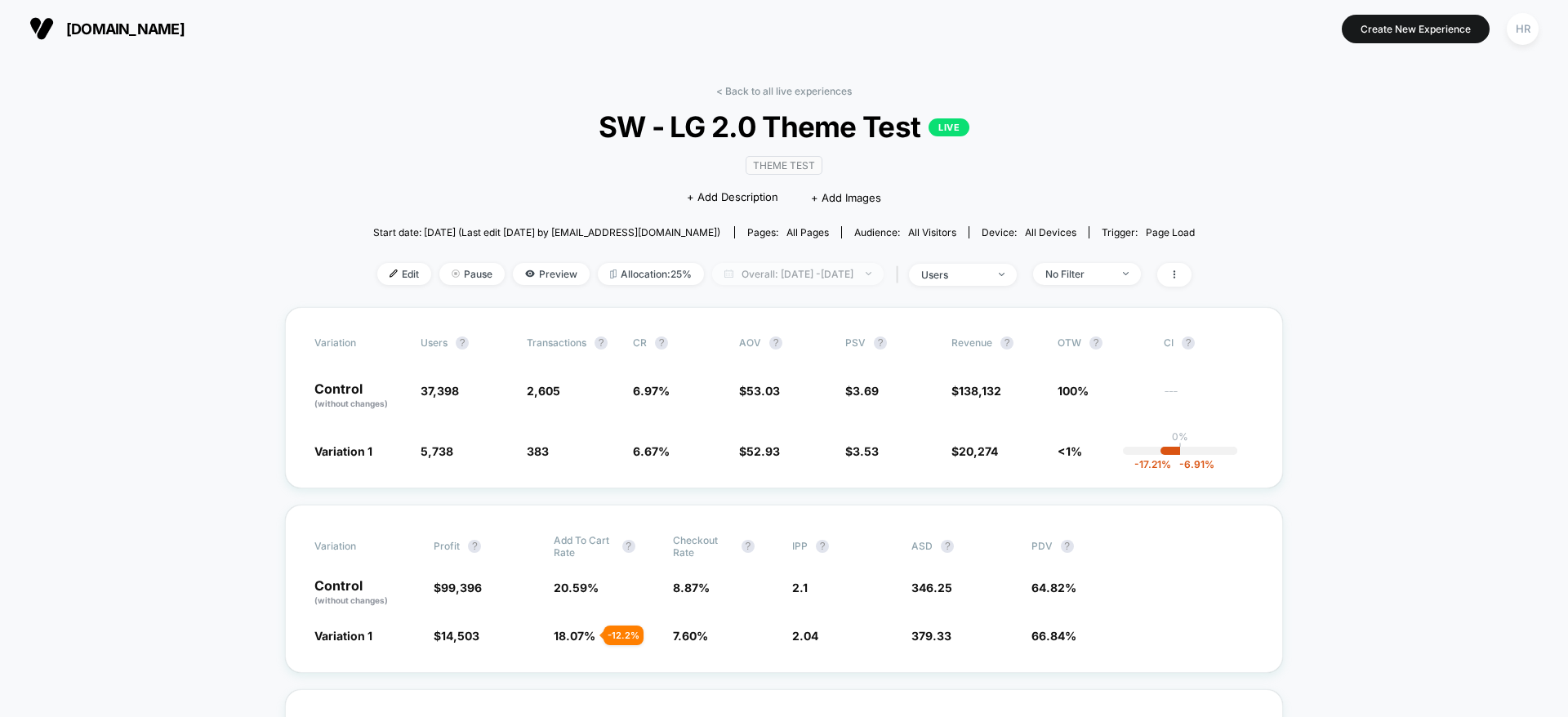
click at [822, 280] on span "Overall: Aug 11, 2025 - Aug 12, 2025" at bounding box center [798, 274] width 171 height 22
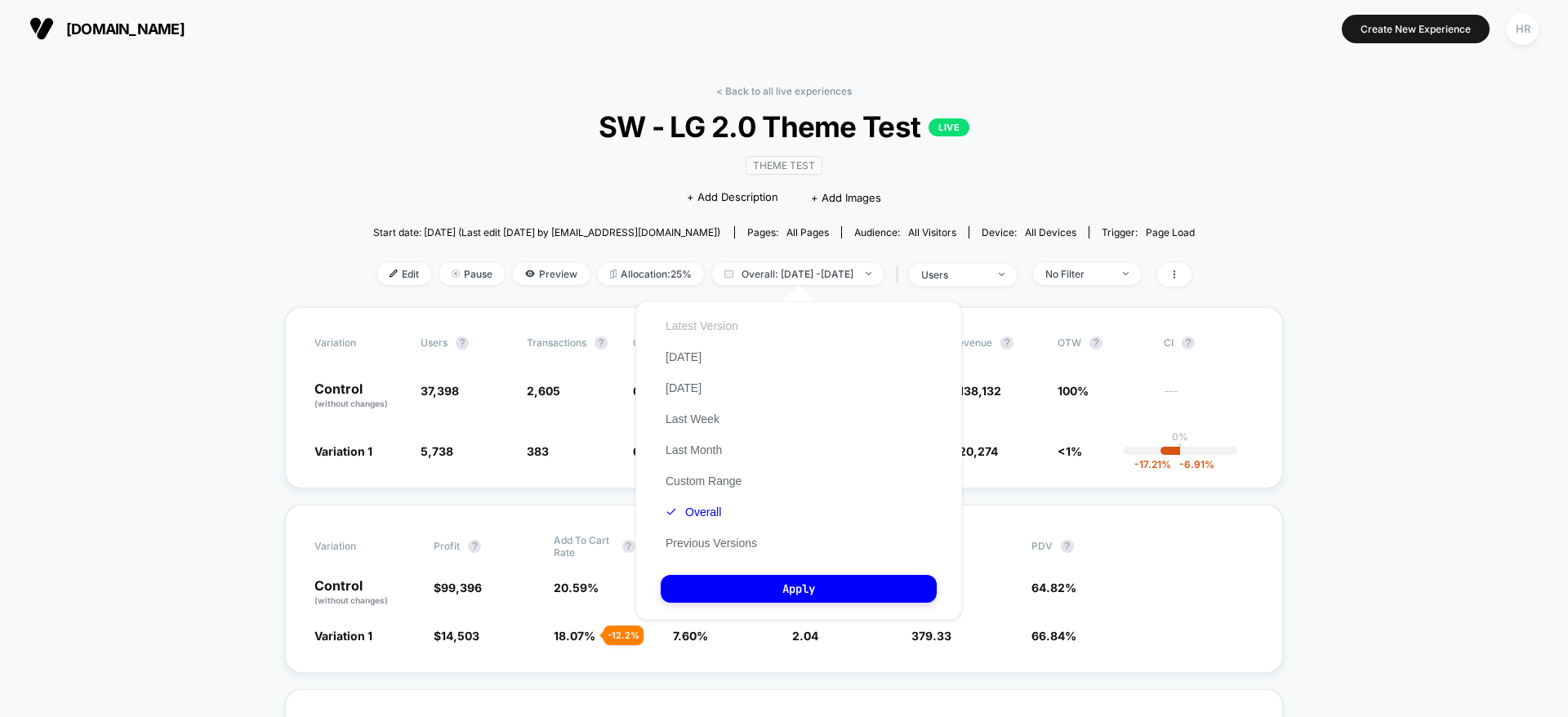
click at [729, 320] on button "Latest Version" at bounding box center [702, 325] width 83 height 15
click at [803, 587] on button "Apply" at bounding box center [799, 589] width 276 height 28
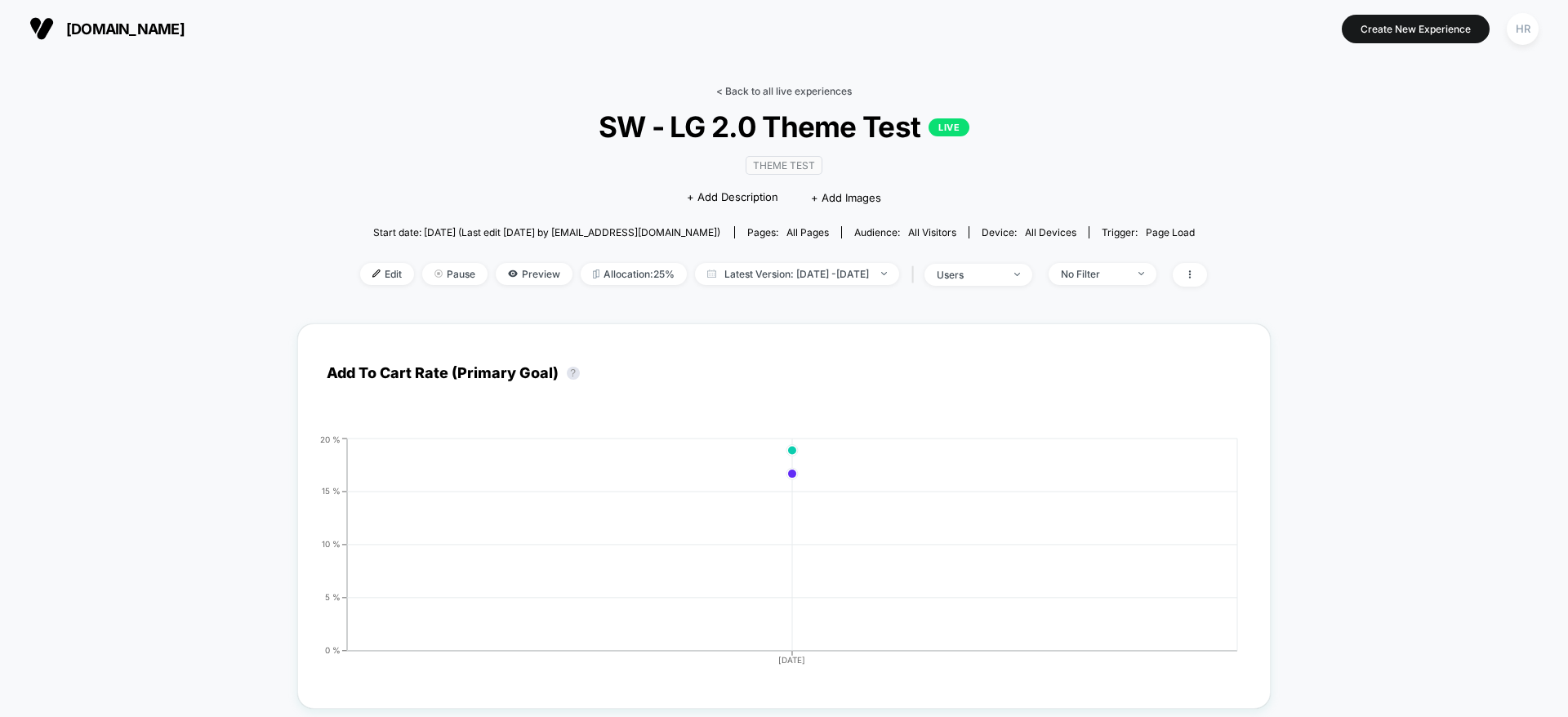
click at [784, 92] on link "< Back to all live experiences" at bounding box center [784, 90] width 135 height 13
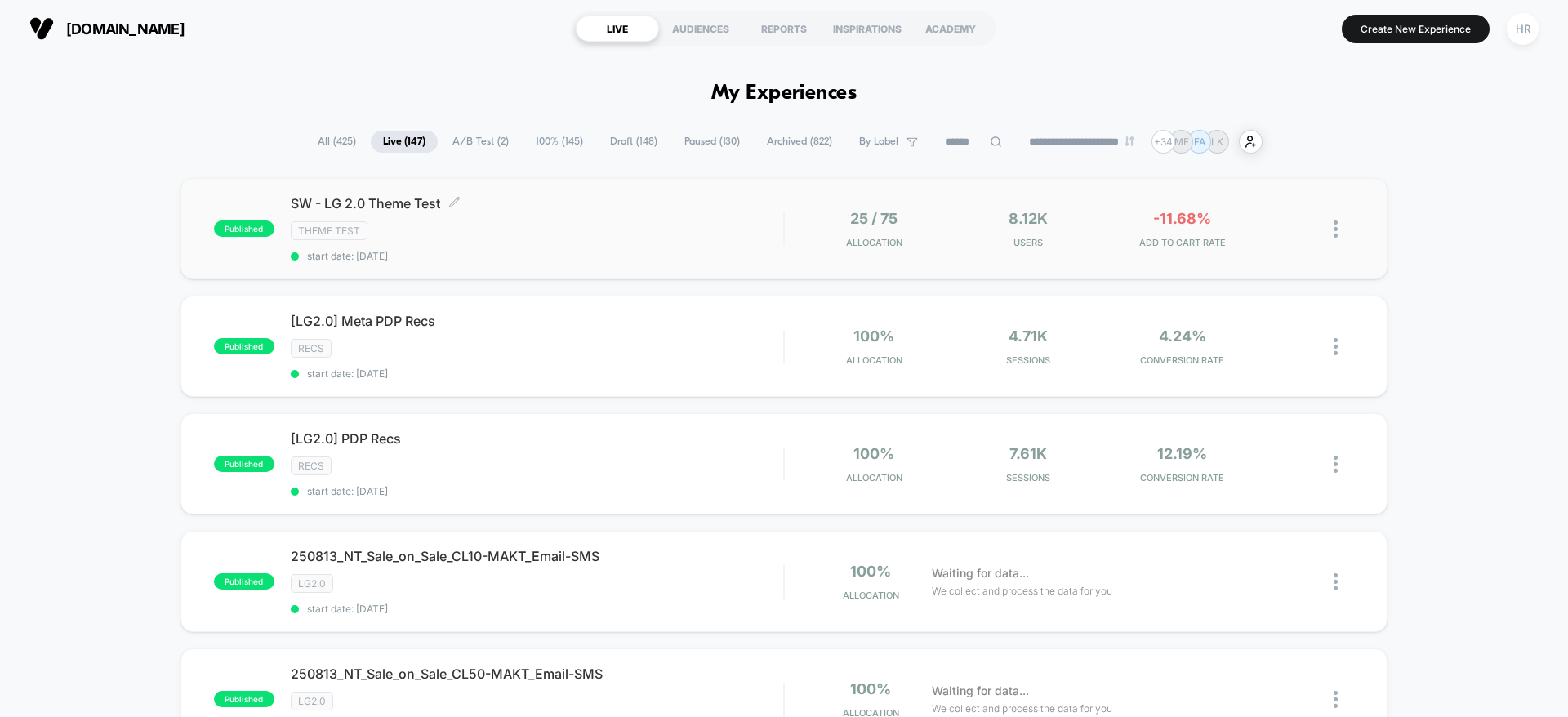
click at [653, 217] on div "SW - LG 2.0 Theme Test Click to edit experience details Click to edit experienc…" at bounding box center [537, 228] width 493 height 67
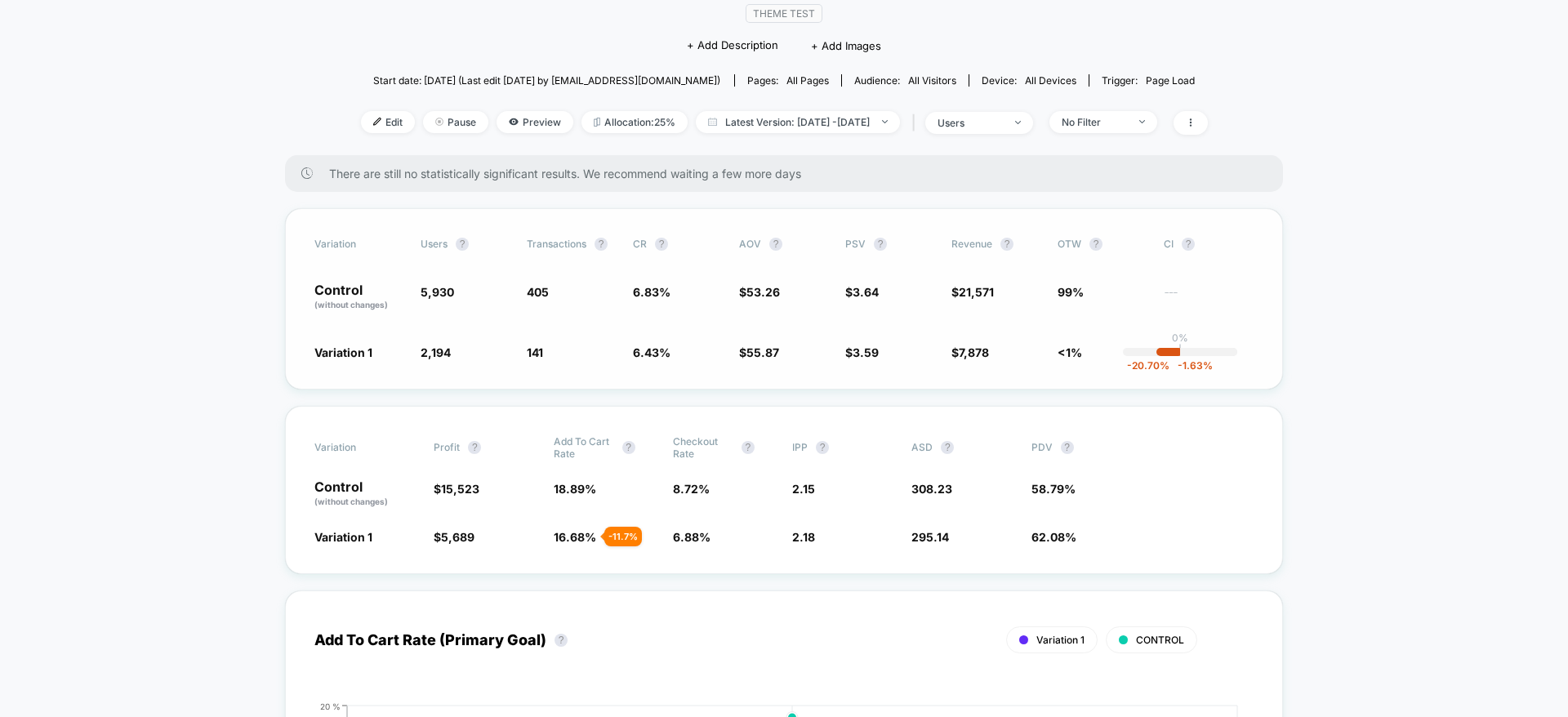
scroll to position [152, 0]
click at [721, 337] on div "Variation users ? Transactions ? CR ? AOV ? PSV ? Revenue ? OTW ? CI ? Control …" at bounding box center [784, 298] width 998 height 182
click at [705, 510] on div "Variation Profit ? Add To Cart Rate ? Checkout Rate ? IPP ? ASD ? PDV ? Control…" at bounding box center [784, 490] width 998 height 168
click at [854, 332] on div "Variation users ? Transactions ? CR ? AOV ? PSV ? Revenue ? OTW ? CI ? Control …" at bounding box center [784, 298] width 998 height 182
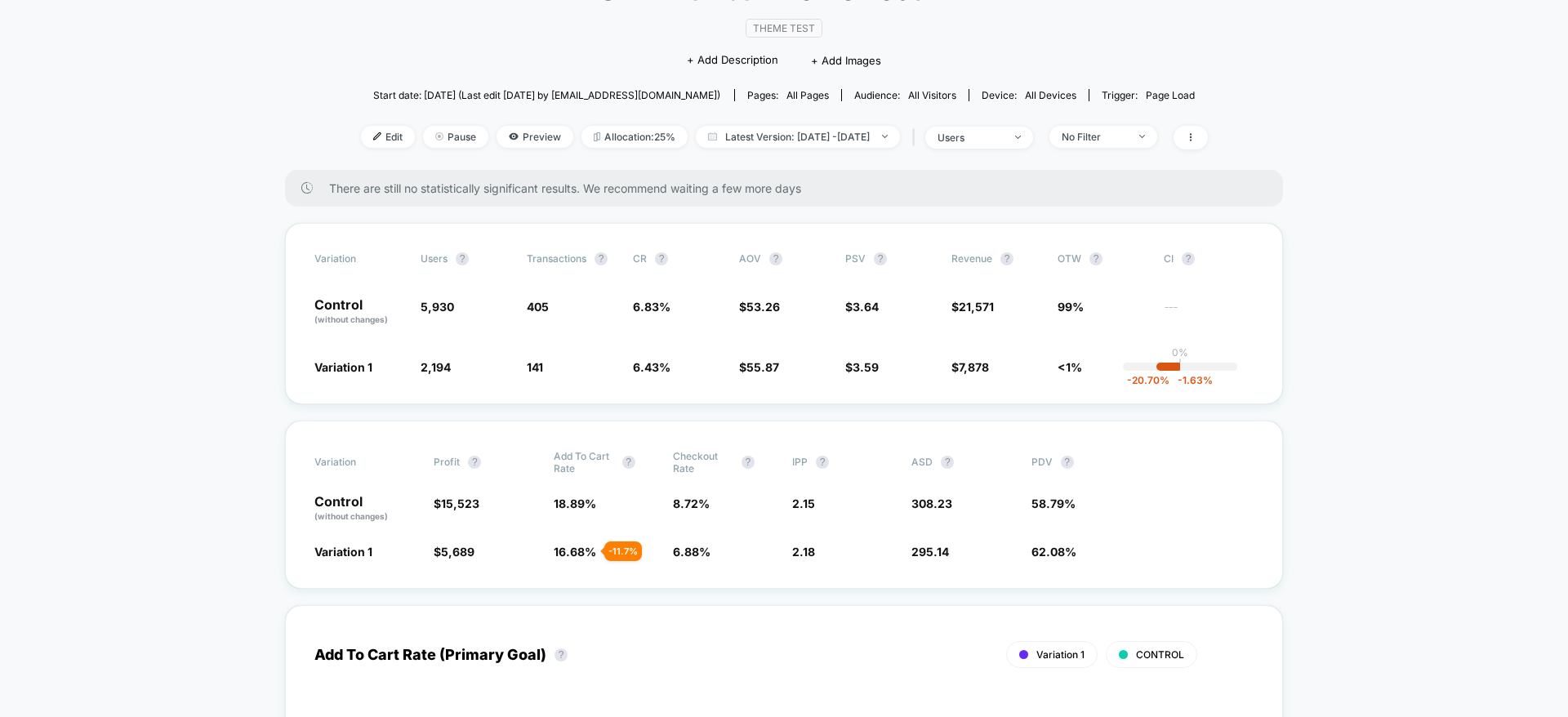
scroll to position [136, 0]
click at [722, 326] on div "Variation users ? Transactions ? CR ? AOV ? PSV ? Revenue ? OTW ? CI ? Control …" at bounding box center [784, 314] width 998 height 182
click at [808, 140] on span "Latest Version: [DATE] - [DATE]" at bounding box center [798, 137] width 204 height 22
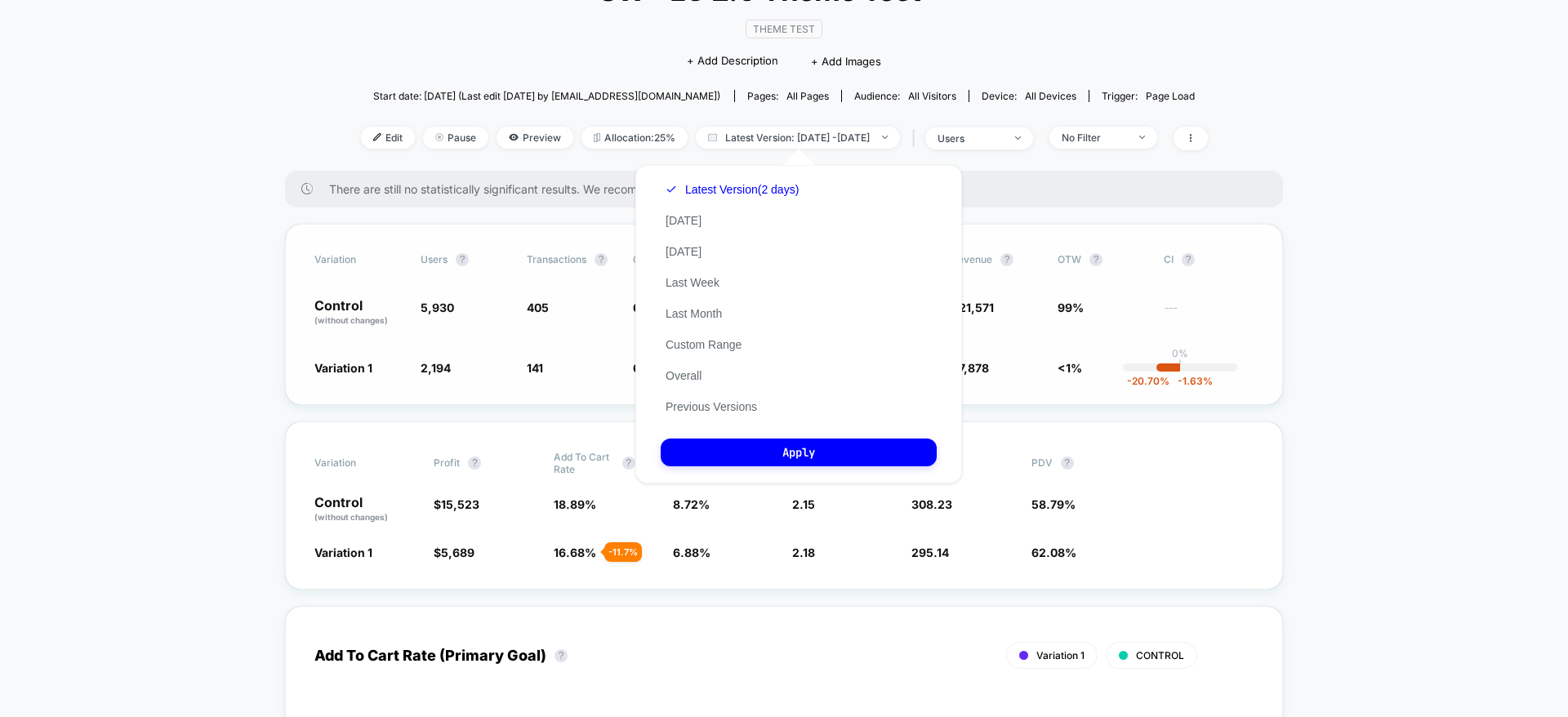
click at [563, 345] on div "Variation users ? Transactions ? CR ? AOV ? PSV ? Revenue ? OTW ? CI ? Control …" at bounding box center [784, 314] width 998 height 182
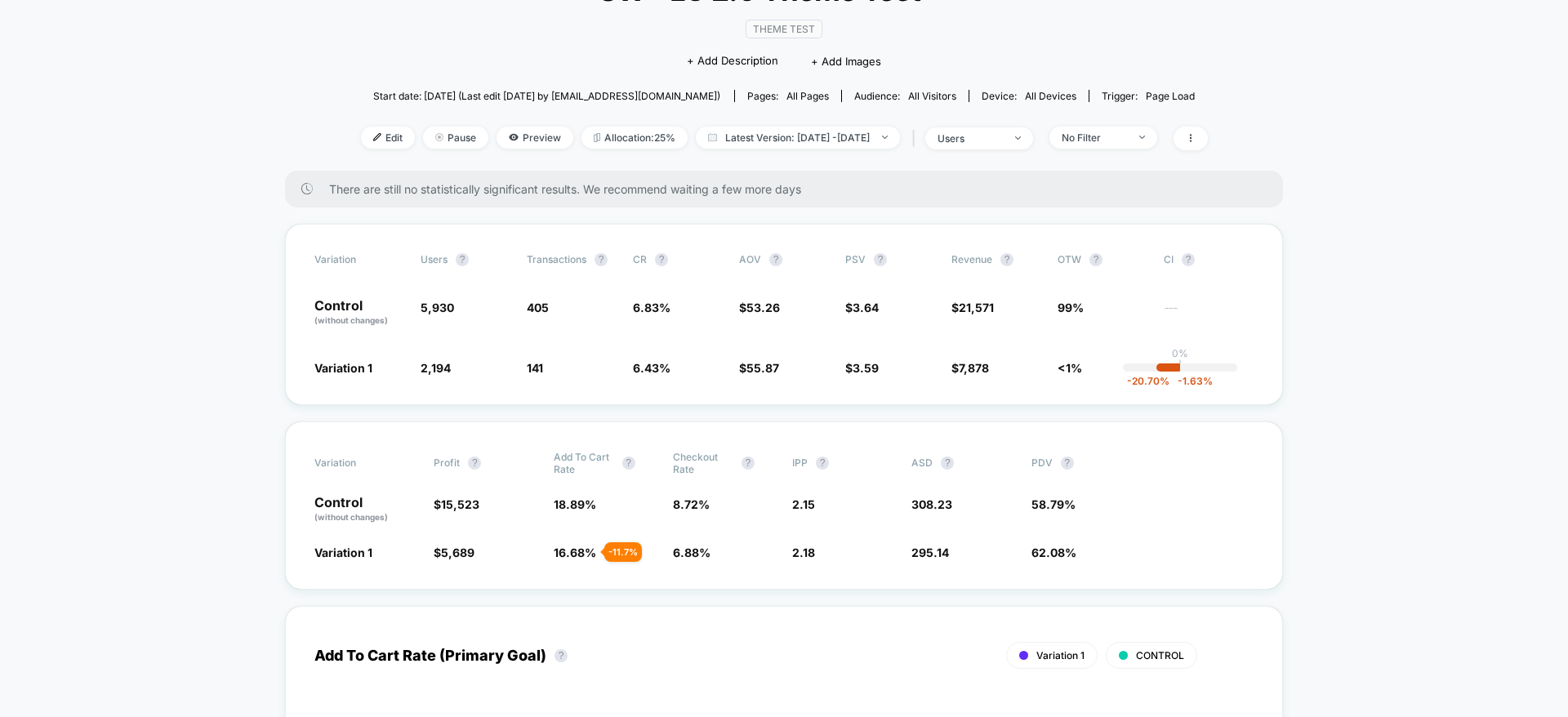
click at [789, 122] on div "< Back to all live experiences SW - LG 2.0 Theme Test LIVE Theme Test Click to …" at bounding box center [784, 59] width 847 height 222
click at [788, 138] on span "Latest Version: [DATE] - [DATE]" at bounding box center [798, 137] width 204 height 22
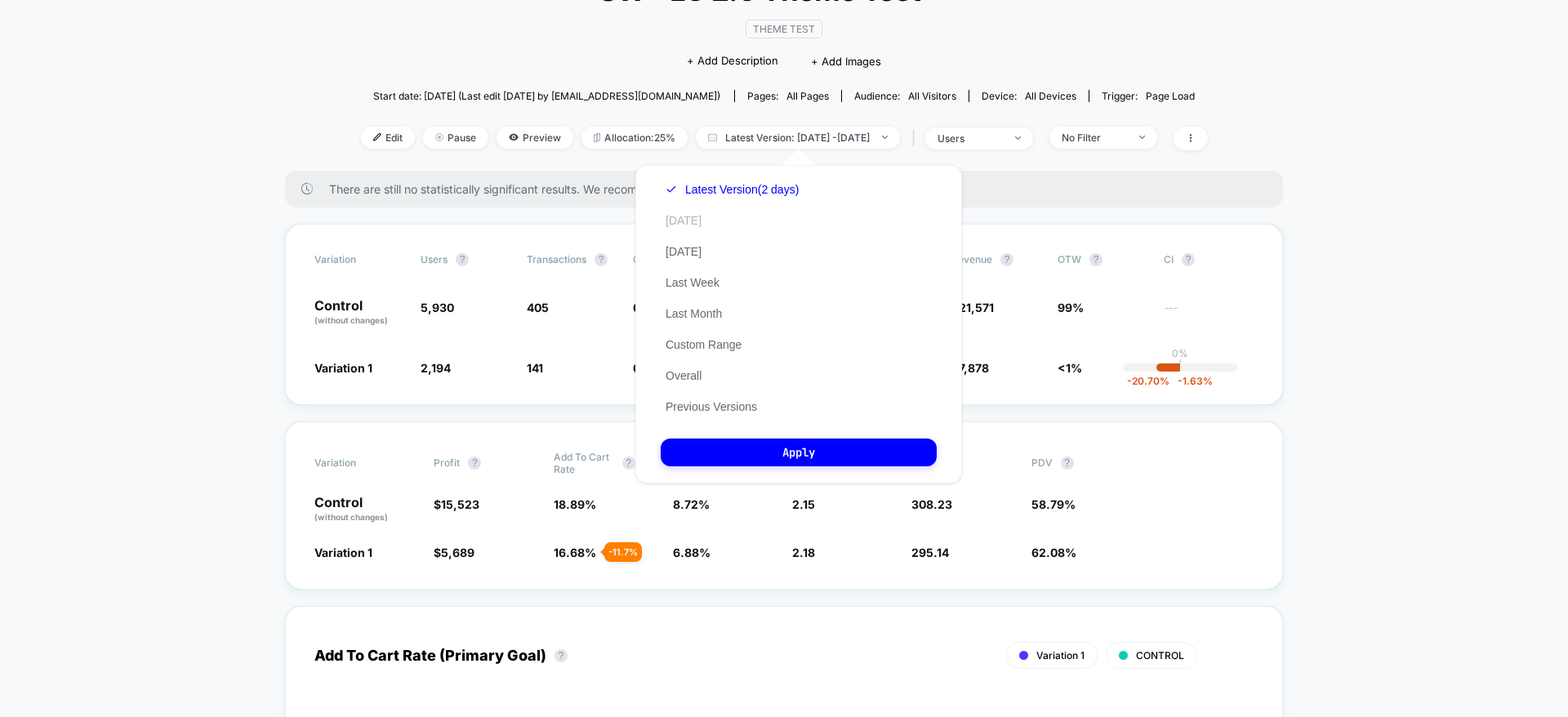
click at [685, 222] on button "Today" at bounding box center [683, 220] width 46 height 15
click at [574, 314] on span "405" at bounding box center [572, 313] width 89 height 28
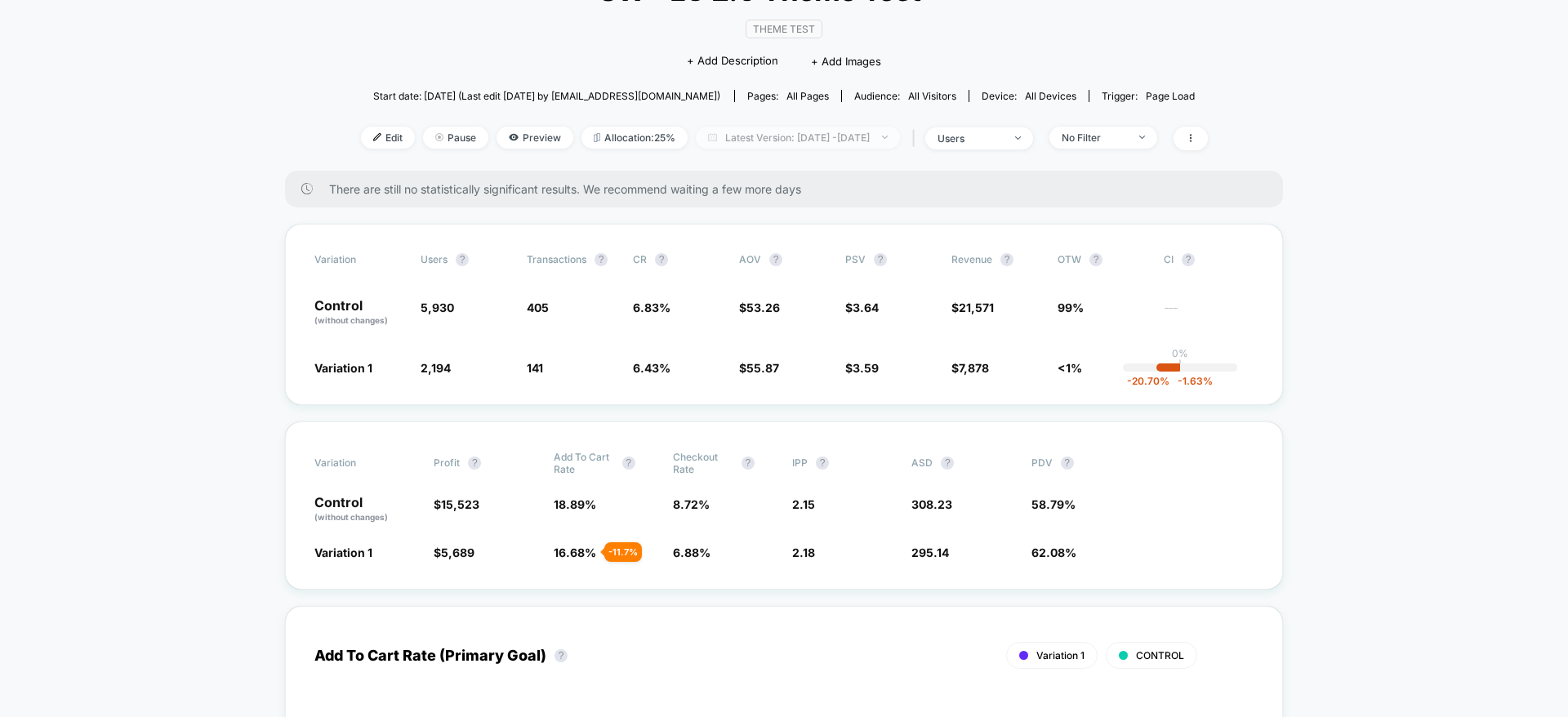
click at [849, 144] on span "Latest Version: Aug 12, 2025 - Aug 12, 2025" at bounding box center [798, 137] width 204 height 22
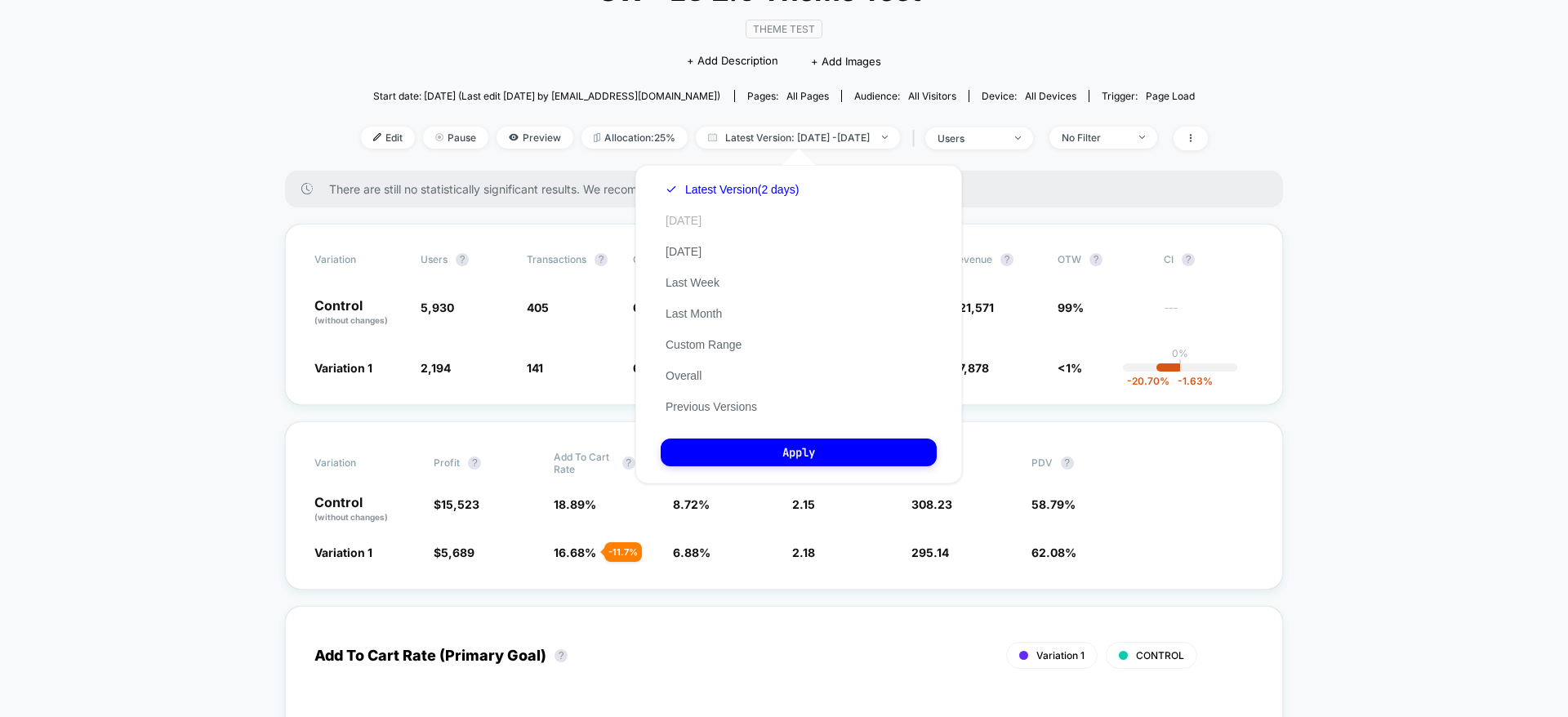
click at [690, 220] on button "Today" at bounding box center [683, 220] width 46 height 15
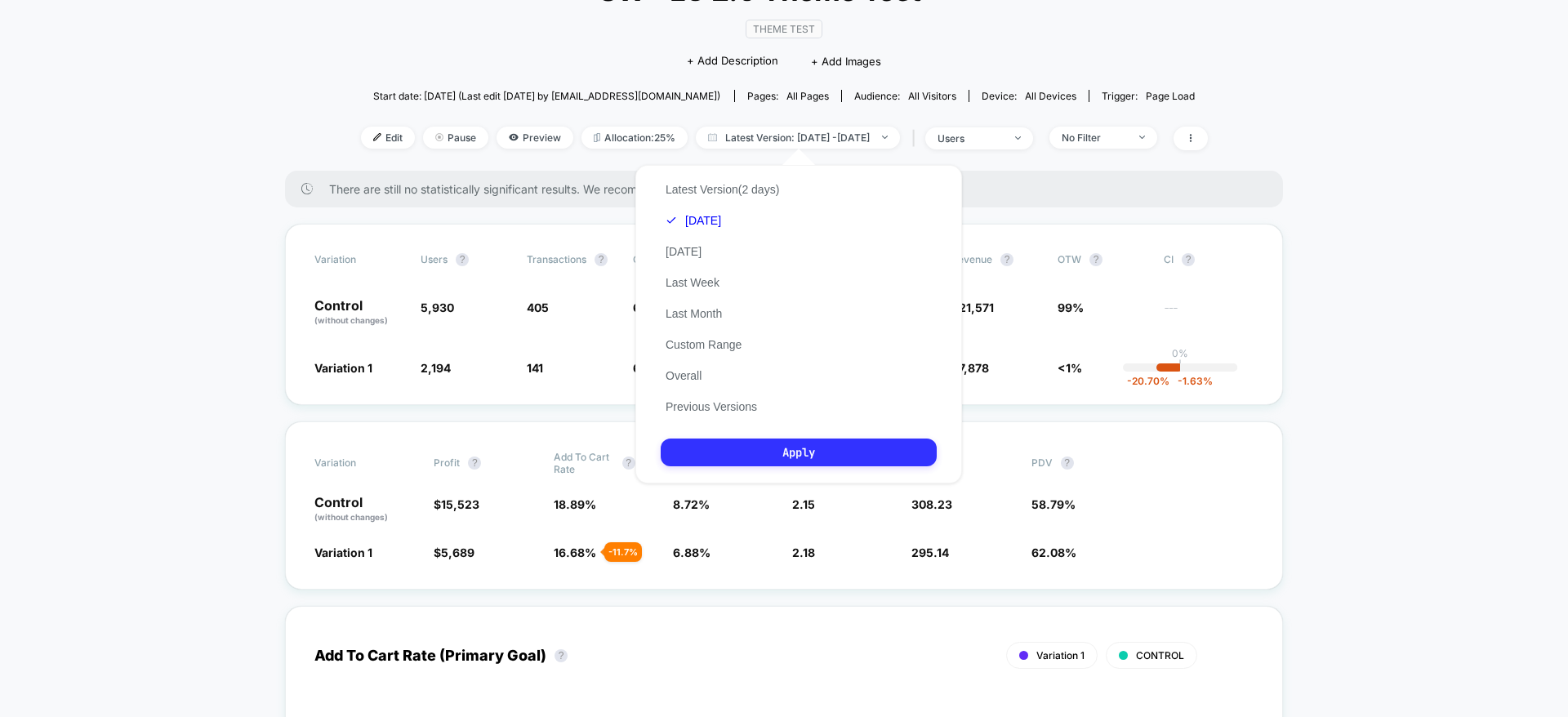
click at [774, 459] on button "Apply" at bounding box center [799, 452] width 276 height 28
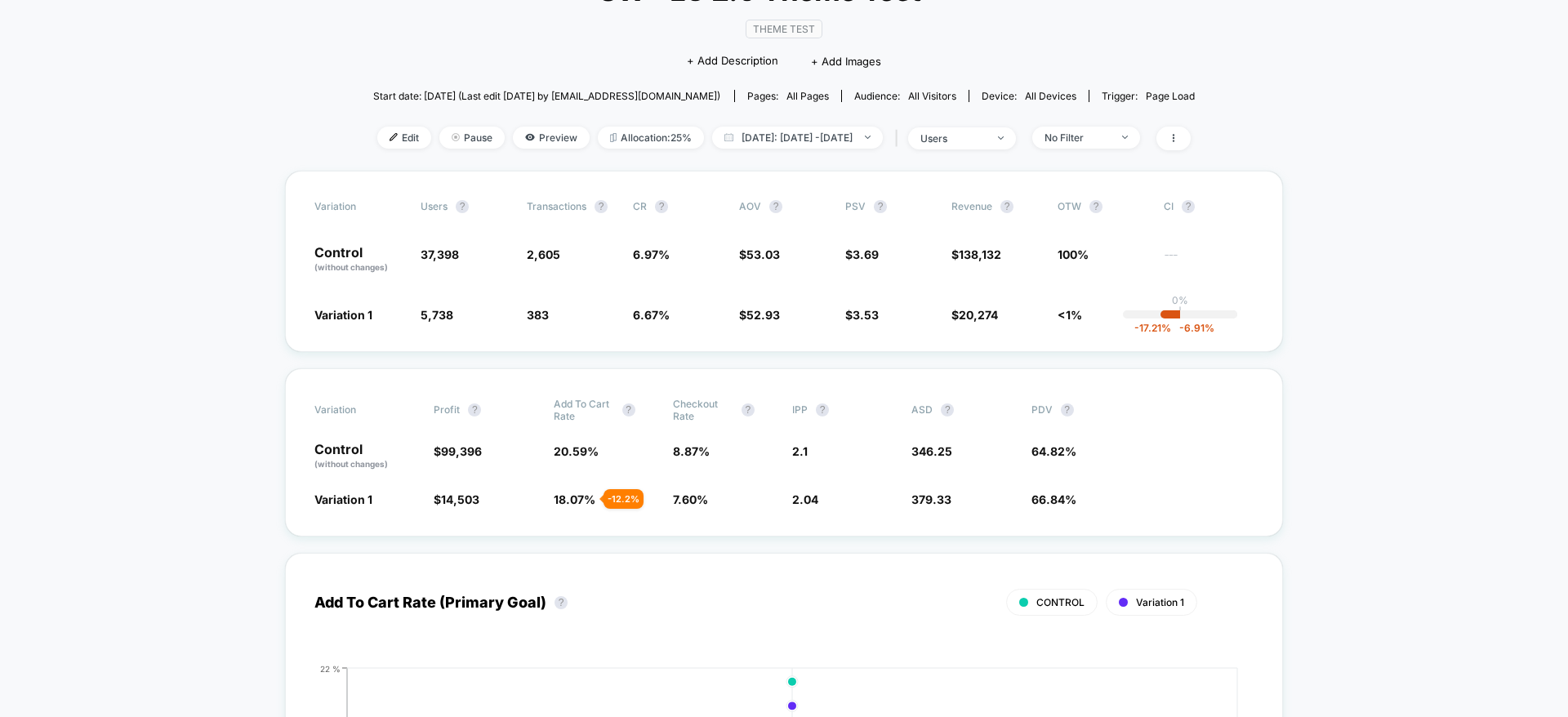
click at [782, 337] on div "Variation users ? Transactions ? CR ? AOV ? PSV ? Revenue ? OTW ? CI ? Control …" at bounding box center [784, 261] width 998 height 182
click at [638, 237] on div "Variation users ? Transactions ? CR ? AOV ? PSV ? Revenue ? OTW ? CI ? Control …" at bounding box center [784, 261] width 998 height 182
click at [1110, 141] on div "No Filter" at bounding box center [1077, 137] width 65 height 13
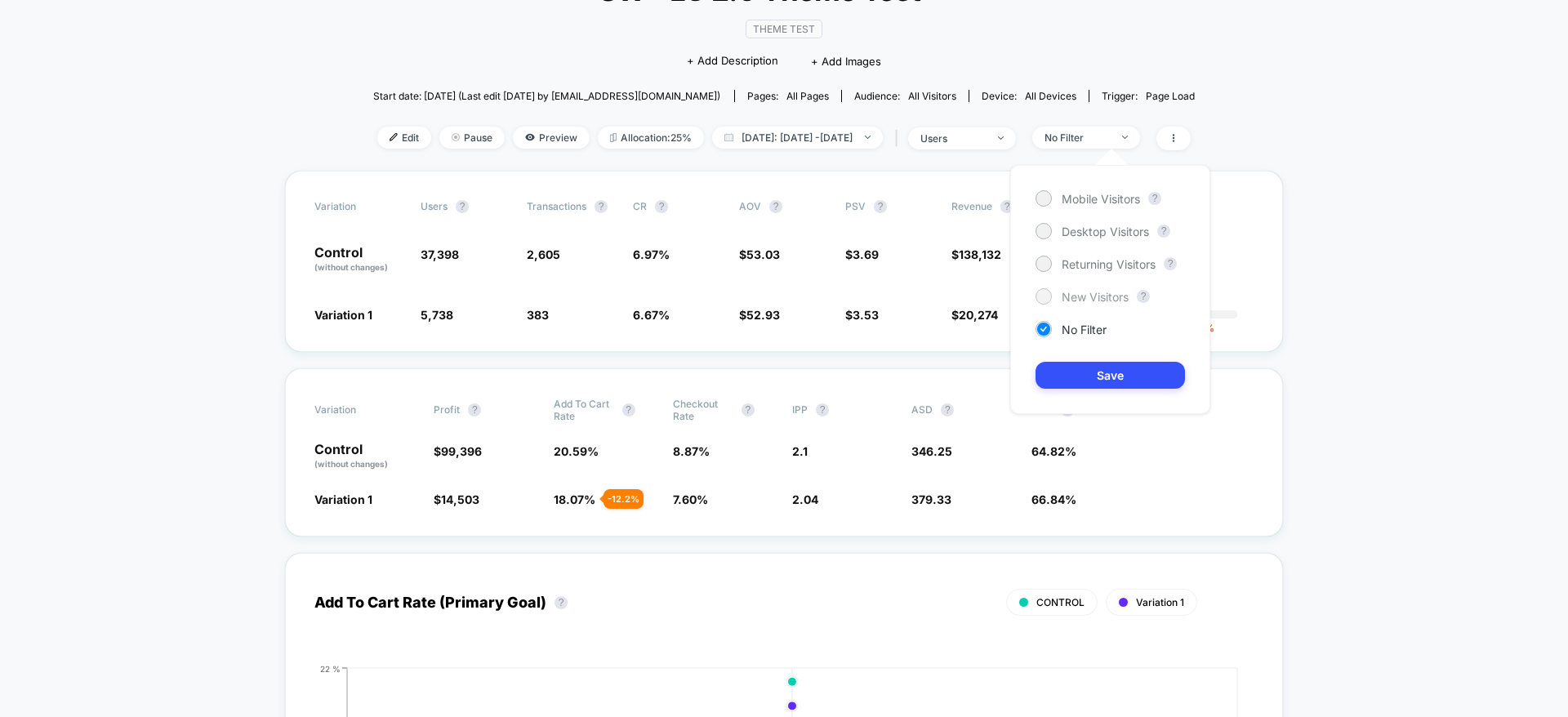
click at [1091, 290] on span "New Visitors" at bounding box center [1095, 296] width 67 height 14
click at [1081, 375] on button "Save" at bounding box center [1110, 375] width 150 height 27
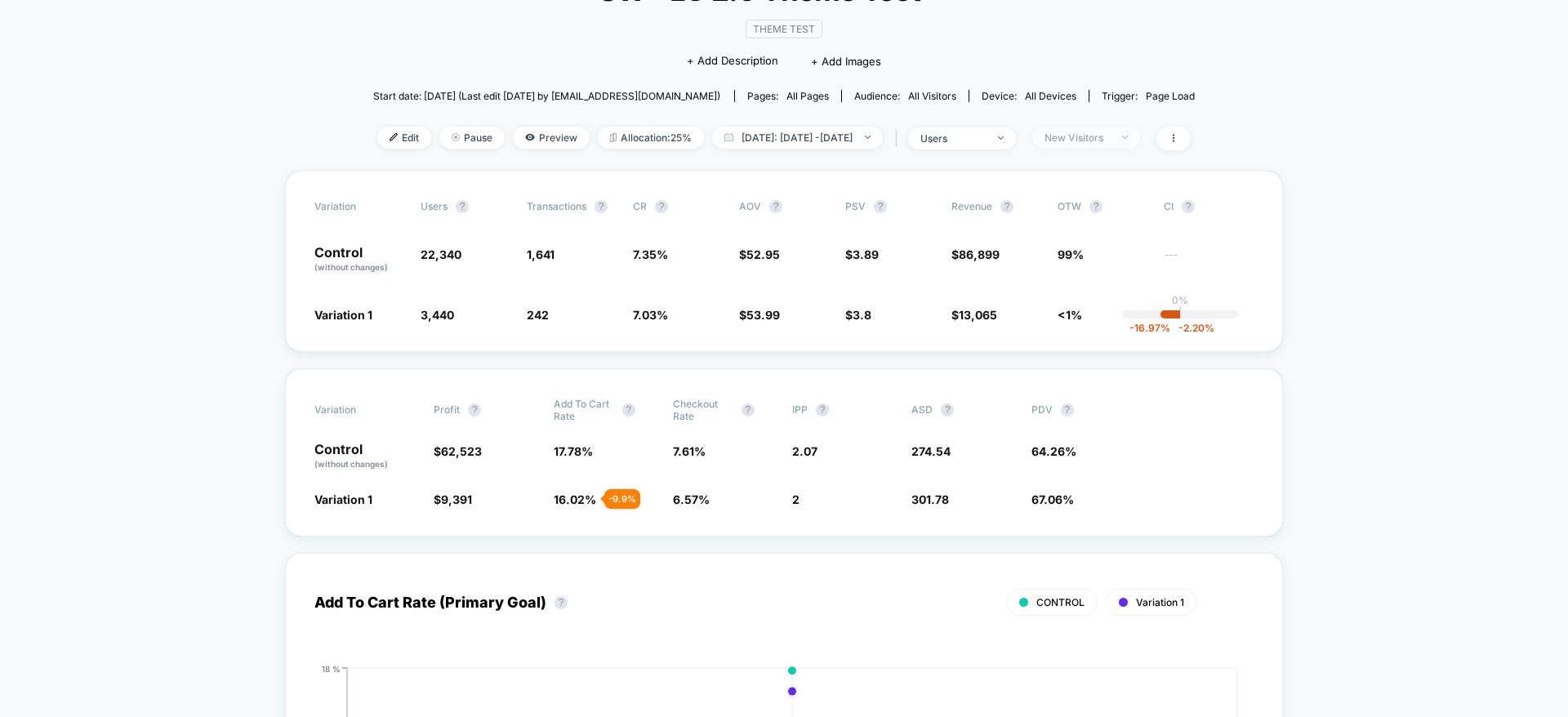
click at [1101, 136] on div "New Visitors" at bounding box center [1077, 137] width 65 height 13
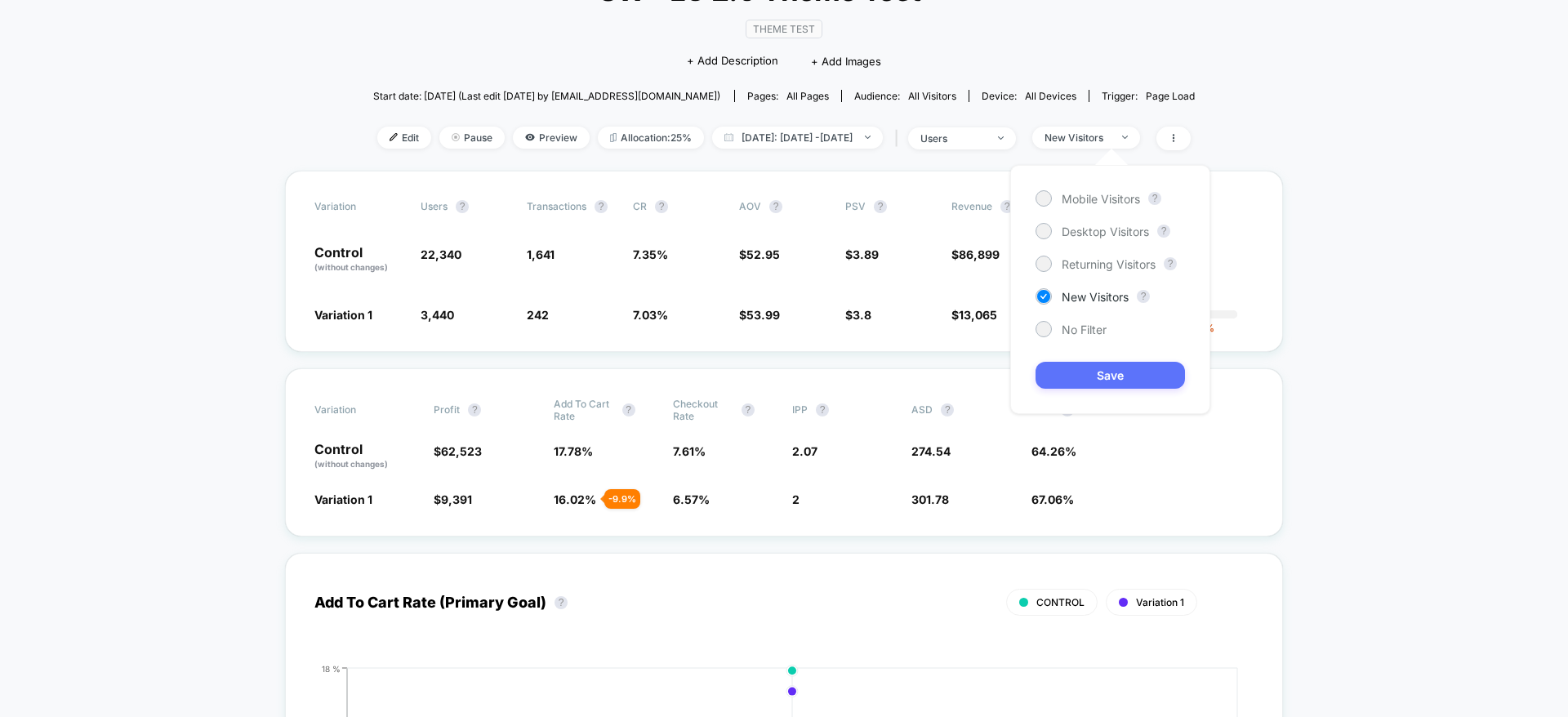
click at [1084, 375] on button "Save" at bounding box center [1110, 375] width 150 height 27
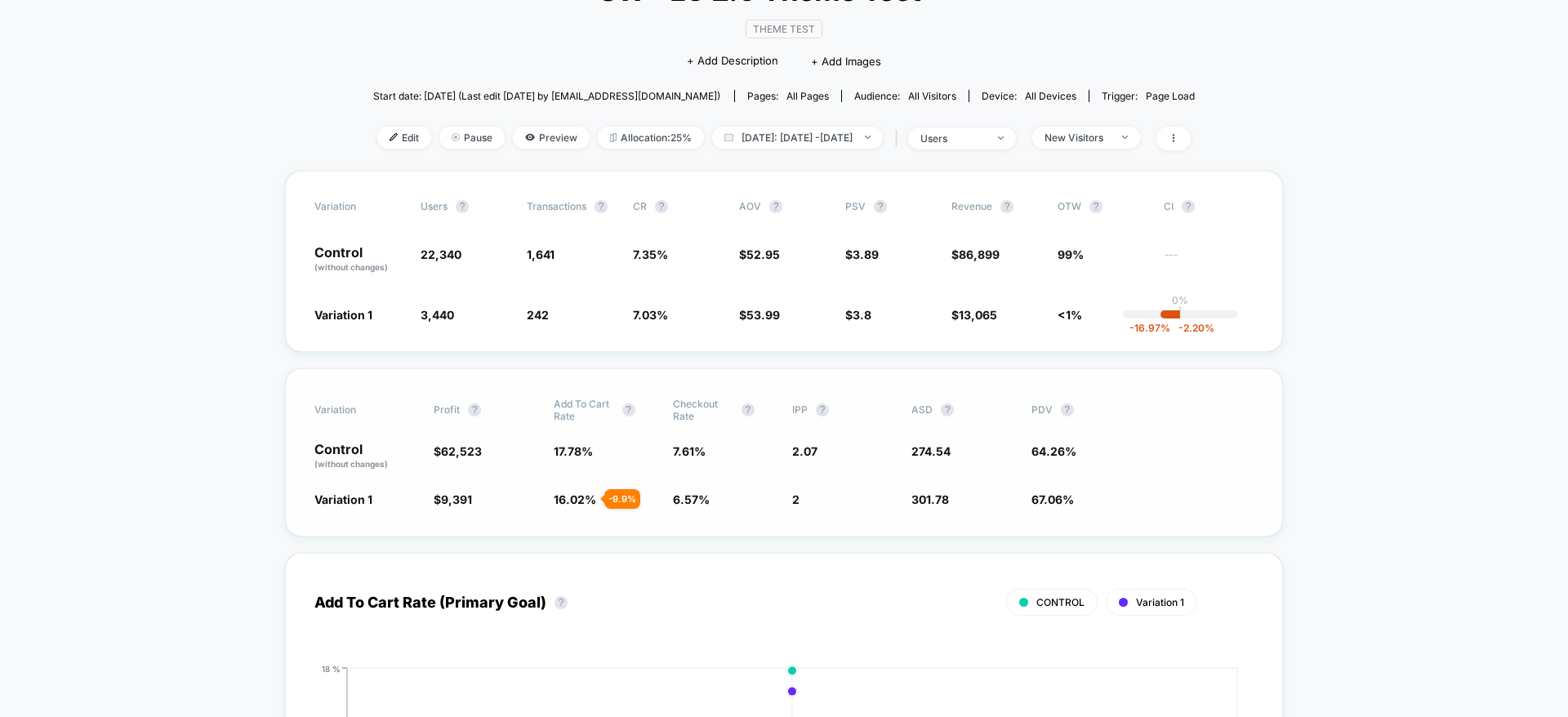
click at [784, 386] on div "Variation Profit ? Add To Cart Rate ? Checkout Rate ? IPP ? ASD ? PDV ? Control…" at bounding box center [784, 452] width 998 height 168
click at [909, 268] on span "$ 3.89" at bounding box center [890, 259] width 89 height 28
click at [760, 273] on div "Variation users ? Transactions ? CR ? AOV ? PSV ? Revenue ? OTW ? CI ? Control …" at bounding box center [784, 261] width 998 height 182
click at [1133, 146] on span "New Visitors" at bounding box center [1086, 137] width 108 height 22
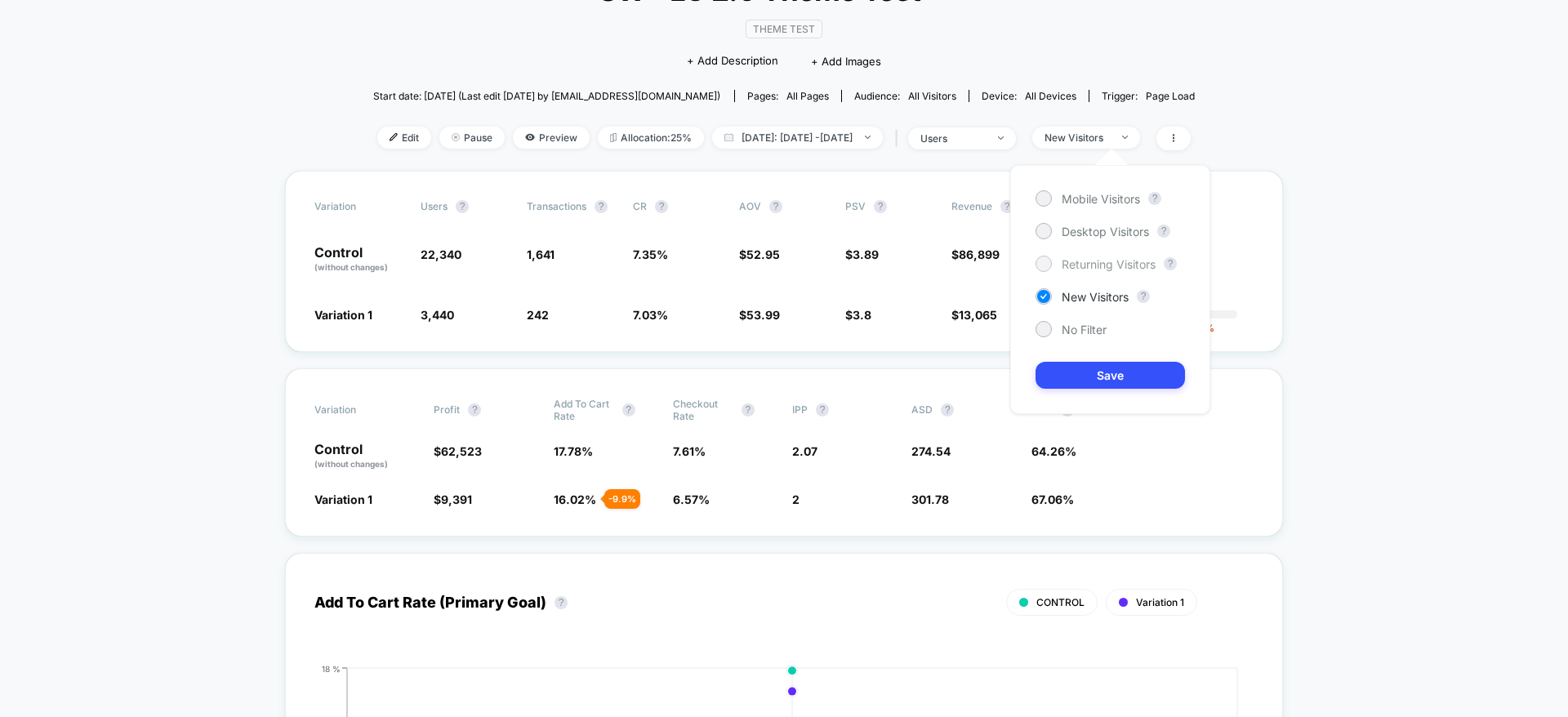
click at [1117, 256] on div "Returning Visitors" at bounding box center [1096, 263] width 121 height 17
click at [1085, 370] on button "Save" at bounding box center [1110, 375] width 150 height 27
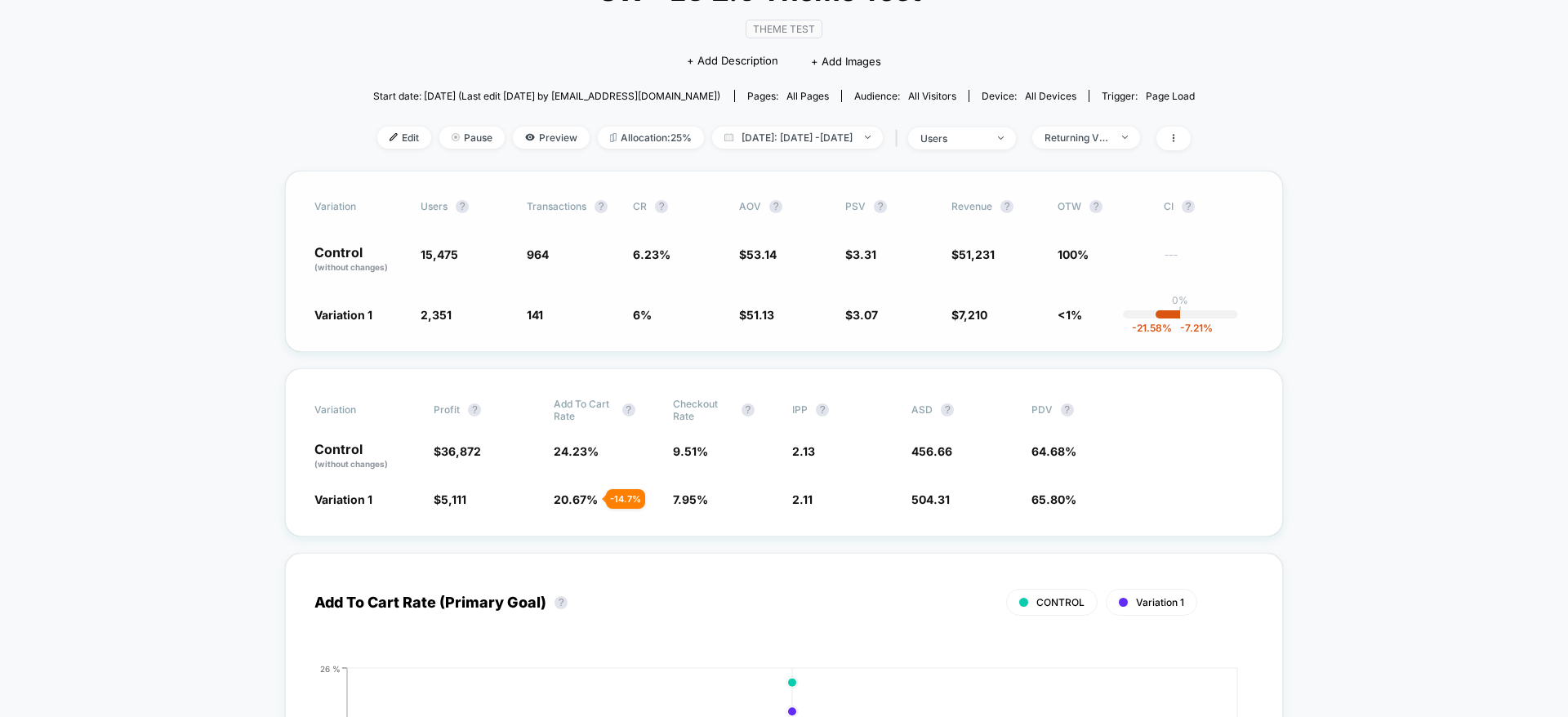
click at [828, 317] on span "$ 51.13 - 3.8 %" at bounding box center [784, 314] width 89 height 17
click at [861, 328] on div "Variation users ? Transactions ? CR ? AOV ? PSV ? Revenue ? OTW ? CI ? Control …" at bounding box center [784, 261] width 998 height 182
click at [696, 337] on div "Variation users ? Transactions ? CR ? AOV ? PSV ? Revenue ? OTW ? CI ? Control …" at bounding box center [784, 261] width 998 height 182
click at [1122, 146] on span "Returning Visitors" at bounding box center [1086, 137] width 108 height 22
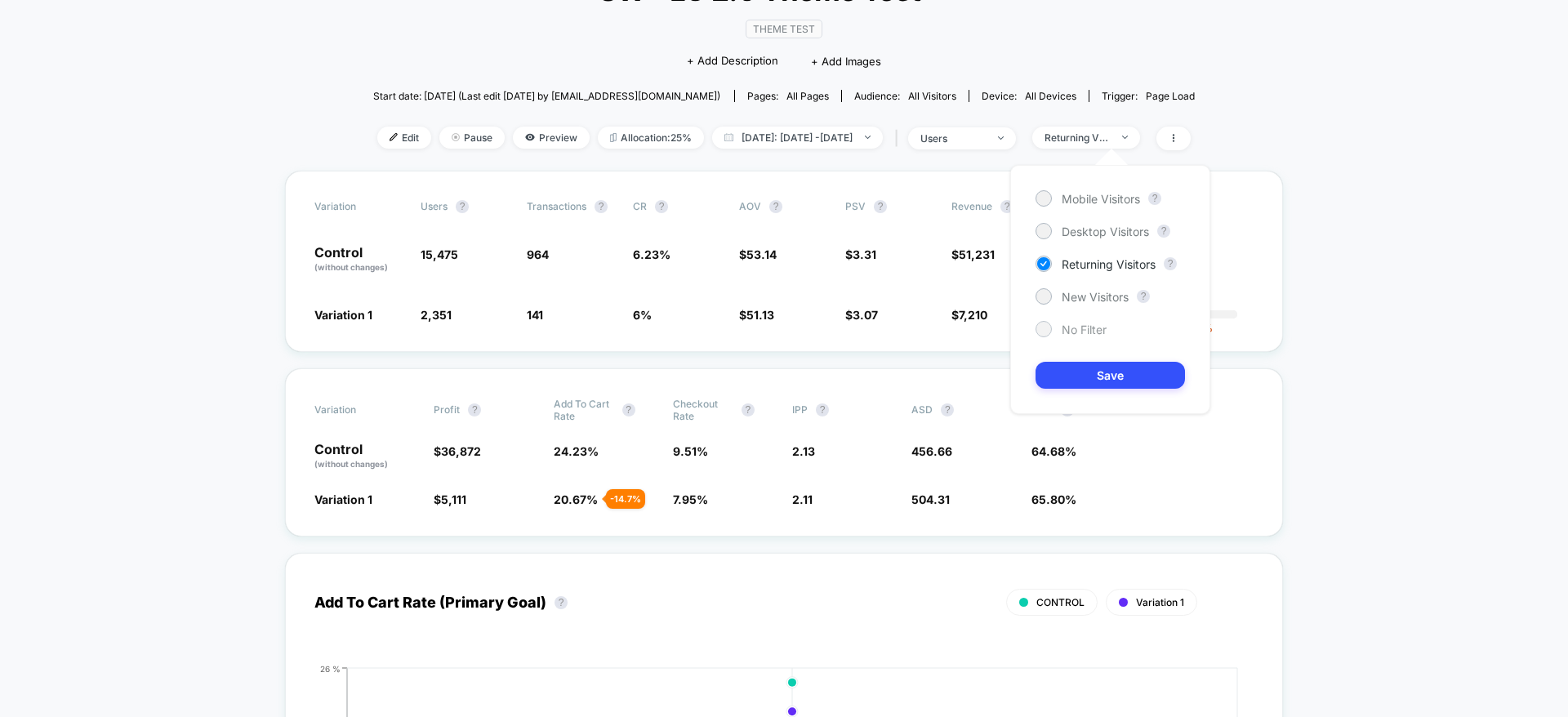
click at [1089, 324] on span "No Filter" at bounding box center [1084, 329] width 45 height 14
click at [1087, 378] on button "Save" at bounding box center [1110, 375] width 150 height 27
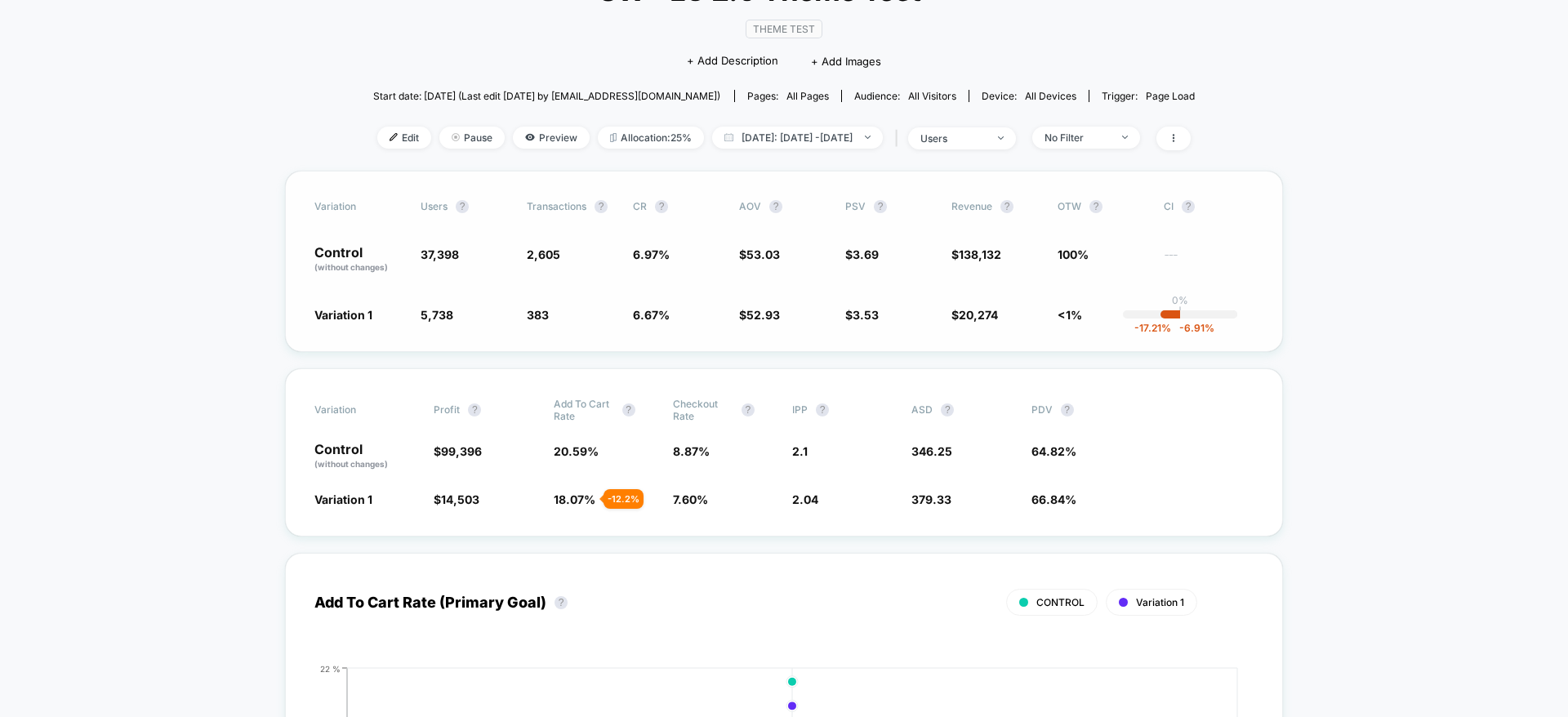
click at [791, 263] on span "$ 53.03" at bounding box center [784, 259] width 89 height 28
click at [1097, 137] on div "No Filter" at bounding box center [1077, 137] width 65 height 13
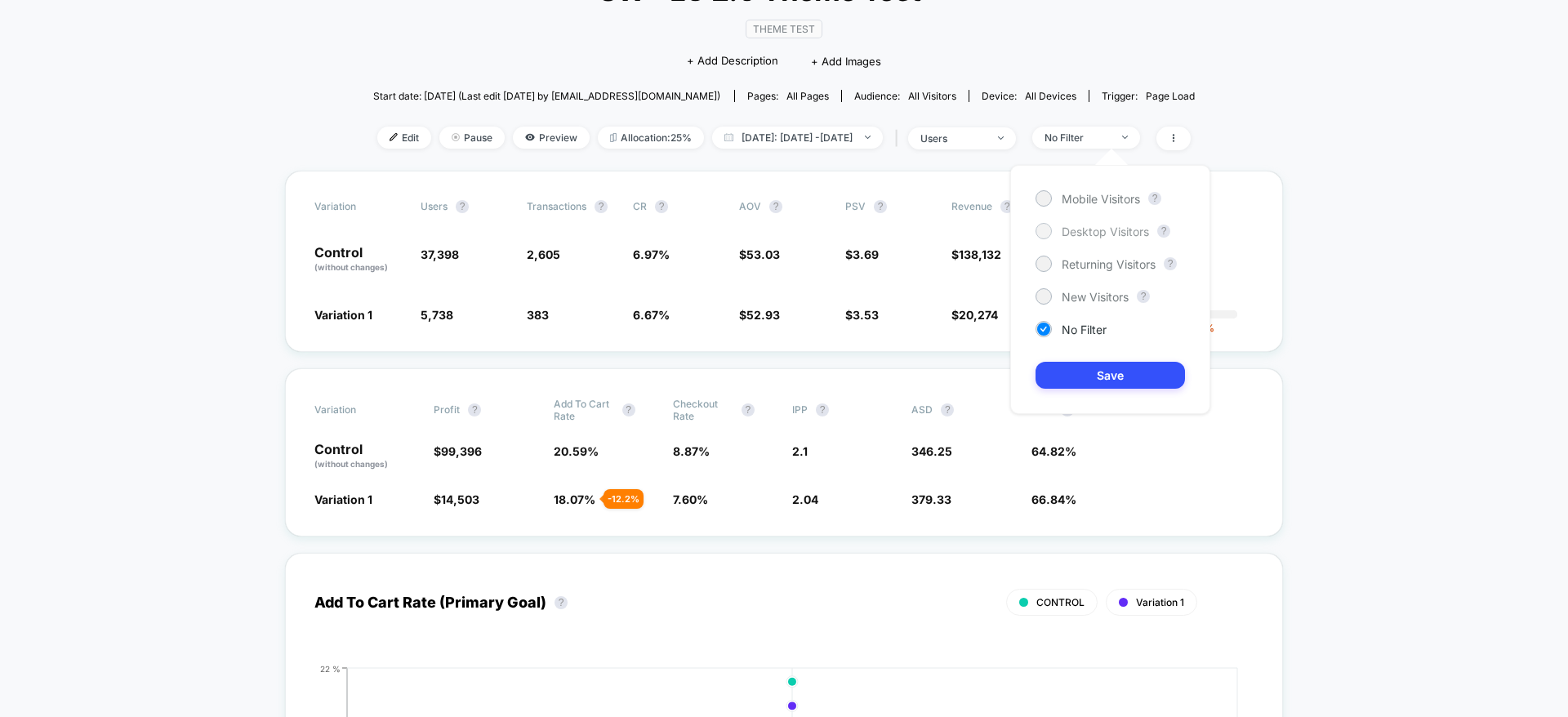
click at [1082, 232] on span "Desktop Visitors" at bounding box center [1105, 231] width 87 height 14
click at [1085, 381] on button "Save" at bounding box center [1110, 375] width 150 height 27
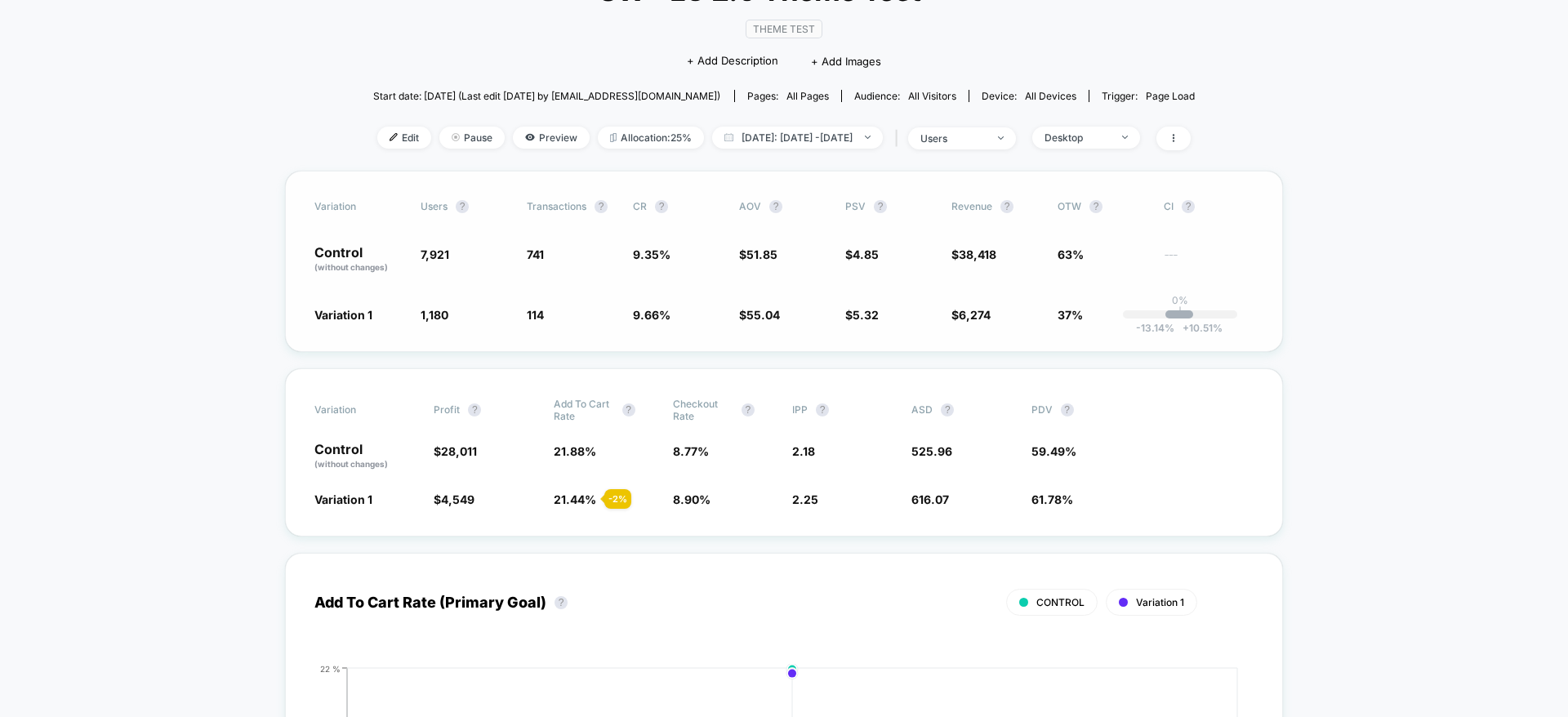
click at [819, 316] on span "$ 55.04 + 6.2 %" at bounding box center [784, 314] width 89 height 17
click at [786, 340] on div "Variation users ? Transactions ? CR ? AOV ? PSV ? Revenue ? OTW ? CI ? Control …" at bounding box center [784, 261] width 998 height 182
click at [747, 393] on div "Variation Profit ? Add To Cart Rate ? Checkout Rate ? IPP ? ASD ? PDV ? Control…" at bounding box center [784, 452] width 998 height 168
click at [1139, 151] on div "< Back to all live experiences SW - LG 2.0 Theme Test LIVE Theme Test Click to …" at bounding box center [784, 59] width 822 height 222
click at [1140, 141] on span "Desktop" at bounding box center [1086, 137] width 108 height 22
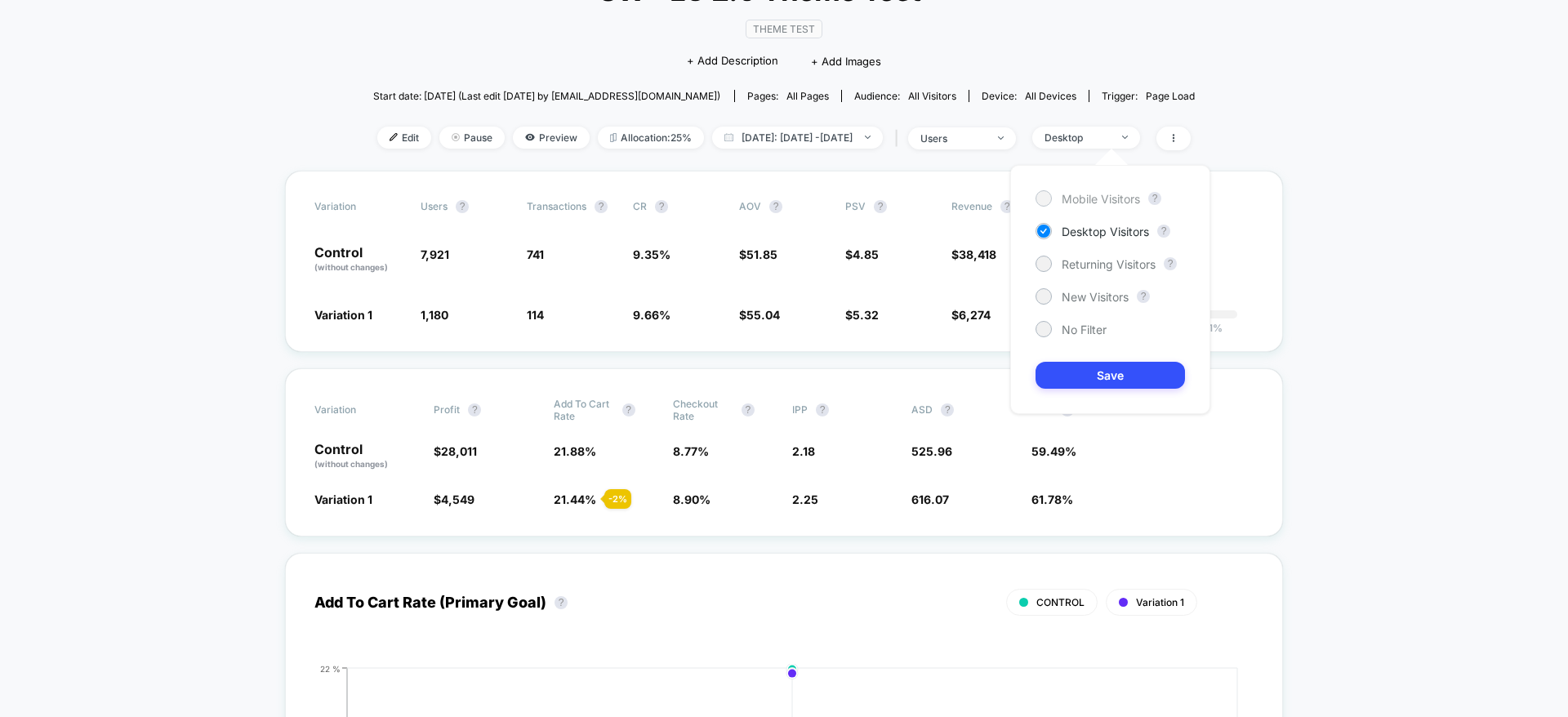
click at [1093, 202] on span "Mobile Visitors" at bounding box center [1100, 198] width 79 height 14
click at [1097, 378] on button "Save" at bounding box center [1110, 375] width 150 height 27
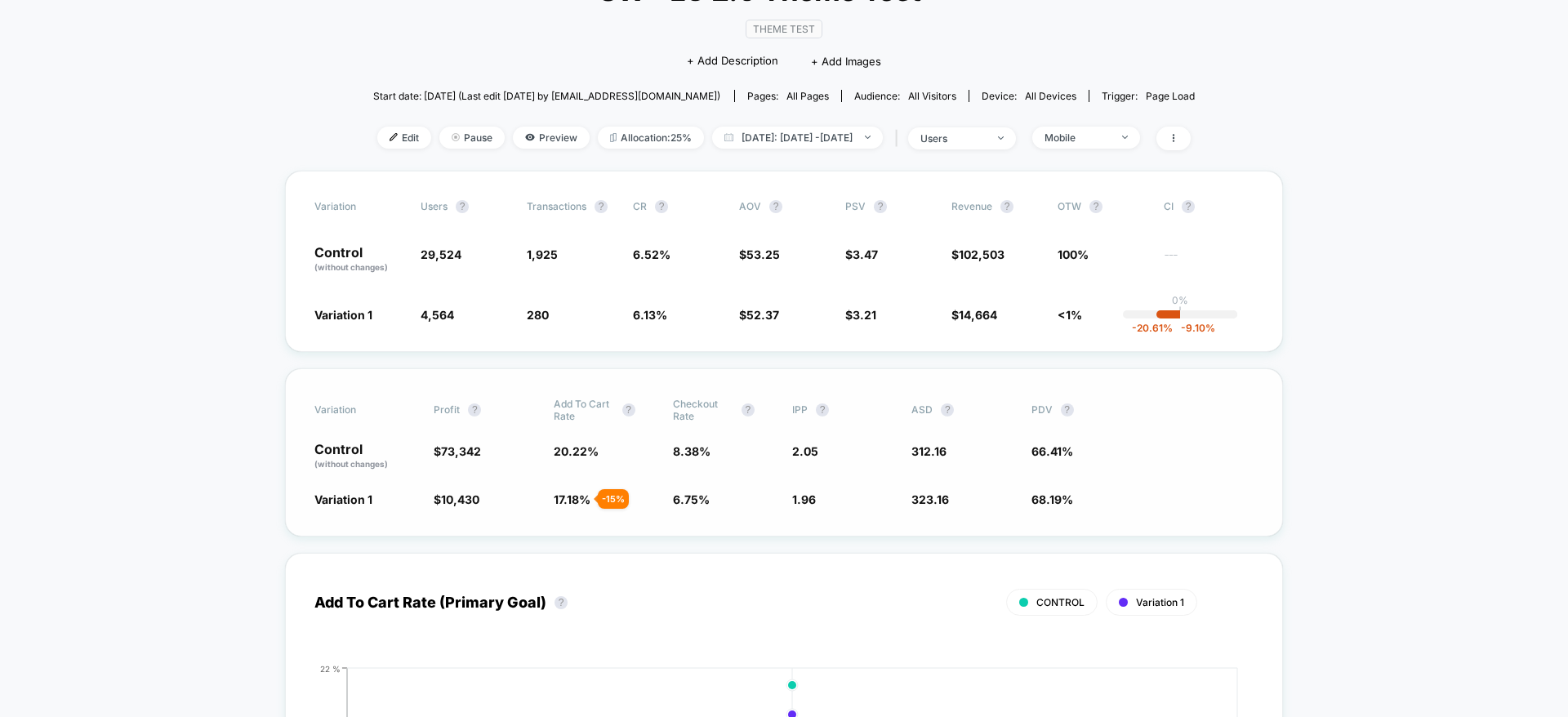
click at [819, 380] on div "Variation Profit ? Add To Cart Rate ? Checkout Rate ? IPP ? ASD ? PDV ? Control…" at bounding box center [784, 452] width 998 height 168
click at [882, 513] on div "Variation Profit ? Add To Cart Rate ? Checkout Rate ? IPP ? ASD ? PDV ? Control…" at bounding box center [784, 452] width 998 height 168
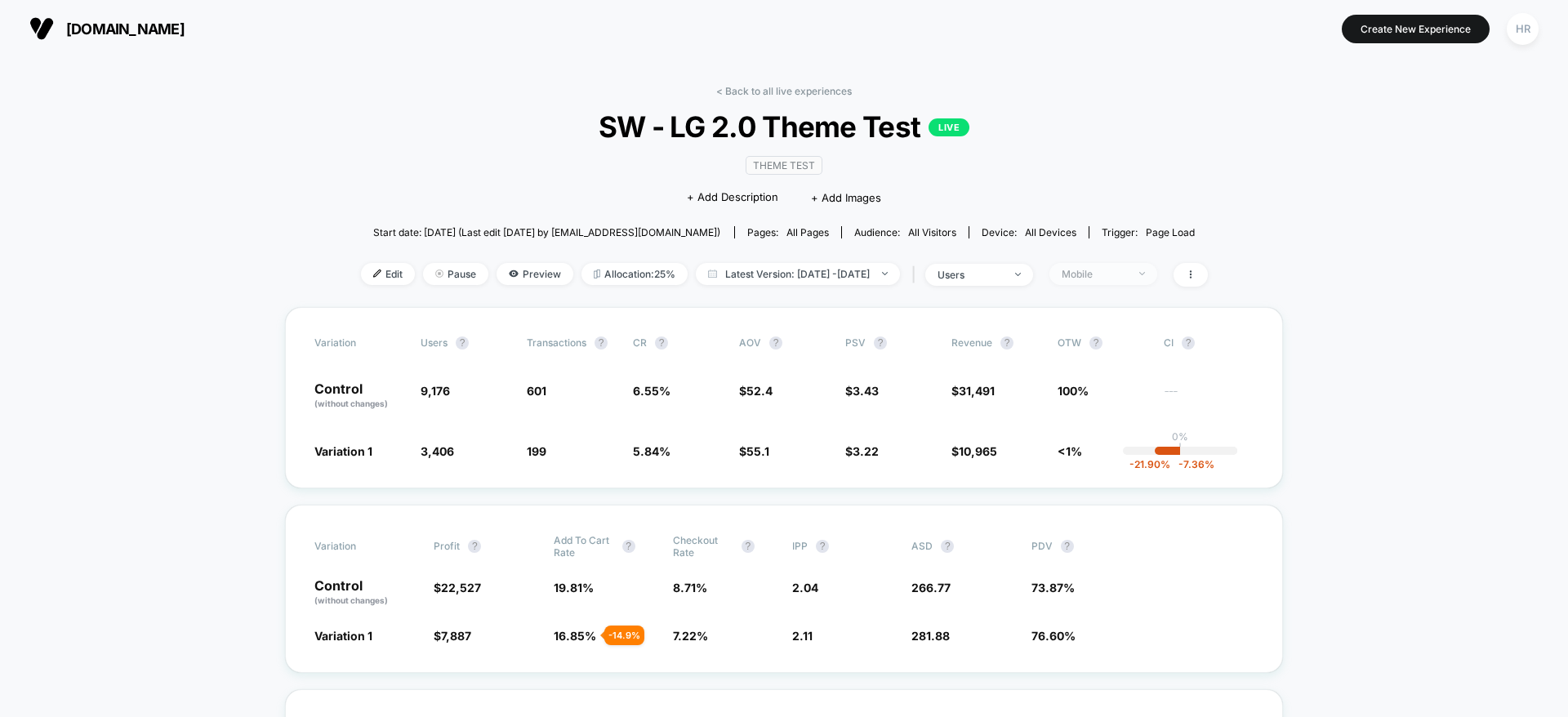
click at [1121, 282] on span "Mobile" at bounding box center [1103, 274] width 108 height 22
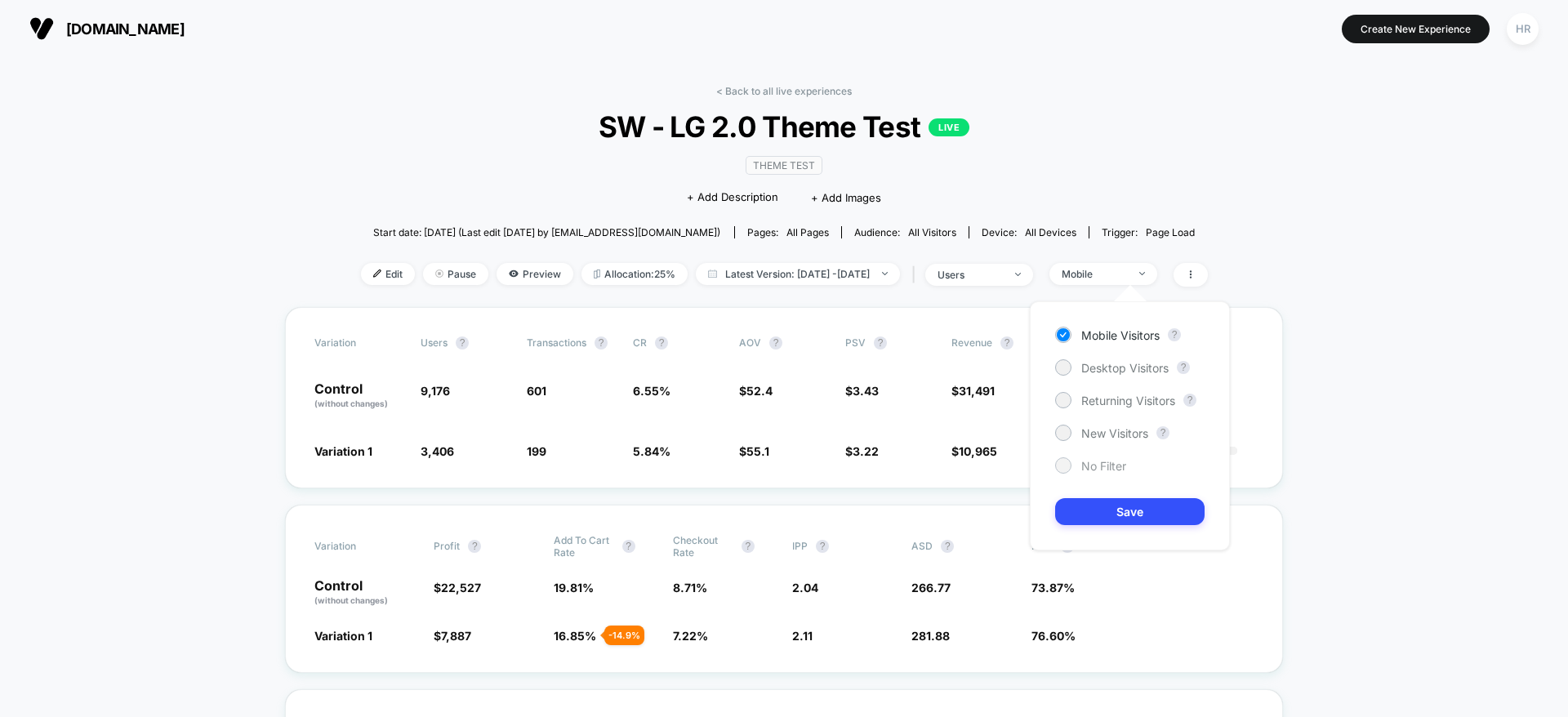
click at [1102, 467] on span "No Filter" at bounding box center [1103, 465] width 45 height 14
click at [1104, 504] on button "Save" at bounding box center [1131, 512] width 150 height 27
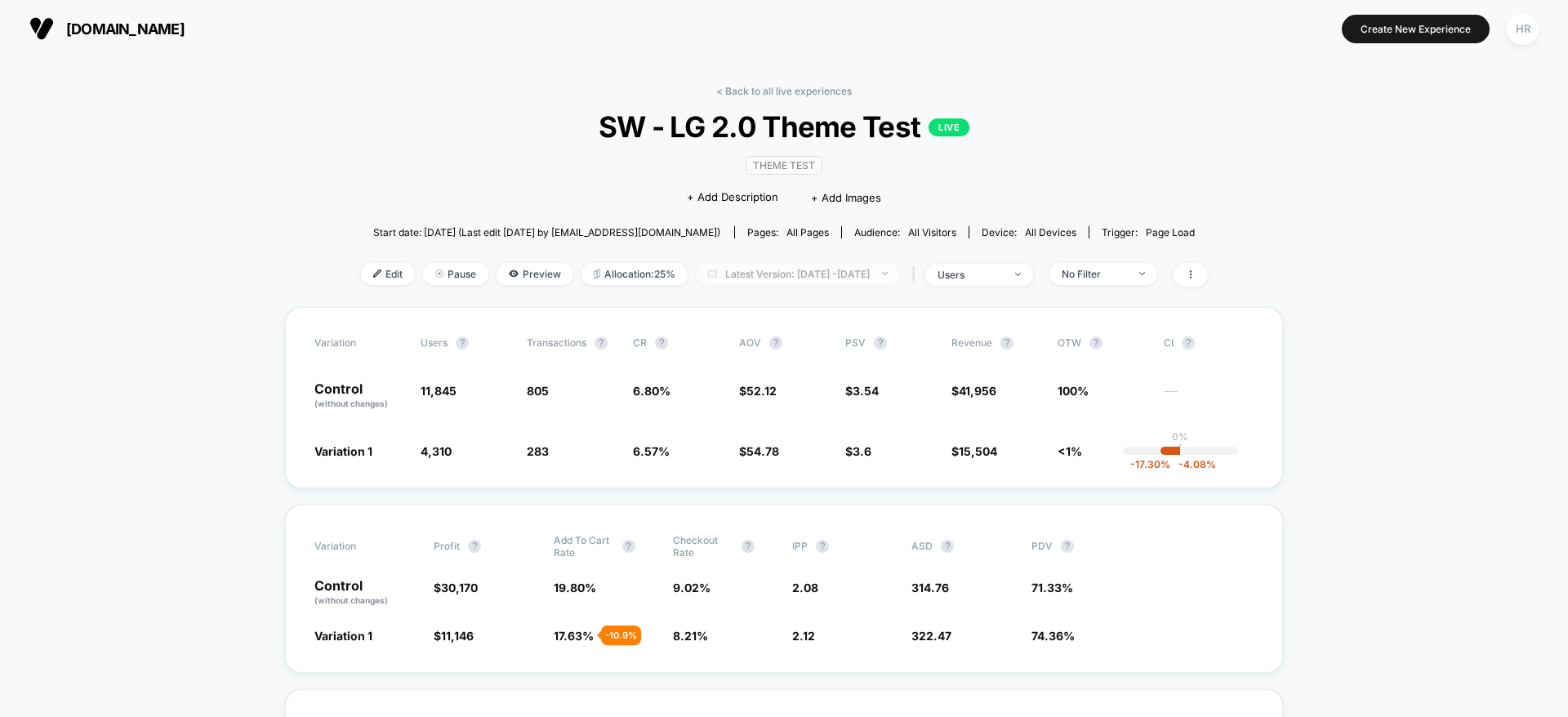
click at [900, 269] on span "Latest Version: [DATE] - [DATE]" at bounding box center [798, 274] width 204 height 22
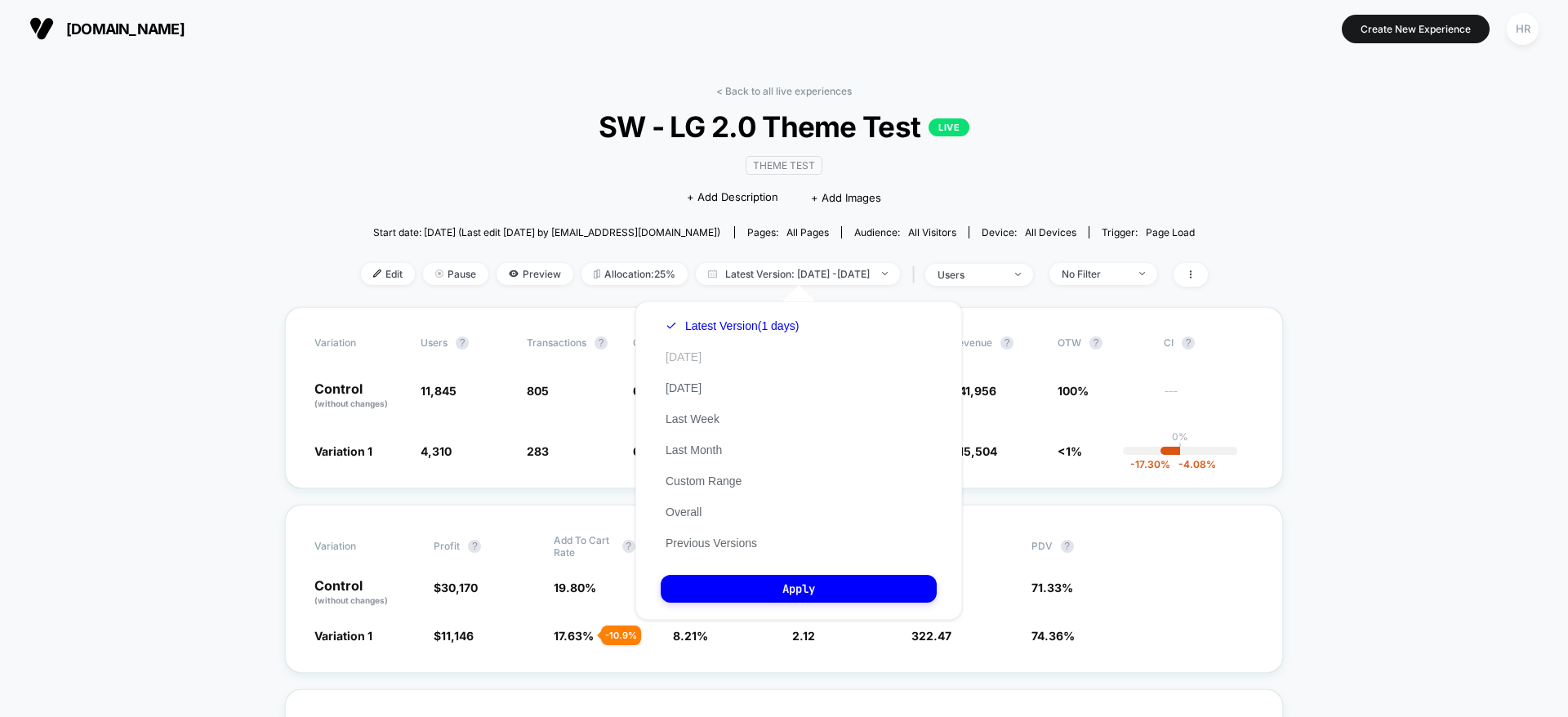
click at [679, 361] on button "[DATE]" at bounding box center [683, 357] width 46 height 15
click at [786, 592] on button "Apply" at bounding box center [799, 589] width 276 height 28
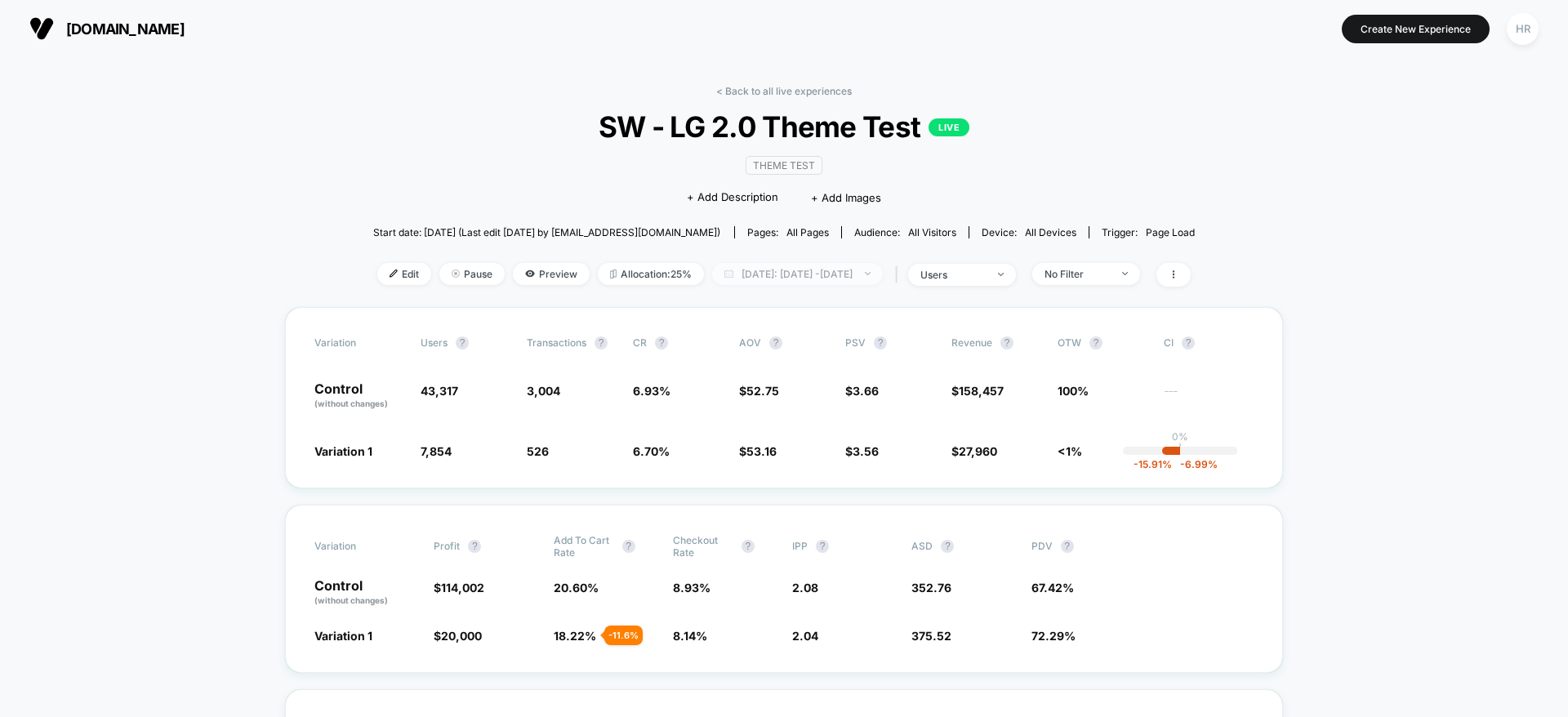
click at [869, 279] on span "[DATE]: [DATE] - [DATE]" at bounding box center [798, 274] width 171 height 22
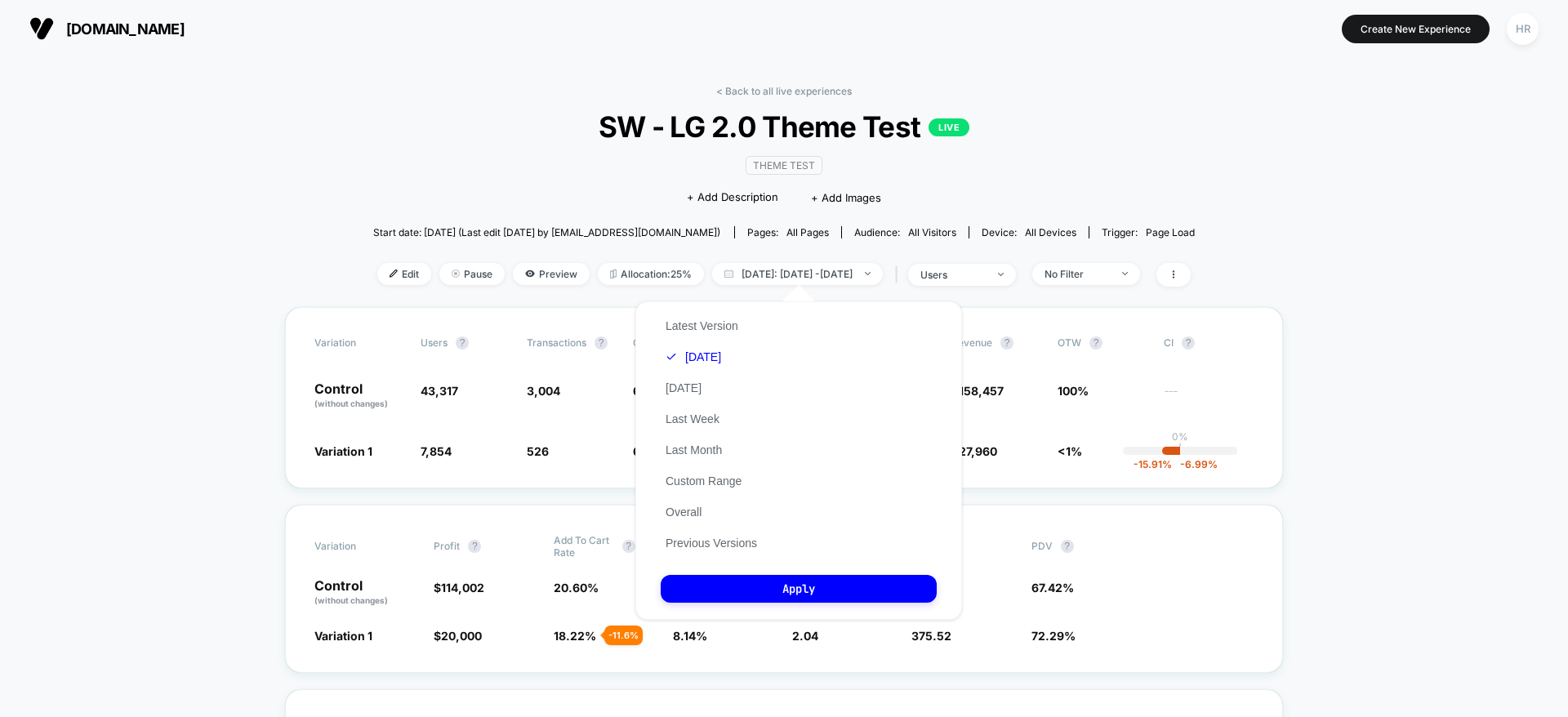
click at [696, 316] on div "Latest Version [DATE] [DATE] Last Week Last Month Custom Range Overall Previous…" at bounding box center [712, 433] width 101 height 248
click at [696, 320] on button "Latest Version" at bounding box center [702, 325] width 83 height 15
click at [763, 588] on button "Apply" at bounding box center [799, 589] width 276 height 28
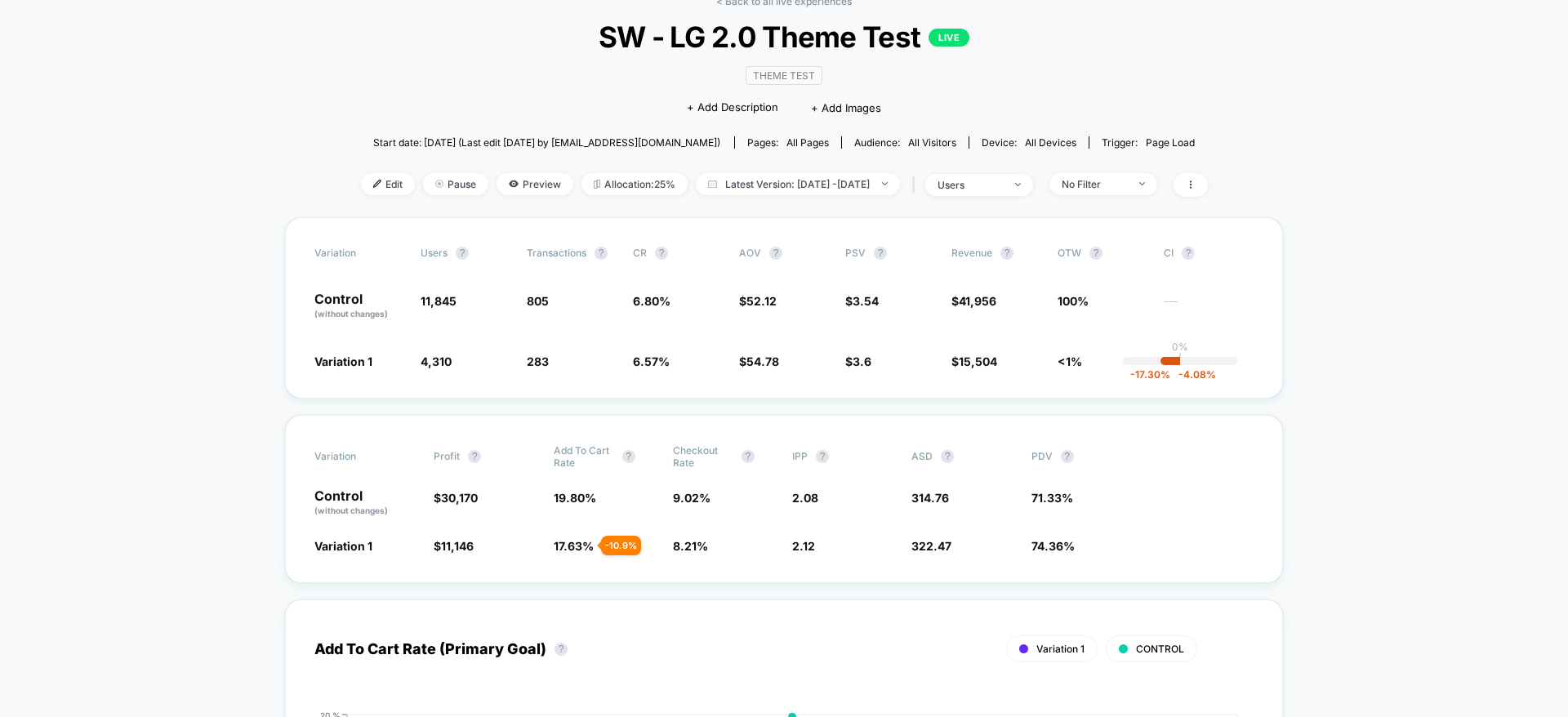
scroll to position [89, 0]
